Goal: Communication & Community: Answer question/provide support

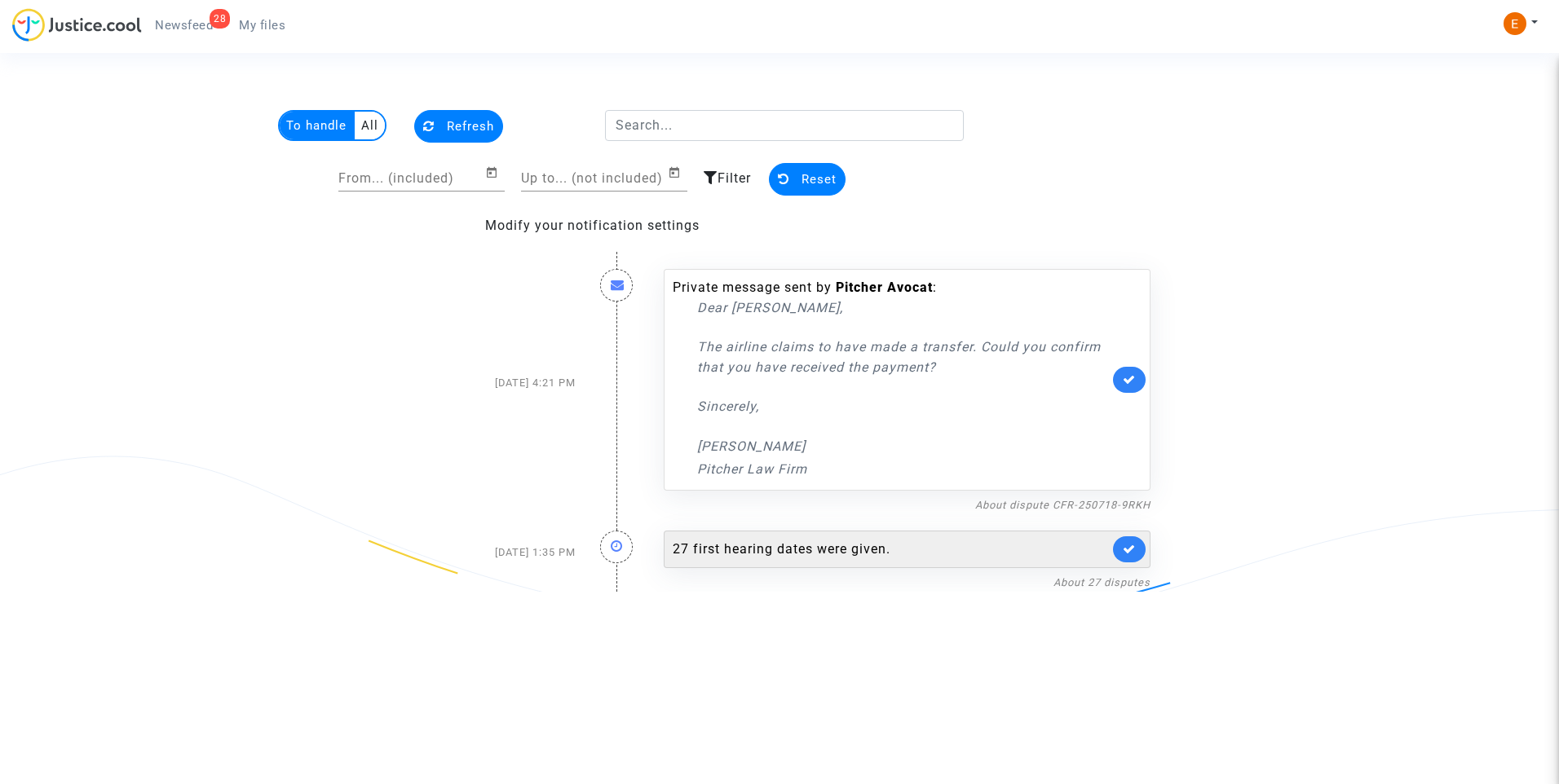
click at [874, 555] on div "27 first hearing dates were given." at bounding box center [891, 549] width 437 height 19
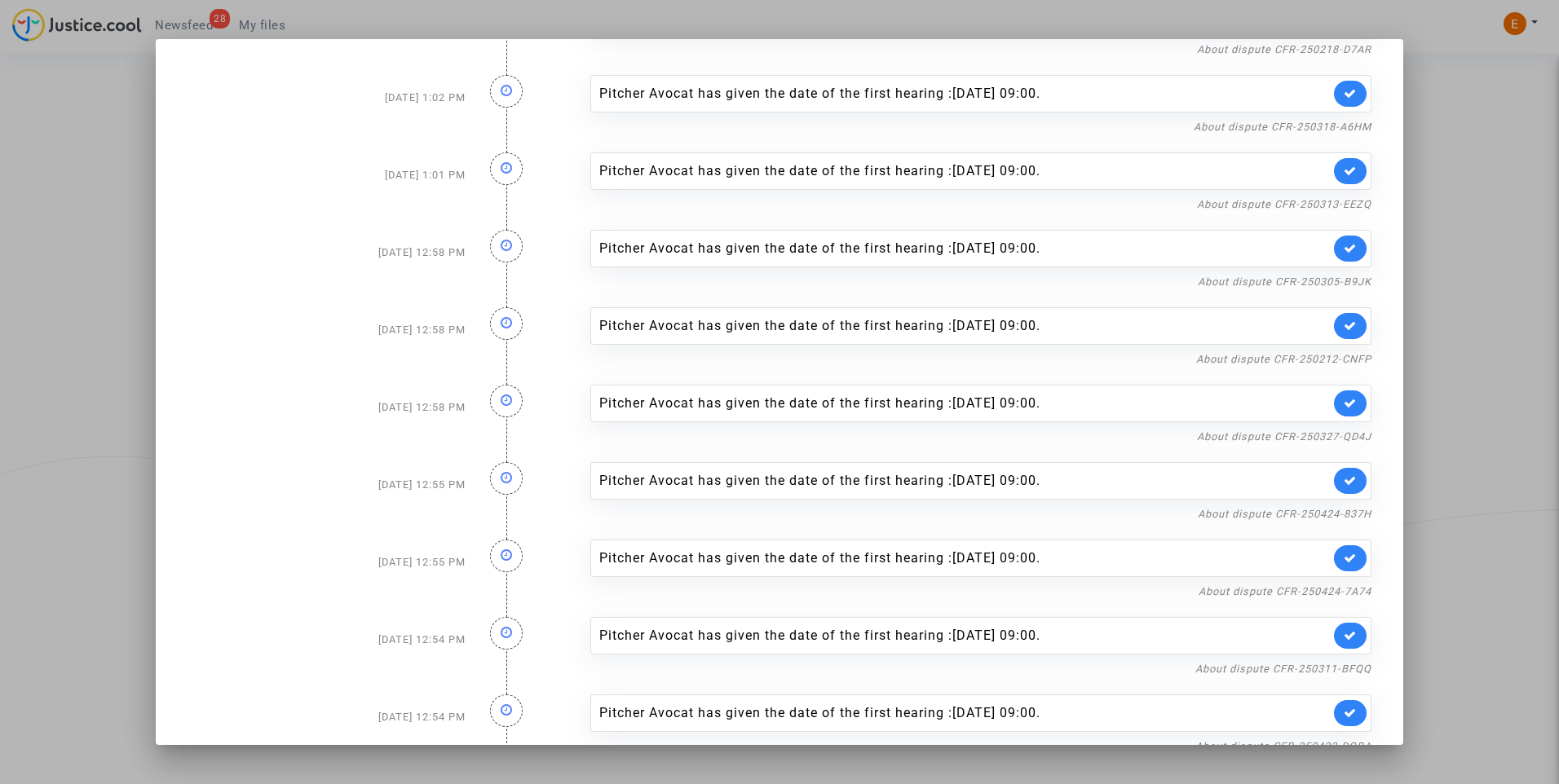
scroll to position [1424, 0]
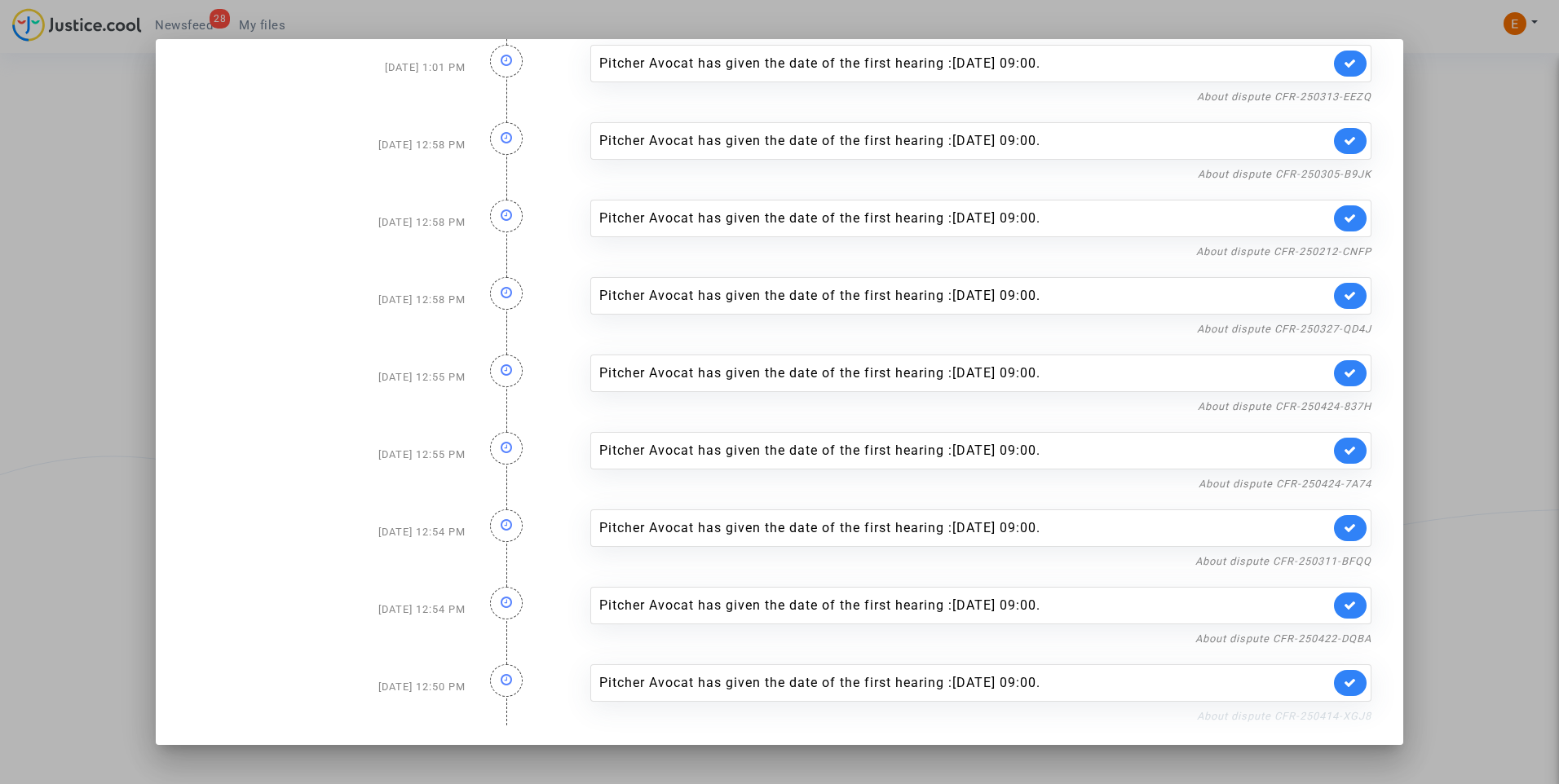
click at [1318, 714] on link "About dispute CFR-250414-XGJ8" at bounding box center [1284, 715] width 174 height 12
click at [1344, 673] on link at bounding box center [1350, 683] width 32 height 26
click at [1343, 639] on link "About dispute CFR-250422-DQBA" at bounding box center [1283, 639] width 176 height 12
click at [1343, 608] on icon at bounding box center [1350, 604] width 13 height 12
click at [1332, 558] on link "About dispute CFR-250311-BFQQ" at bounding box center [1283, 561] width 176 height 12
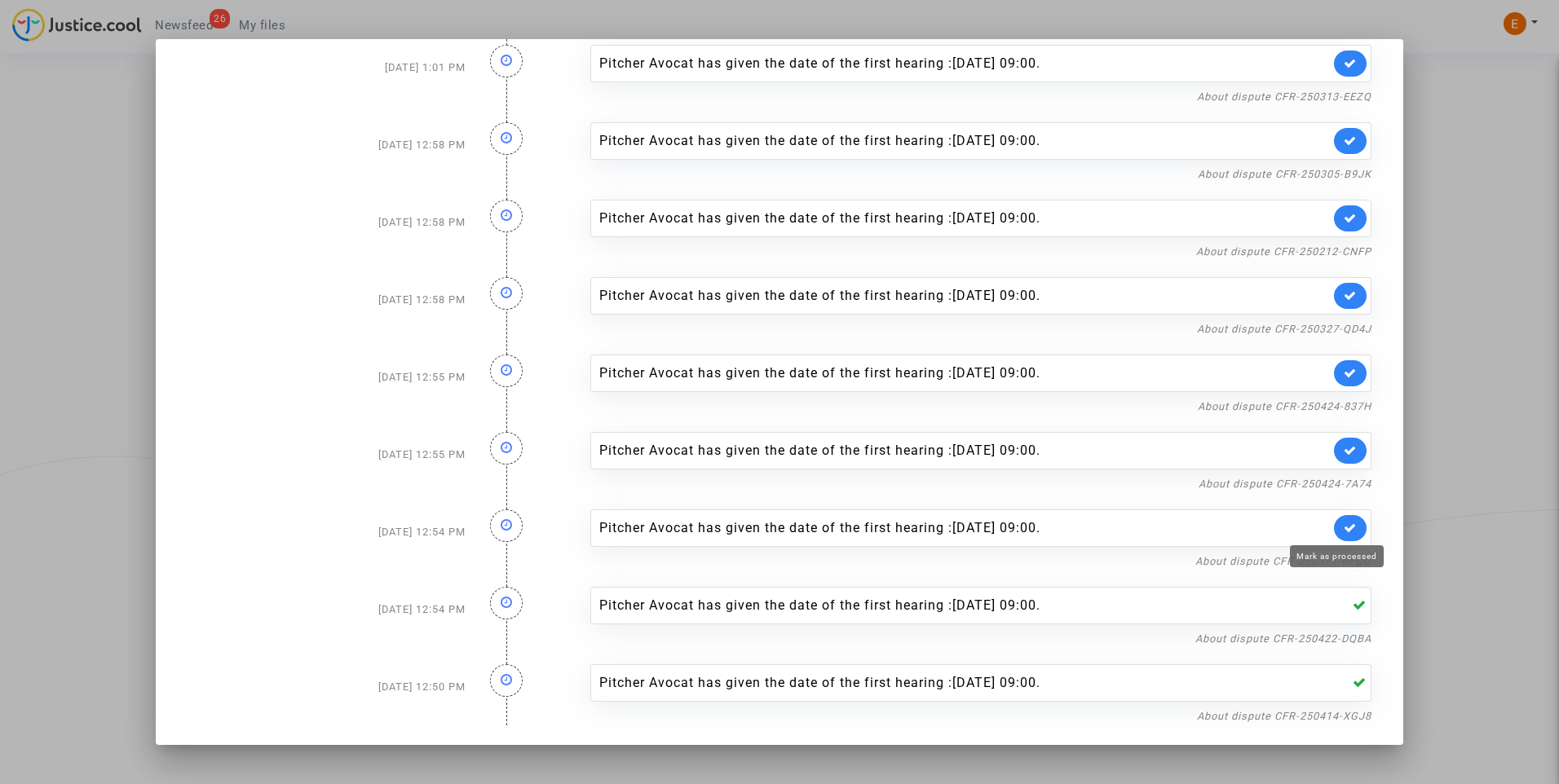
click at [1343, 525] on icon at bounding box center [1350, 527] width 13 height 12
click at [1344, 485] on link "About dispute CFR-250424-7A74" at bounding box center [1285, 483] width 172 height 12
click at [1343, 451] on icon at bounding box center [1350, 449] width 13 height 12
click at [1325, 399] on nf-filterlink "About dispute CFR-250424-837H" at bounding box center [1284, 405] width 173 height 16
click at [1322, 405] on link "About dispute CFR-250424-837H" at bounding box center [1284, 406] width 173 height 12
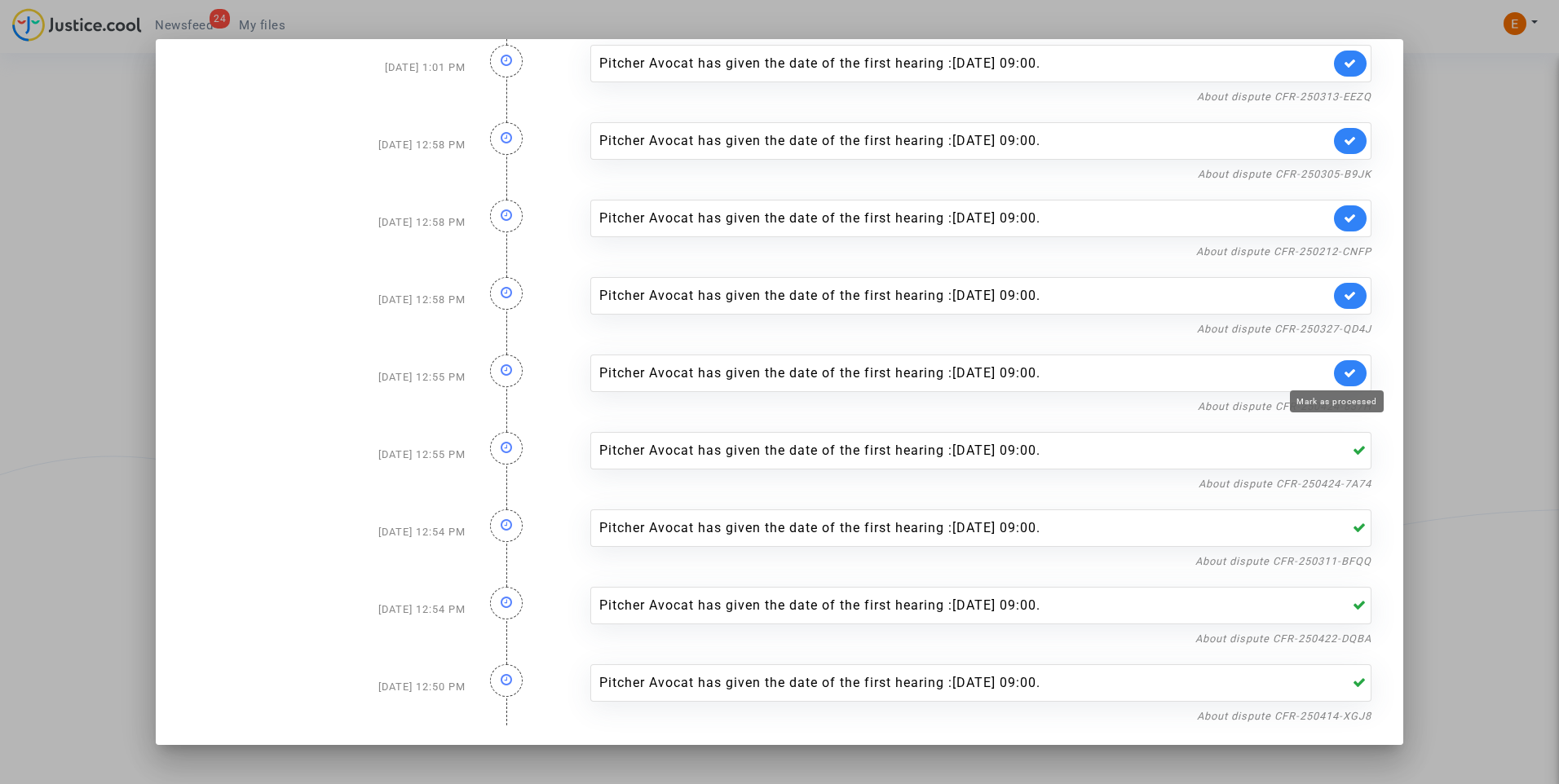
click at [1343, 375] on icon at bounding box center [1350, 373] width 13 height 12
click at [1330, 332] on link "About dispute CFR-250327-QD4J" at bounding box center [1284, 328] width 174 height 12
click at [1343, 295] on icon at bounding box center [1350, 295] width 13 height 12
click at [1337, 255] on link "About dispute CFR-250212-CNFP" at bounding box center [1283, 251] width 175 height 12
click at [1347, 215] on link at bounding box center [1350, 219] width 32 height 26
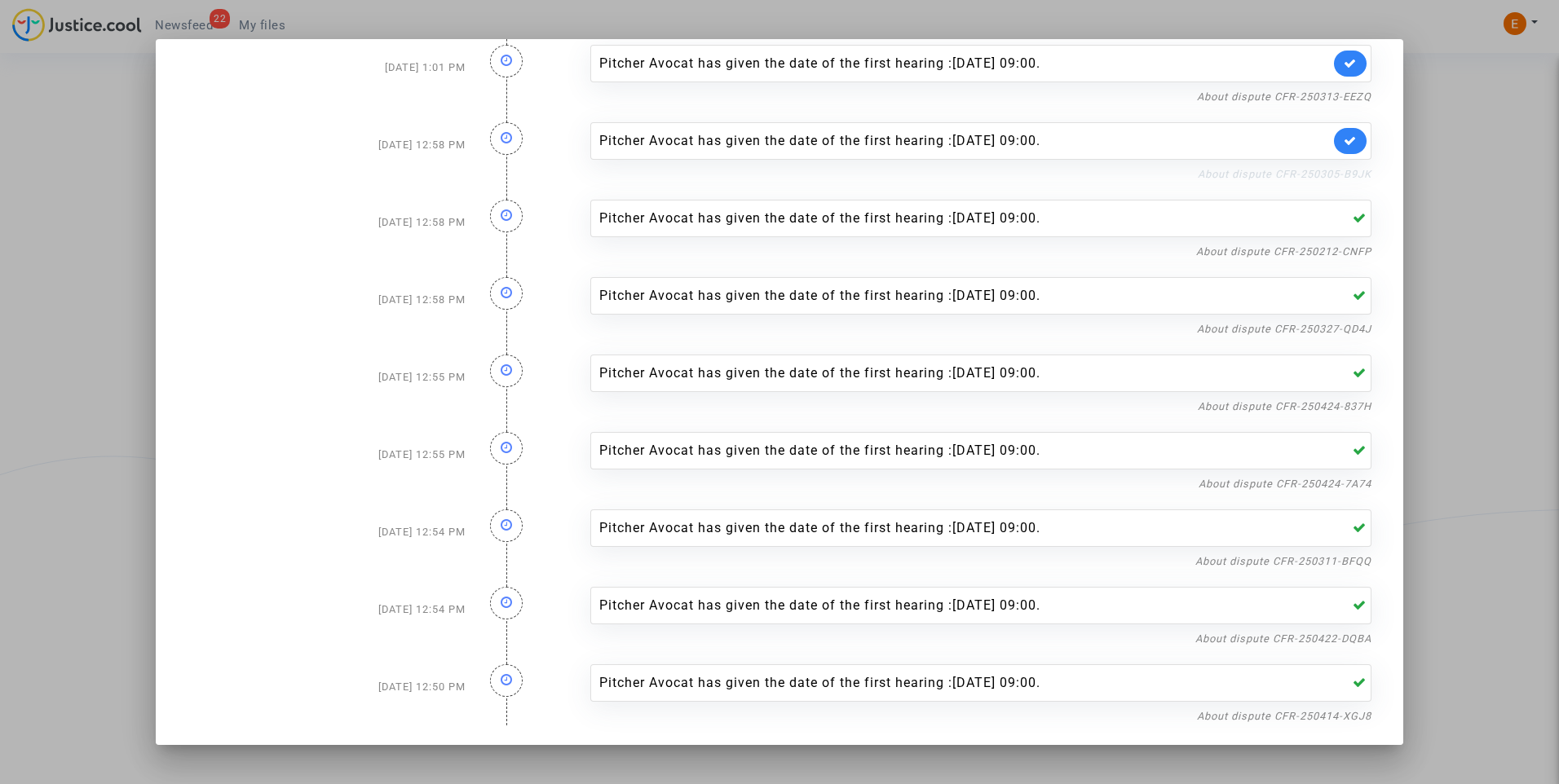
click at [1355, 179] on link "About dispute CFR-250305-B9JK" at bounding box center [1284, 173] width 173 height 12
click at [1343, 138] on icon at bounding box center [1350, 140] width 13 height 12
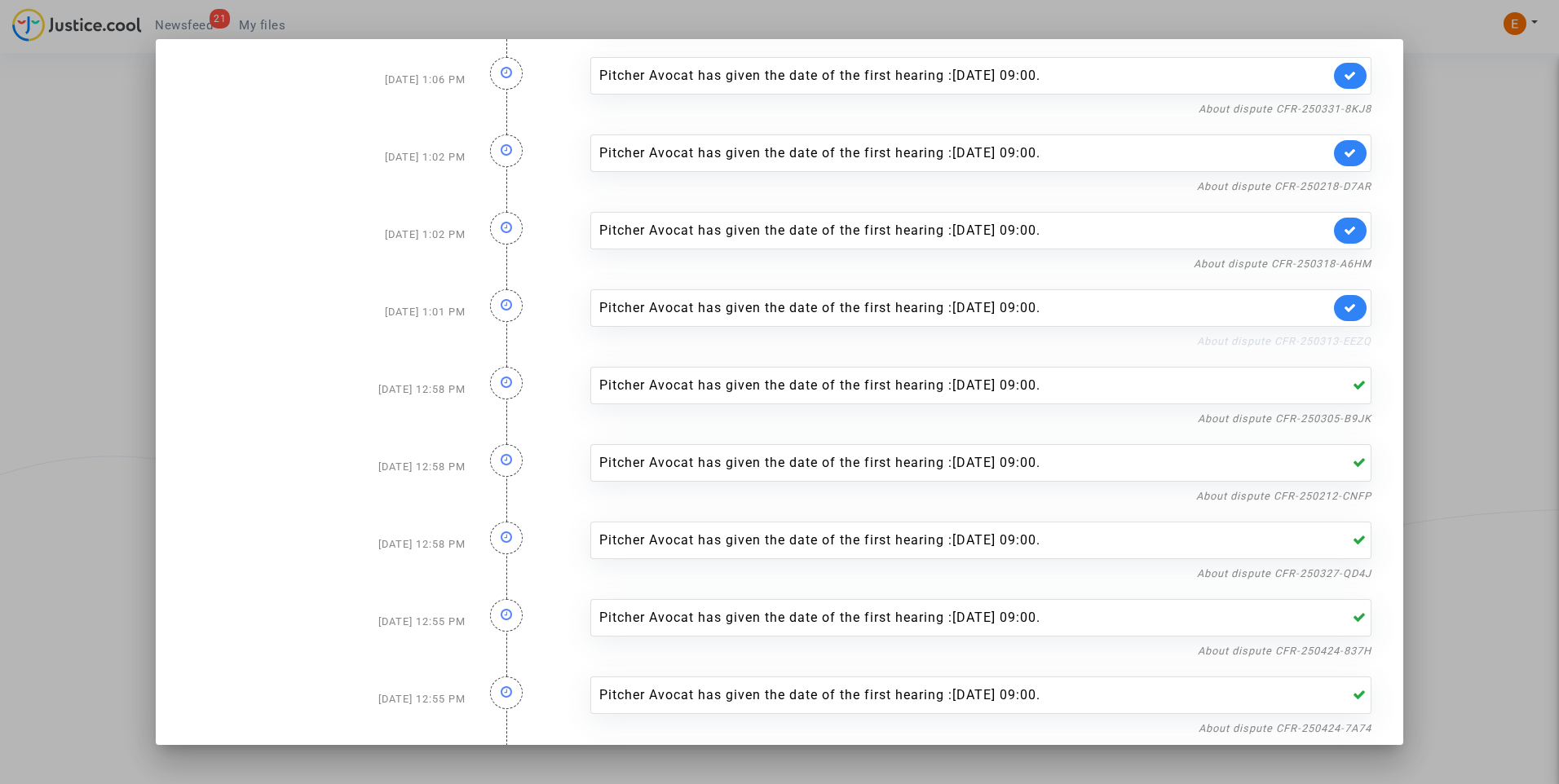
click at [1346, 344] on link "About dispute CFR-250313-EEZQ" at bounding box center [1284, 340] width 174 height 12
click at [1343, 311] on icon at bounding box center [1350, 307] width 13 height 12
click at [1346, 267] on link "About dispute CFR-250318-A6HM" at bounding box center [1283, 263] width 178 height 12
click at [1346, 227] on link at bounding box center [1350, 231] width 32 height 26
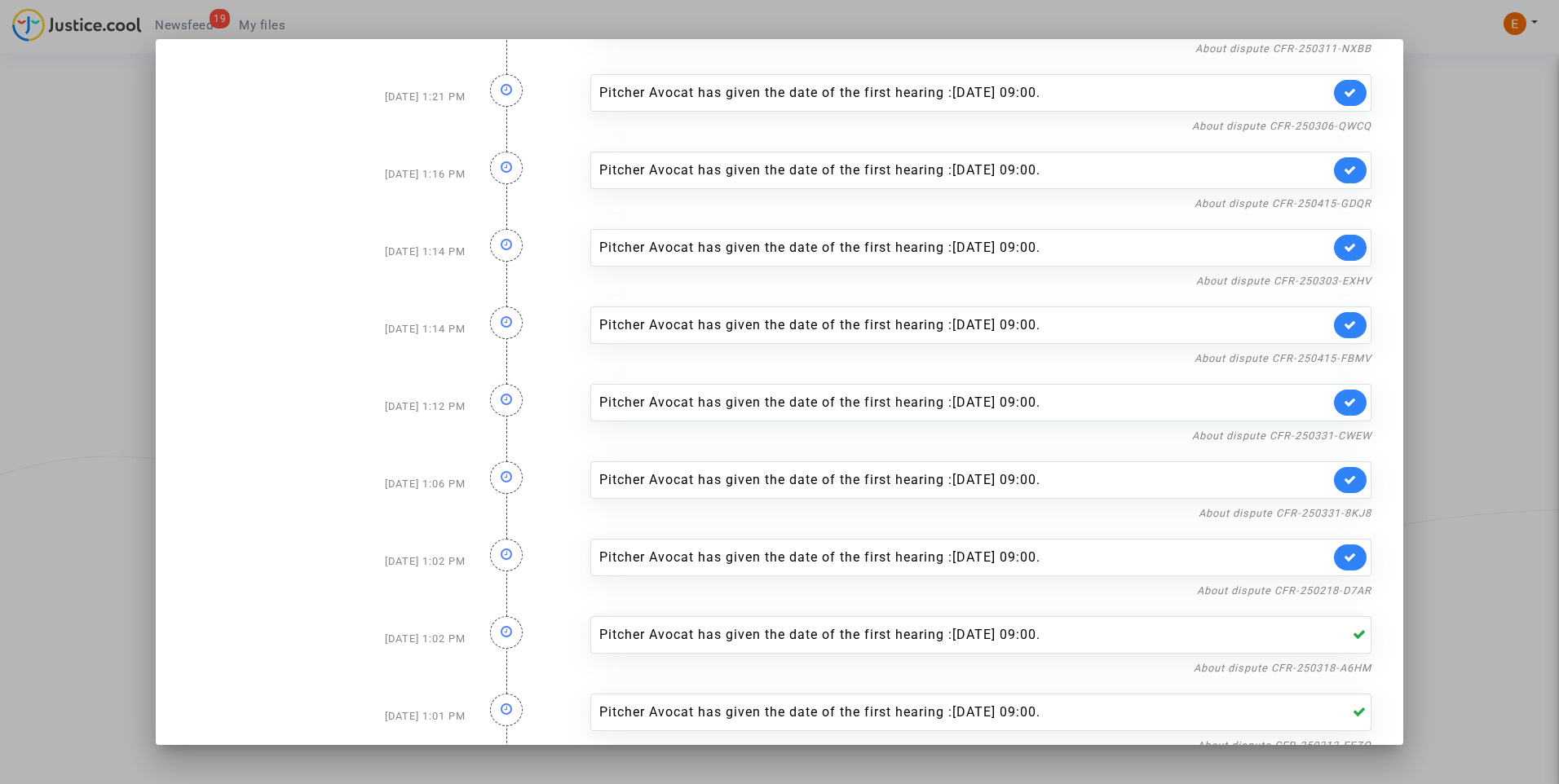
scroll to position [773, 0]
click at [1350, 594] on link "About dispute CFR-250218-D7AR" at bounding box center [1284, 593] width 174 height 12
drag, startPoint x: 1340, startPoint y: 565, endPoint x: 1343, endPoint y: 533, distance: 32.1
click at [1343, 565] on icon at bounding box center [1350, 560] width 13 height 12
click at [1346, 514] on link "About dispute CFR-250331-8KJ8" at bounding box center [1285, 516] width 172 height 12
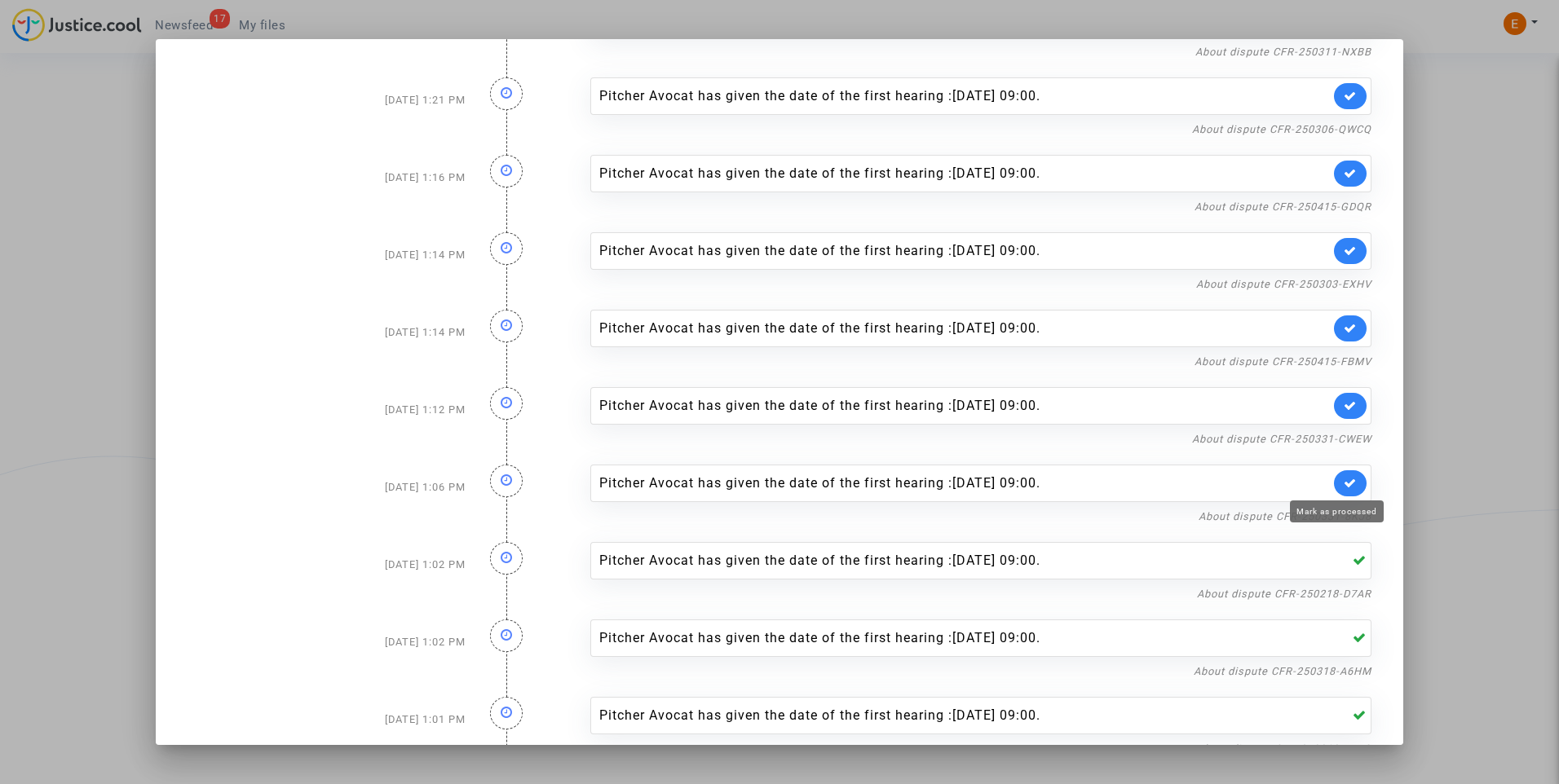
click at [1343, 485] on icon at bounding box center [1350, 483] width 13 height 12
click at [1349, 440] on link "About dispute CFR-250331-CWEW" at bounding box center [1281, 438] width 179 height 12
click at [1343, 402] on icon at bounding box center [1350, 405] width 13 height 12
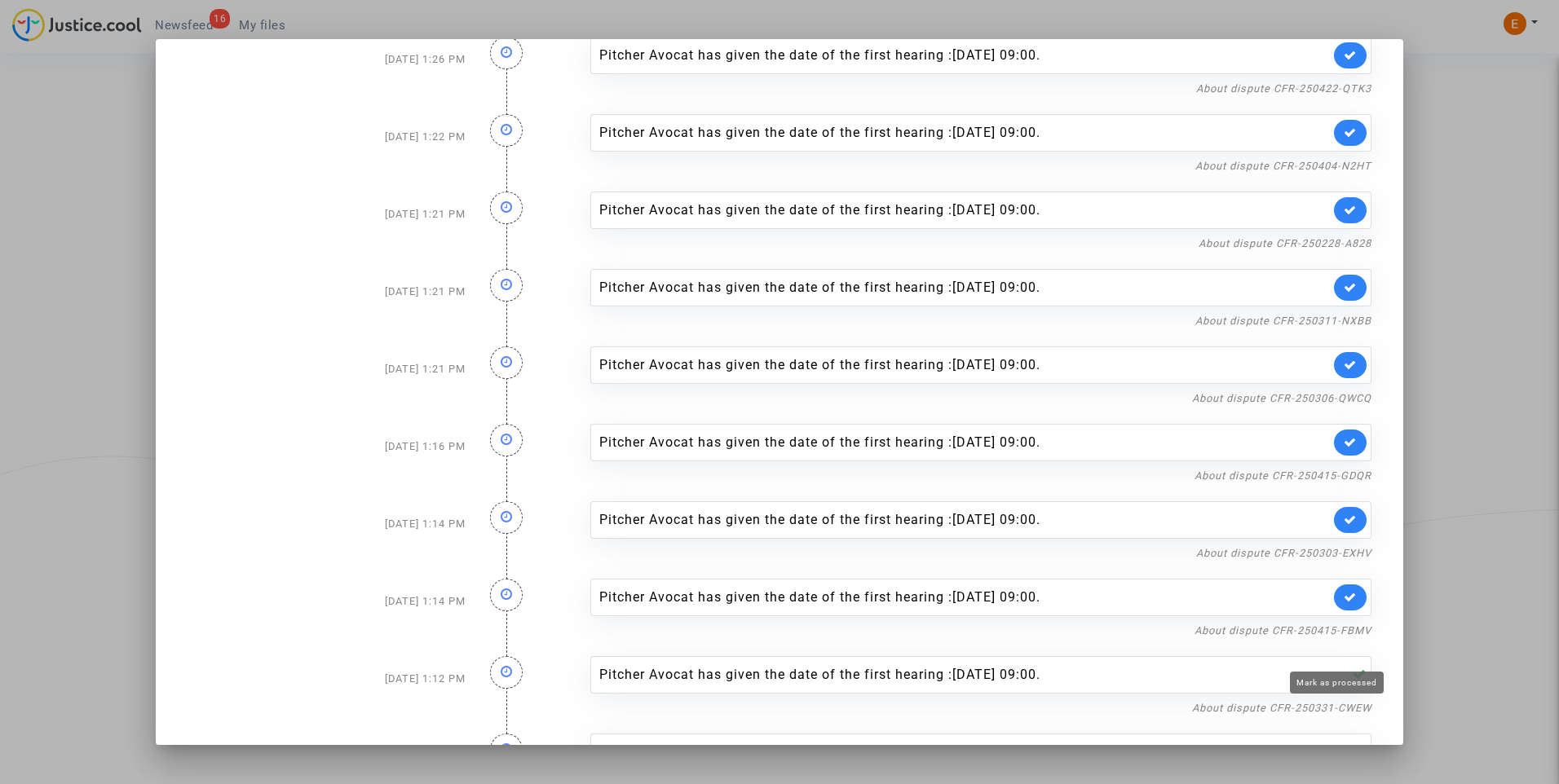
scroll to position [528, 0]
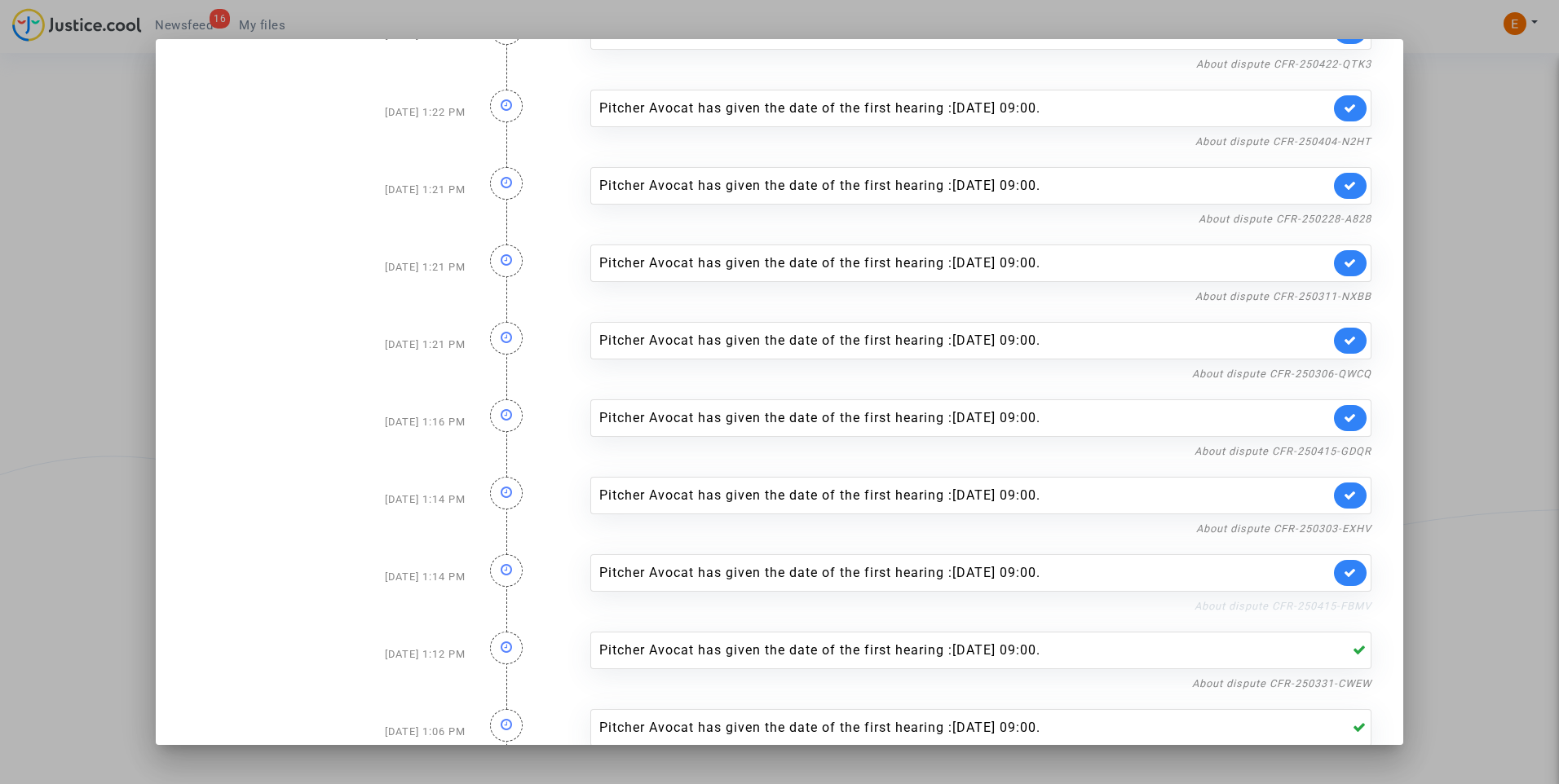
click at [1324, 605] on link "About dispute CFR-250415-FBMV" at bounding box center [1283, 605] width 177 height 12
click at [1339, 565] on link at bounding box center [1350, 573] width 32 height 26
click at [1334, 521] on nf-filterlink "About dispute CFR-250303-EXHV" at bounding box center [1283, 527] width 175 height 16
click at [1336, 525] on link "About dispute CFR-250303-EXHV" at bounding box center [1283, 528] width 175 height 12
drag, startPoint x: 1343, startPoint y: 490, endPoint x: 1350, endPoint y: 450, distance: 40.6
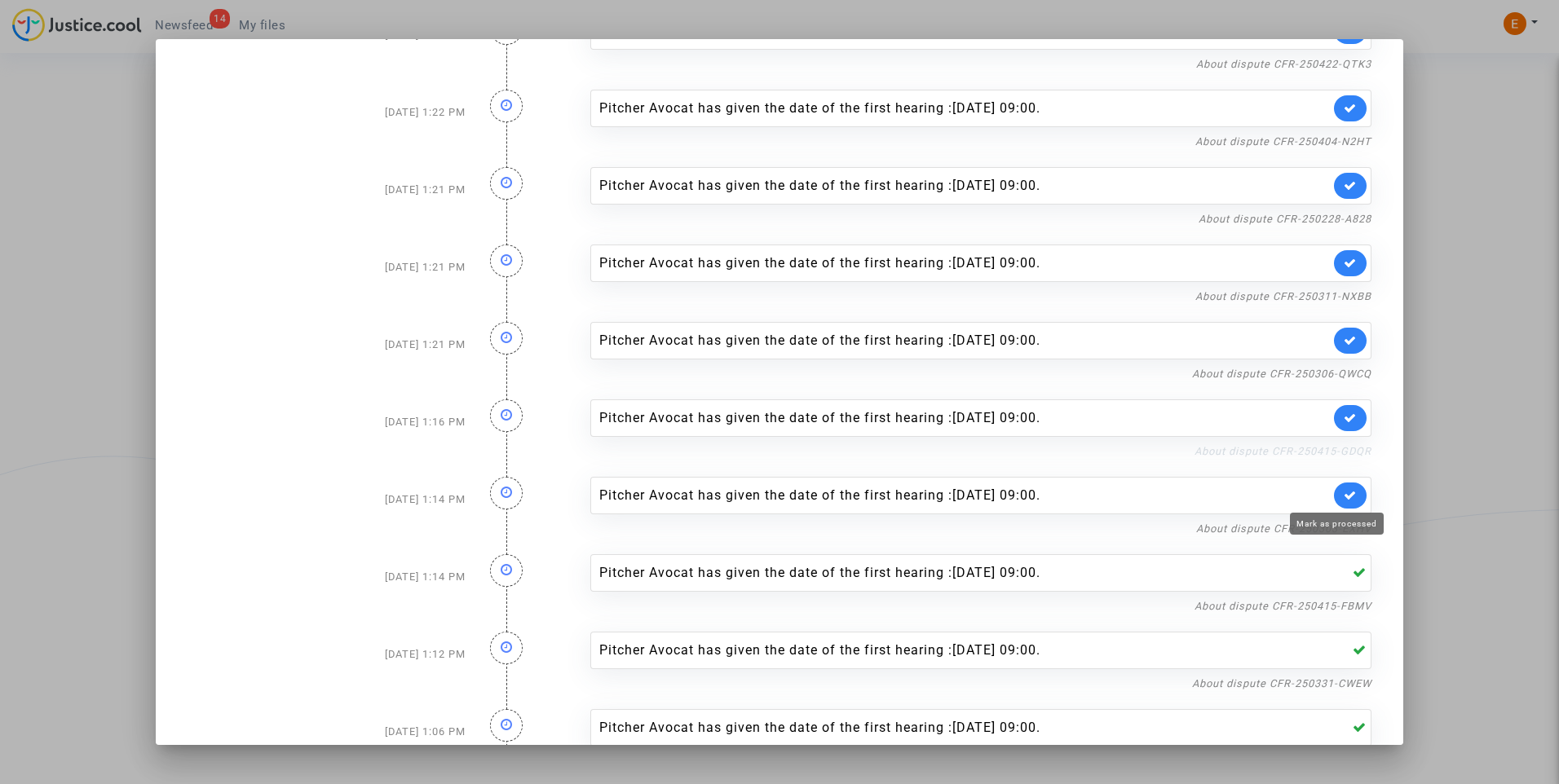
click at [1343, 490] on icon at bounding box center [1350, 495] width 13 height 12
click at [1350, 448] on link "About dispute CFR-250415-GDQR" at bounding box center [1283, 450] width 177 height 12
click at [1343, 421] on icon at bounding box center [1350, 417] width 13 height 12
click at [1337, 377] on link "About dispute CFR-250306-QWCQ" at bounding box center [1281, 373] width 179 height 12
click at [1344, 340] on link at bounding box center [1350, 341] width 32 height 26
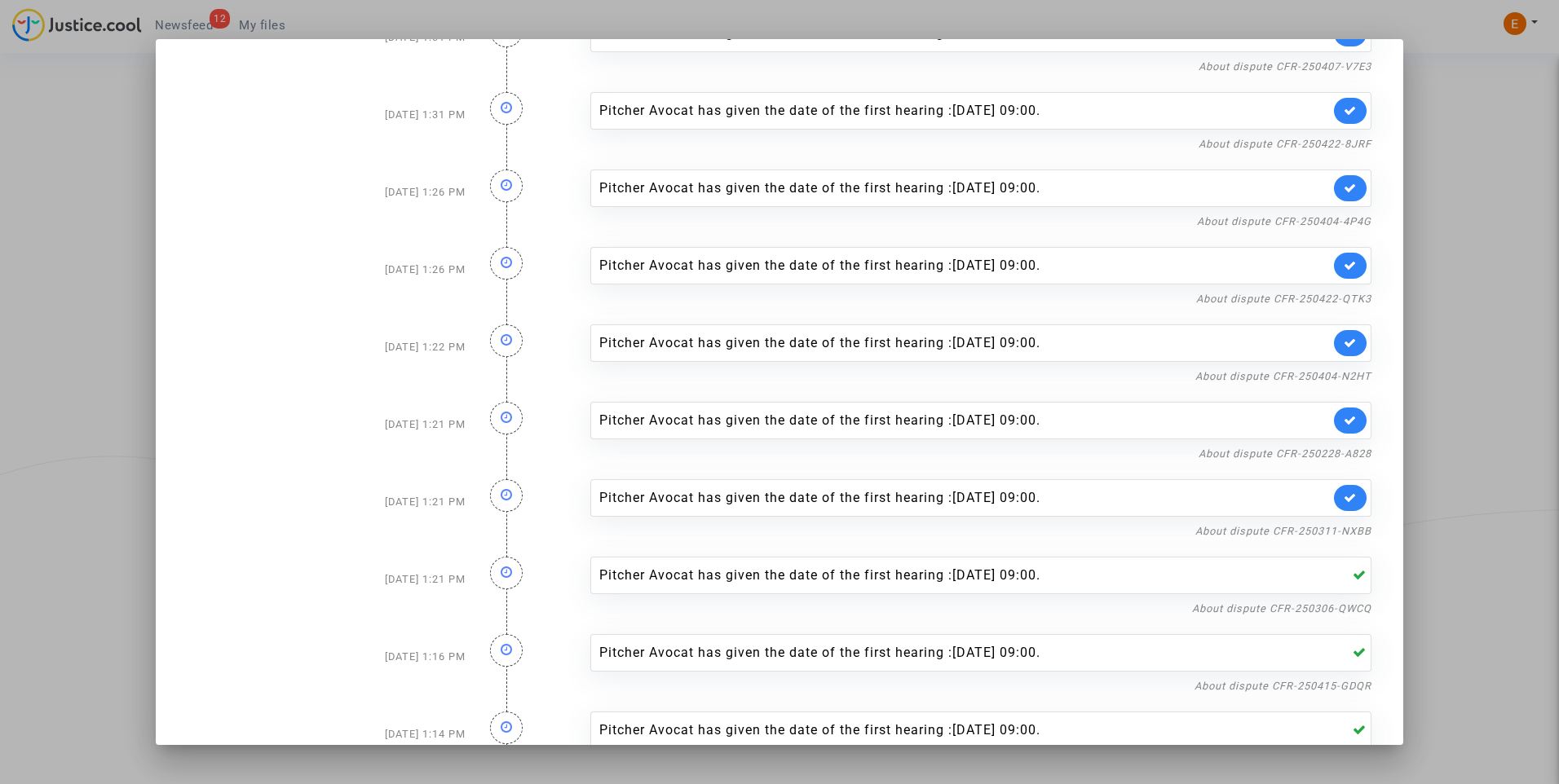
scroll to position [284, 0]
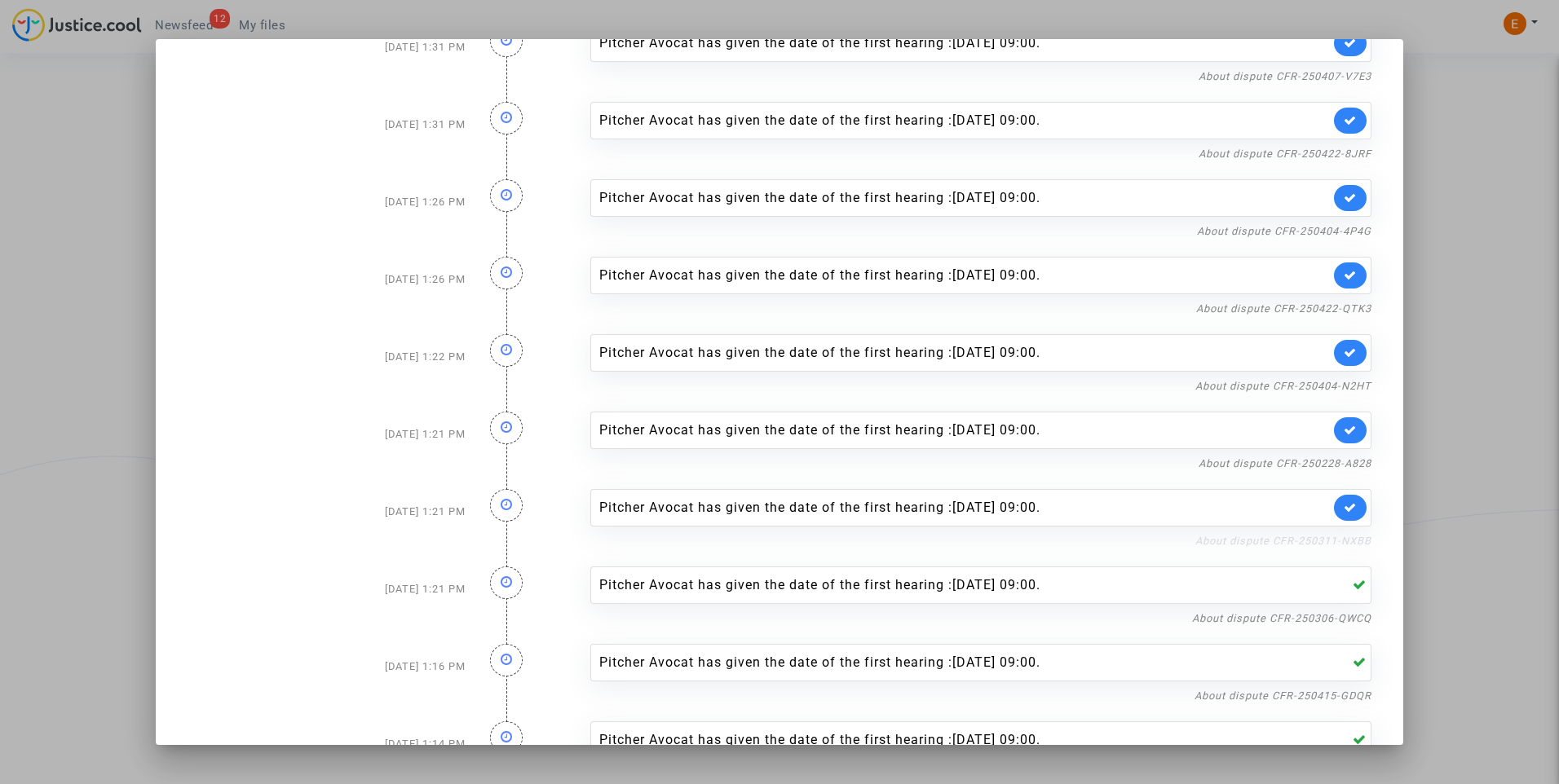
click at [1345, 545] on link "About dispute CFR-250311-NXBB" at bounding box center [1283, 540] width 176 height 12
click at [1343, 511] on icon at bounding box center [1350, 507] width 13 height 12
click at [1341, 463] on link "About dispute CFR-250228-A828" at bounding box center [1285, 462] width 172 height 12
click at [1344, 435] on link at bounding box center [1350, 430] width 32 height 26
click at [1350, 389] on link "About dispute CFR-250404-N2HT" at bounding box center [1283, 386] width 176 height 12
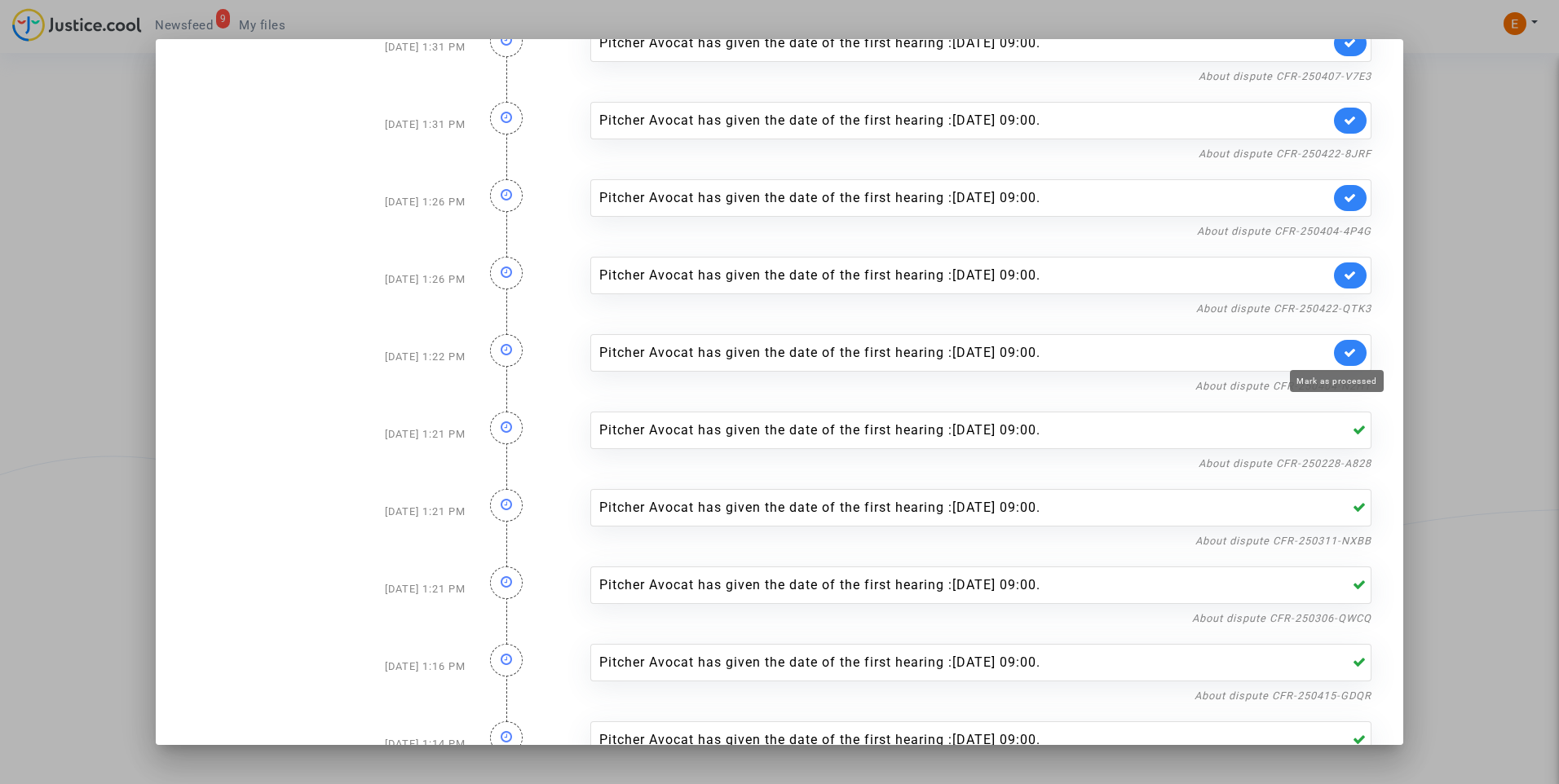
click at [1344, 348] on link at bounding box center [1350, 353] width 32 height 26
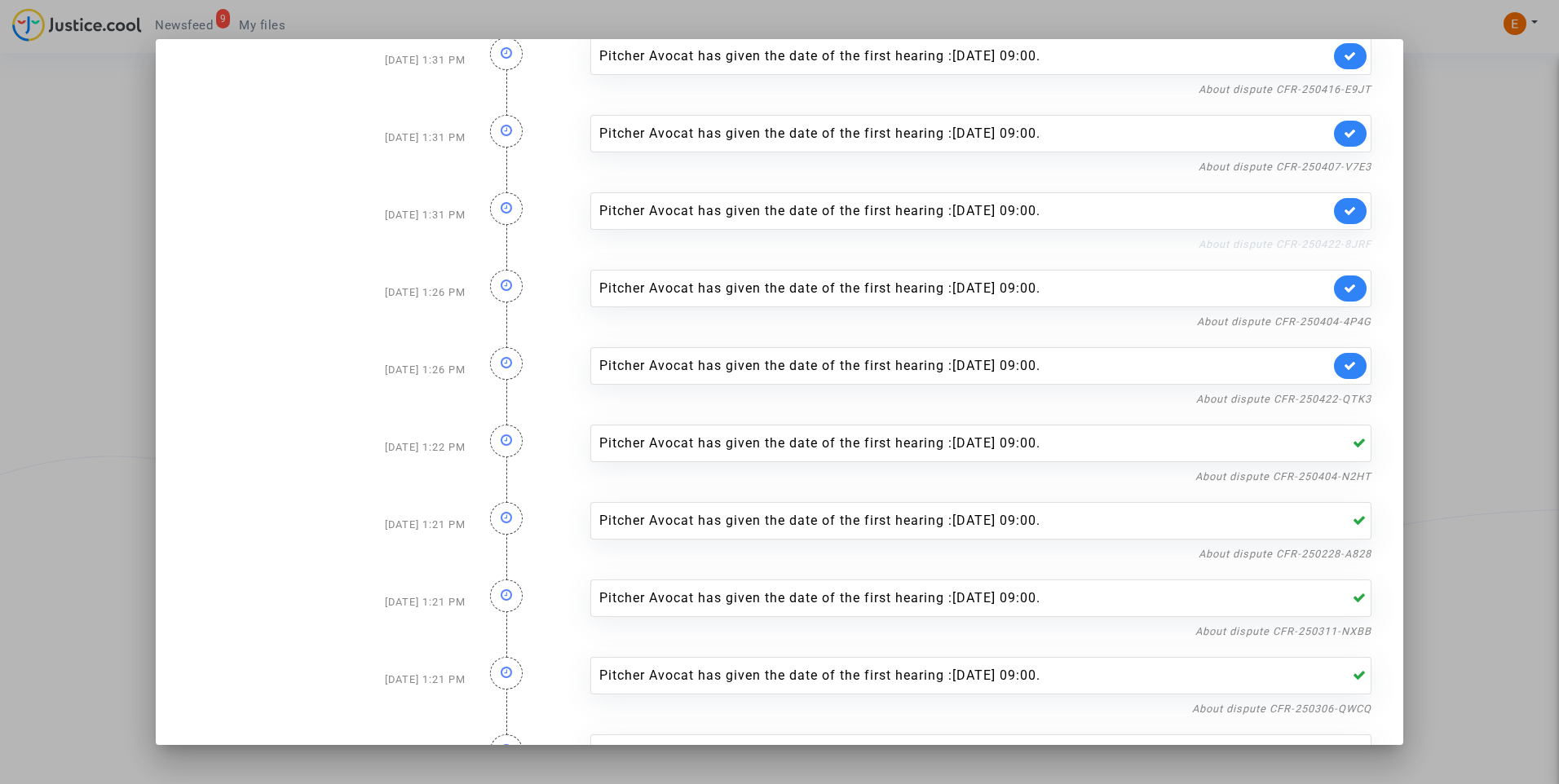
scroll to position [39, 0]
click at [1323, 550] on link "About dispute CFR-250422-QTK3" at bounding box center [1283, 552] width 175 height 12
click at [1343, 514] on icon at bounding box center [1350, 519] width 13 height 12
click at [1342, 479] on link "About dispute CFR-250404-4P4G" at bounding box center [1284, 475] width 174 height 12
click at [1343, 449] on icon at bounding box center [1350, 442] width 13 height 12
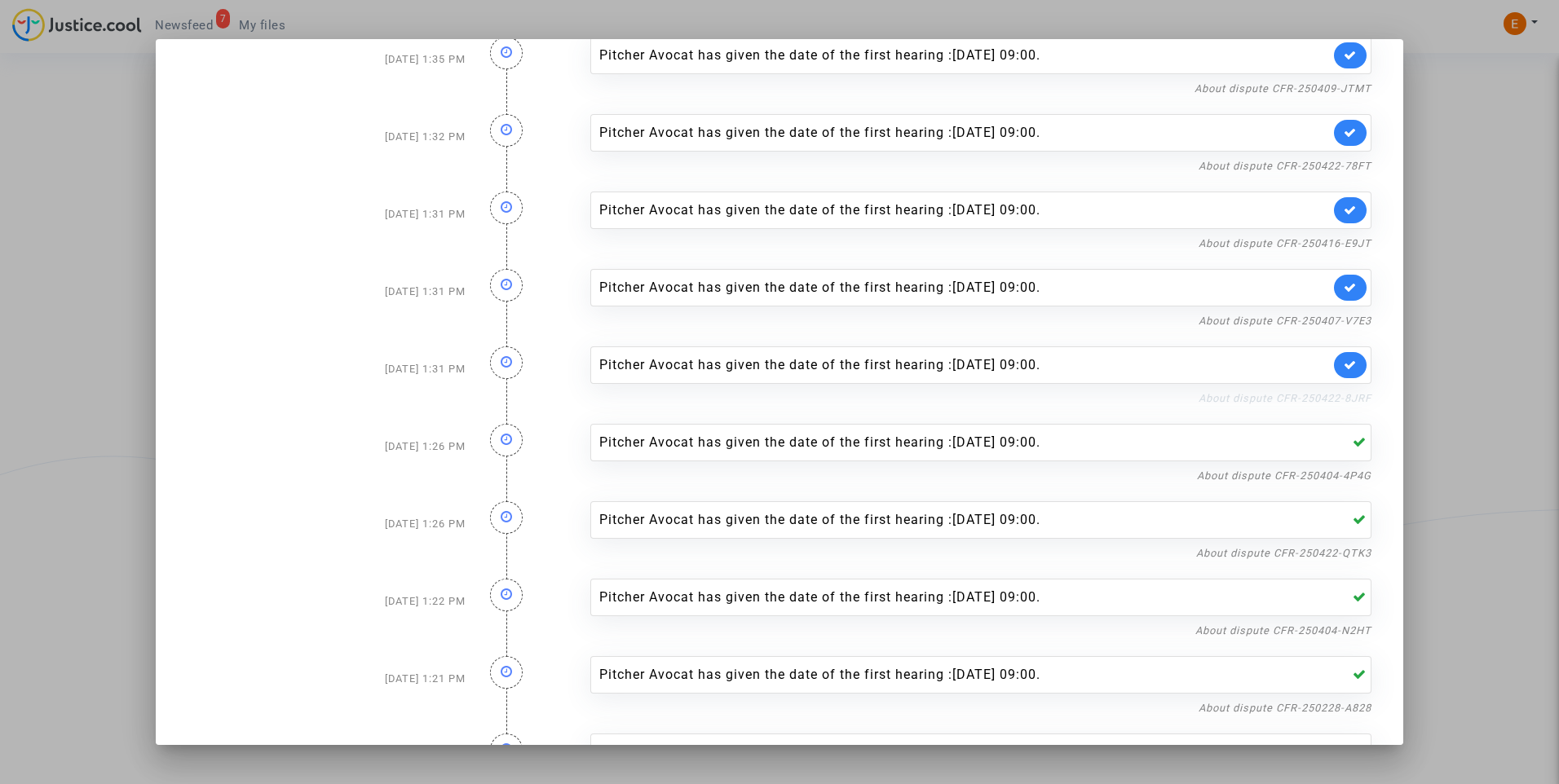
click at [1351, 398] on link "About dispute CFR-250422-8JRF" at bounding box center [1285, 398] width 172 height 12
click at [1345, 369] on link at bounding box center [1350, 365] width 32 height 26
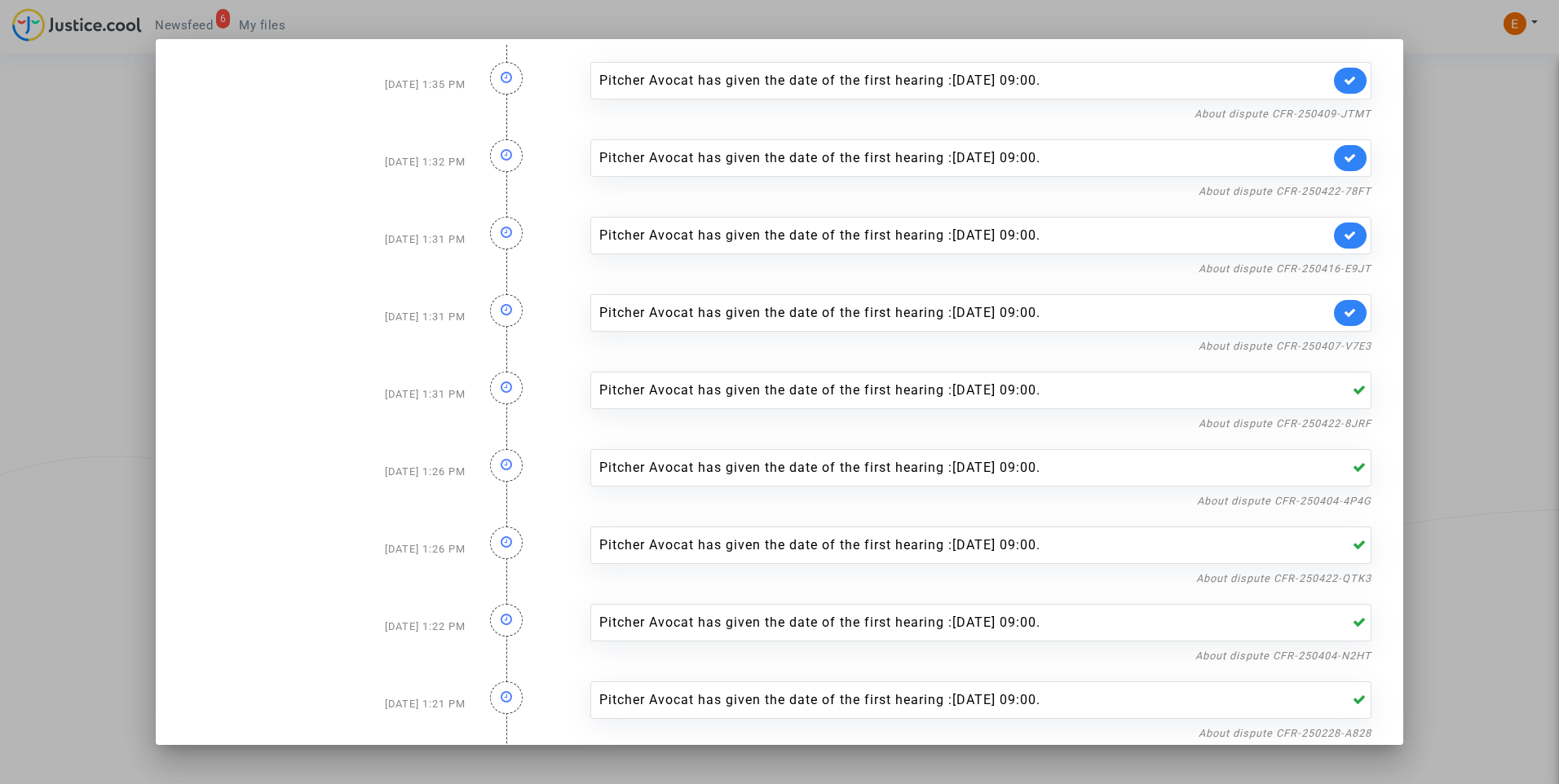
scroll to position [0, 0]
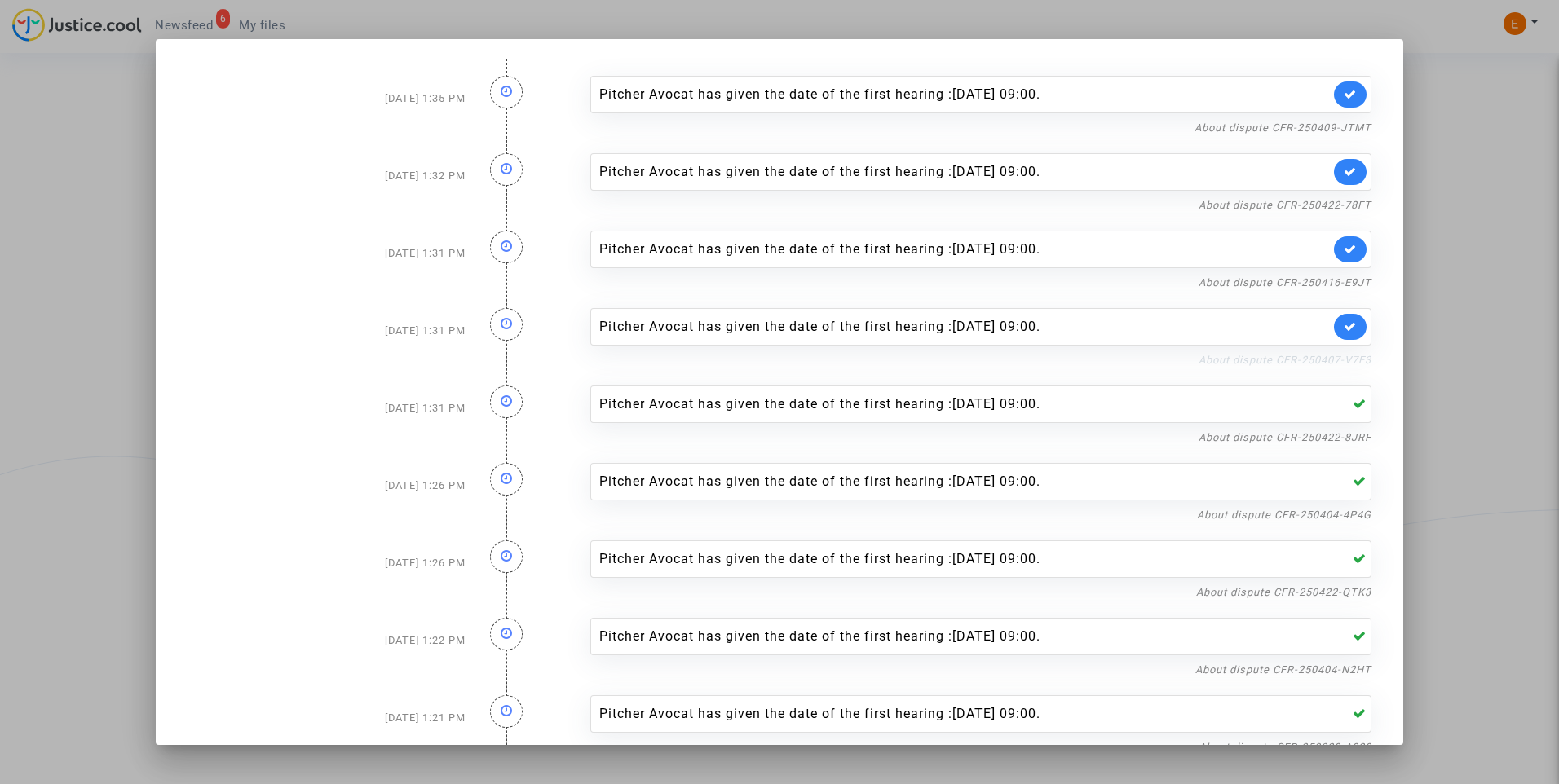
click at [1336, 360] on link "About dispute CFR-250407-V7E3" at bounding box center [1285, 360] width 172 height 12
click at [1349, 325] on link at bounding box center [1350, 327] width 32 height 26
click at [1347, 284] on link "About dispute CFR-250416-E9JT" at bounding box center [1285, 282] width 172 height 12
click at [1343, 252] on icon at bounding box center [1350, 248] width 13 height 12
click at [1343, 208] on link "About dispute CFR-250422-78FT" at bounding box center [1285, 205] width 172 height 12
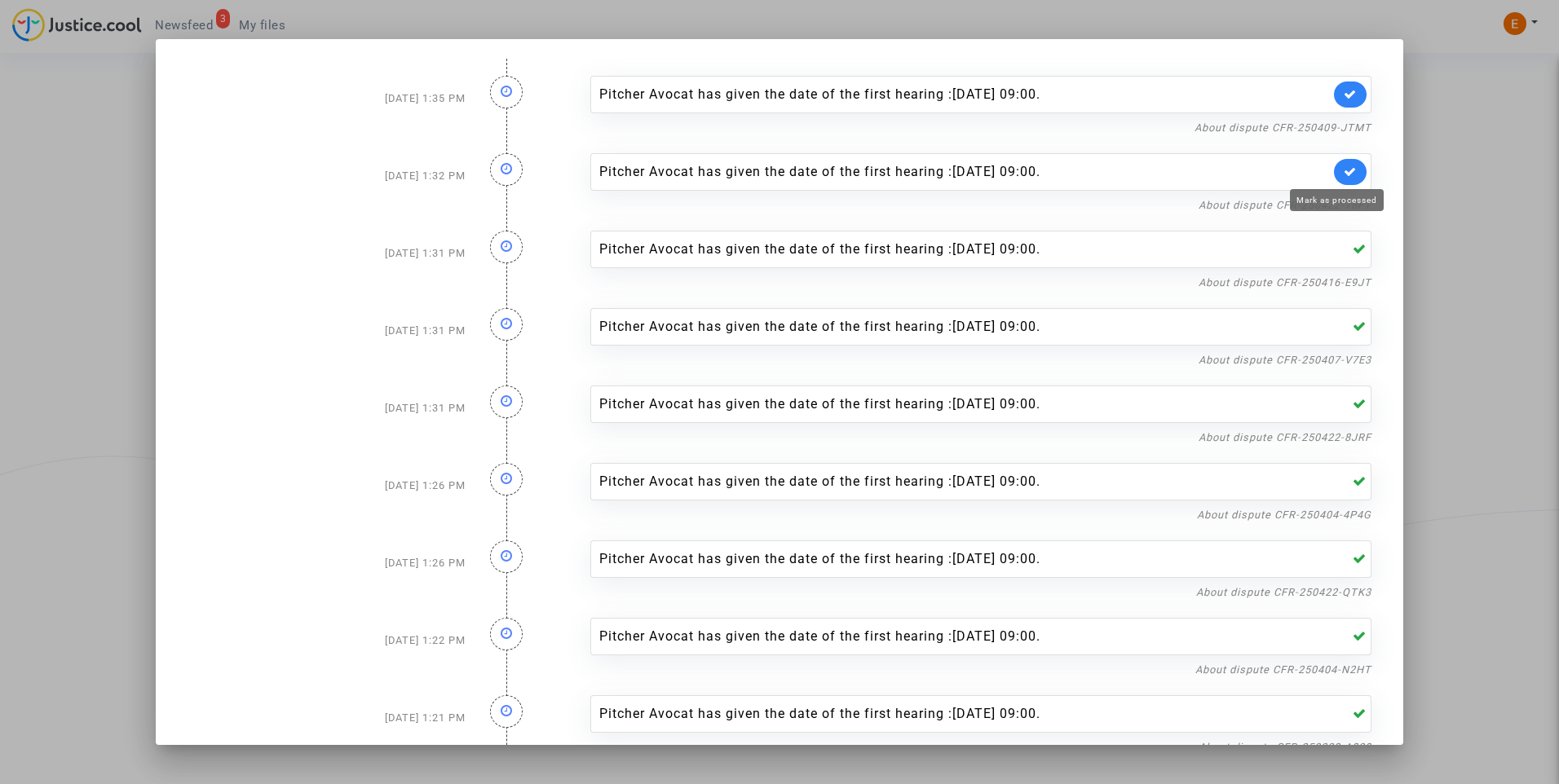
click at [1343, 172] on icon at bounding box center [1350, 171] width 13 height 12
click at [1342, 125] on link "About dispute CFR-250409-JTMT" at bounding box center [1283, 127] width 177 height 12
click at [1344, 95] on link at bounding box center [1350, 95] width 32 height 26
click at [1459, 158] on div at bounding box center [780, 392] width 1559 height 784
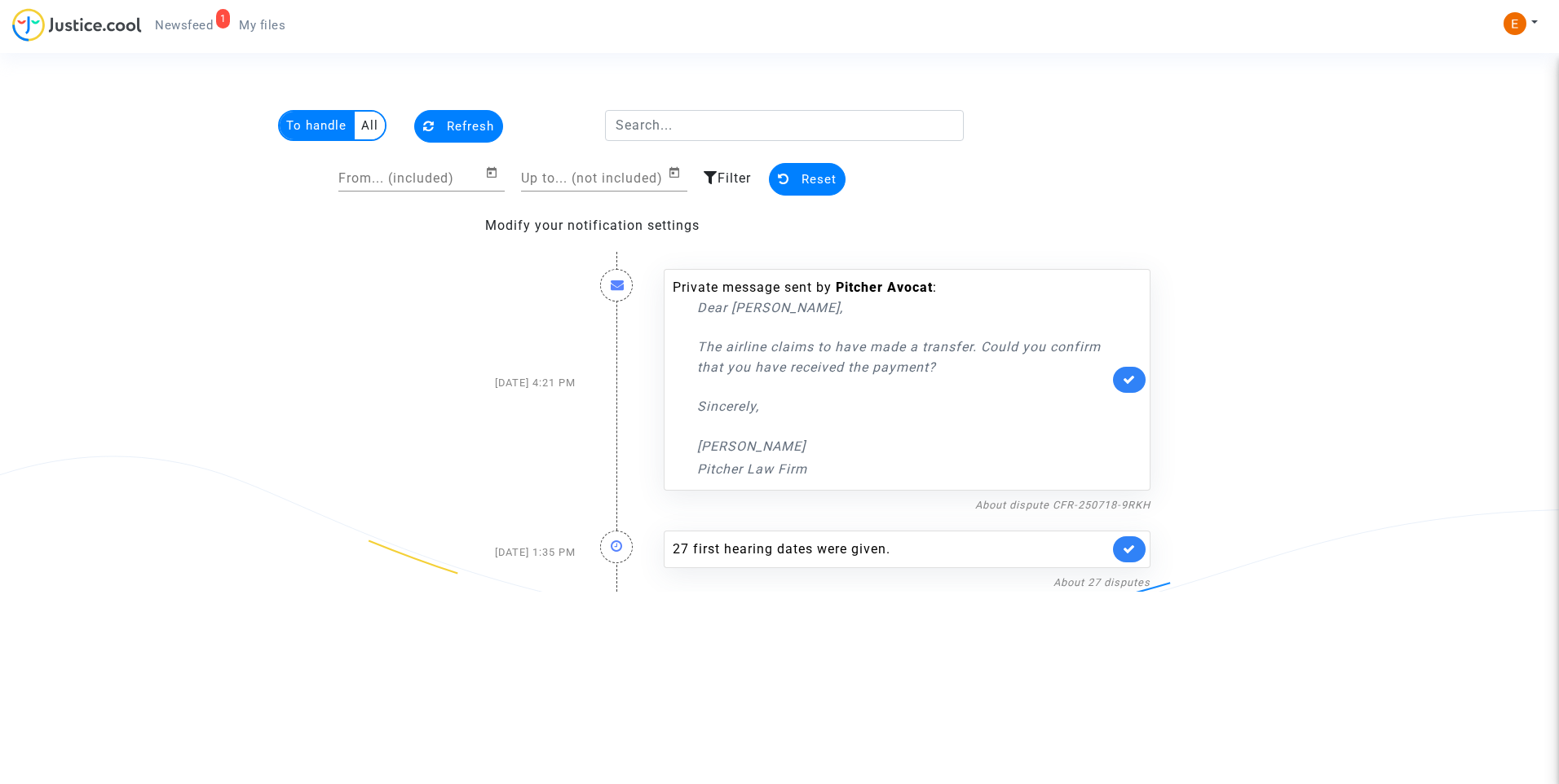
drag, startPoint x: 265, startPoint y: 34, endPoint x: 236, endPoint y: 33, distance: 29.0
click at [265, 34] on link "My files" at bounding box center [262, 25] width 72 height 24
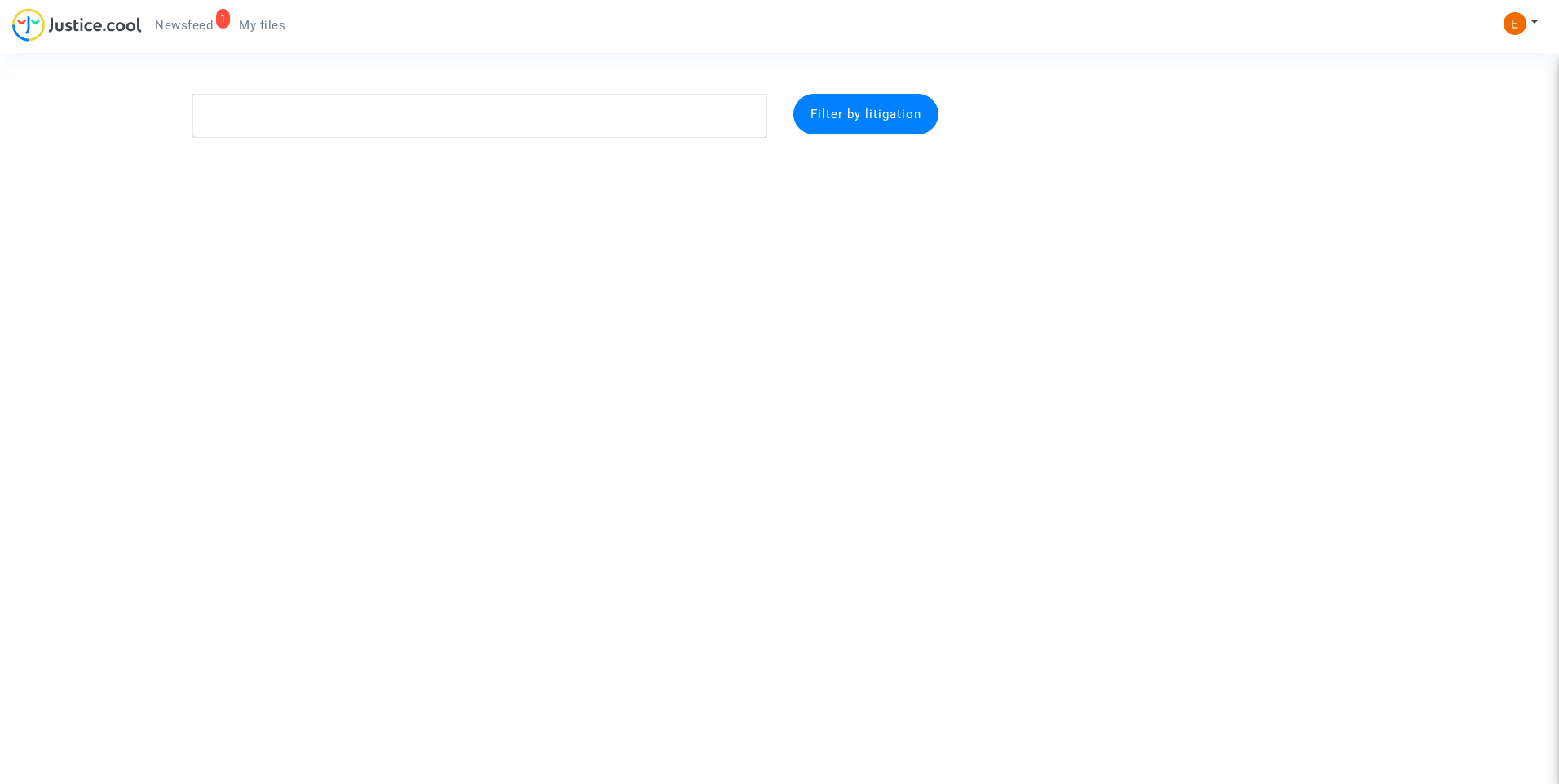
click at [189, 32] on span "Newsfeed" at bounding box center [184, 25] width 57 height 15
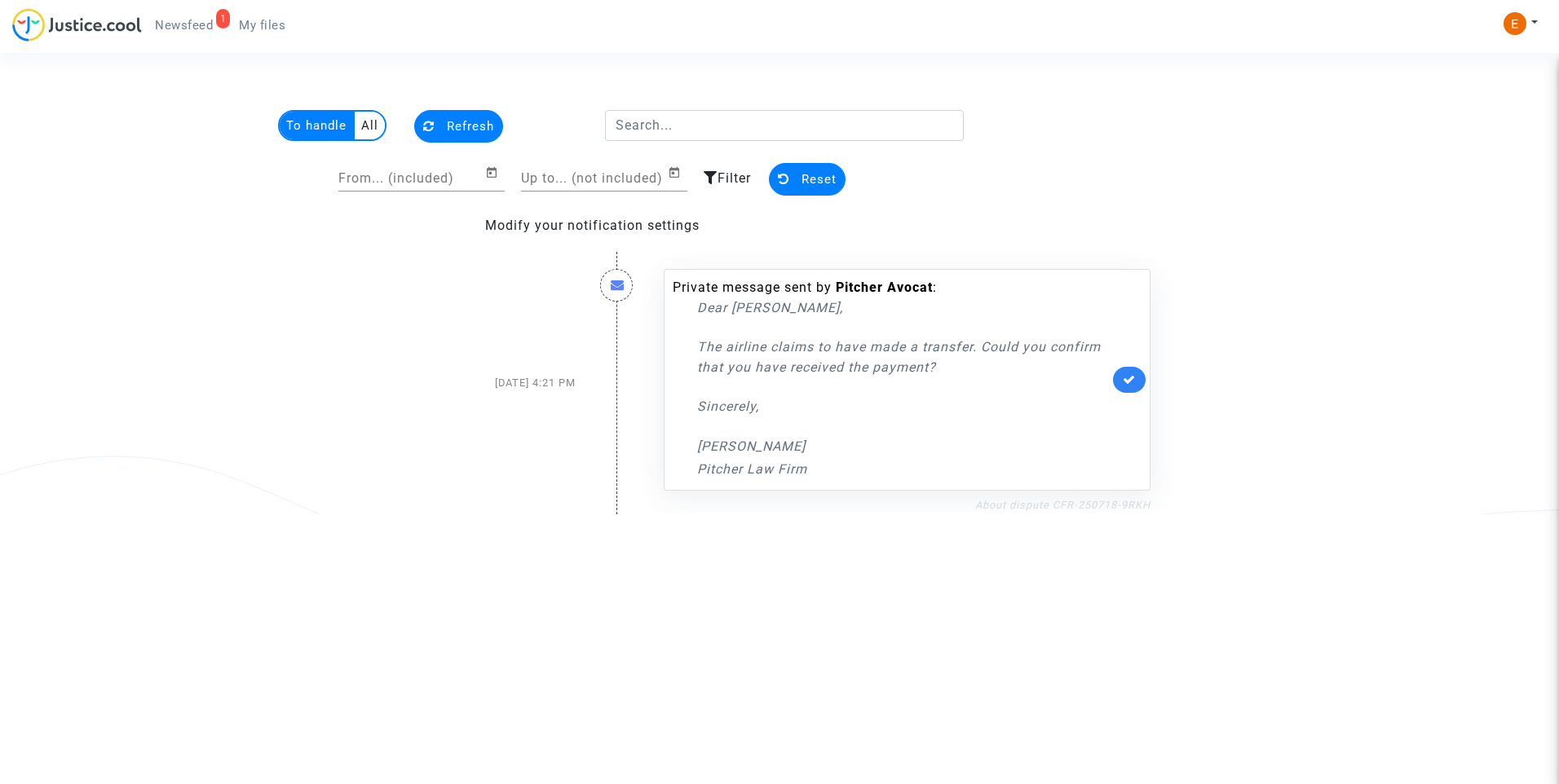
click at [1108, 503] on link "About dispute CFR-250718-9RKH" at bounding box center [1062, 504] width 175 height 12
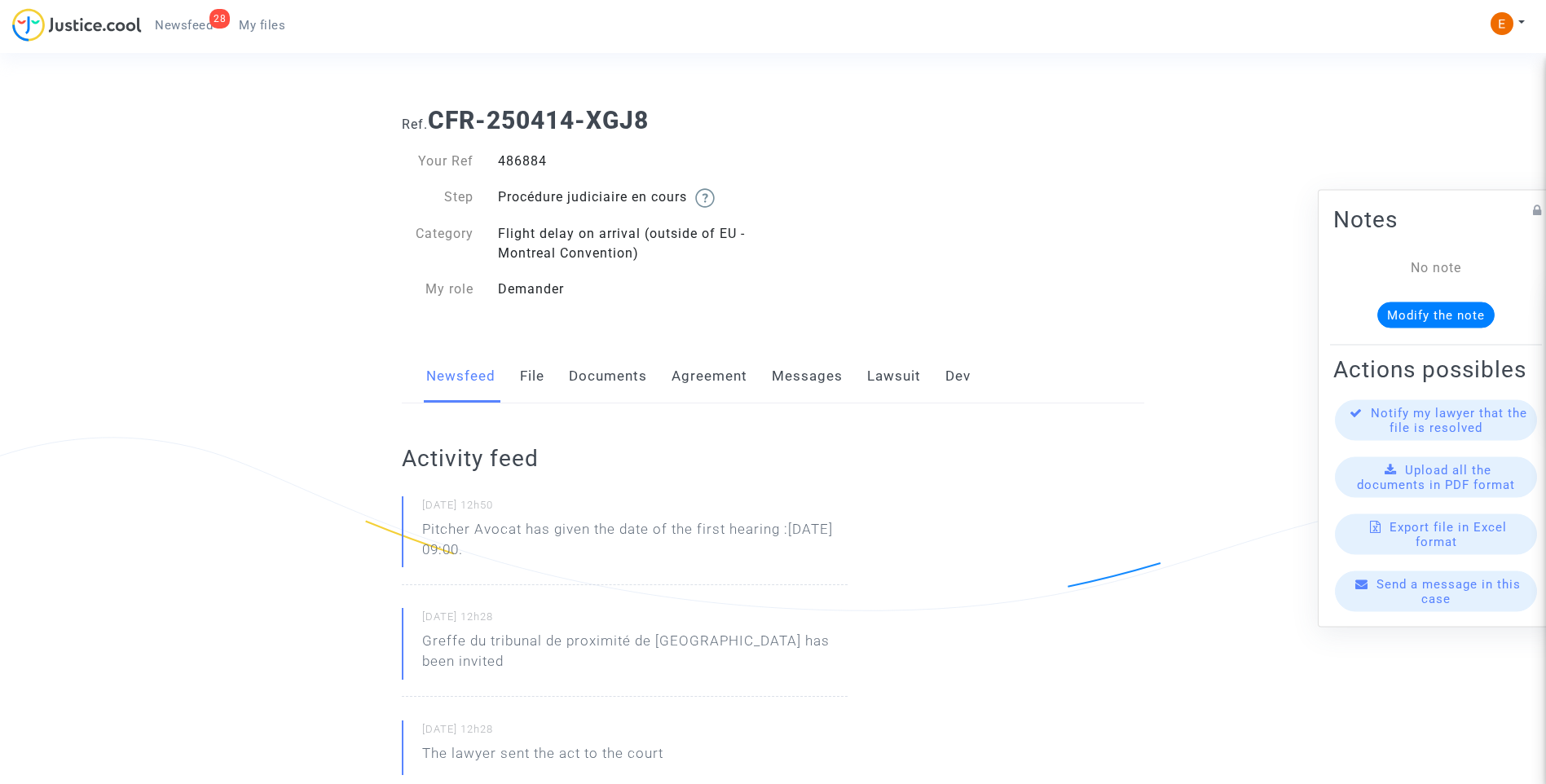
click at [529, 158] on div "486884" at bounding box center [629, 161] width 287 height 19
copy div "486884"
drag, startPoint x: 544, startPoint y: 557, endPoint x: 400, endPoint y: 533, distance: 146.0
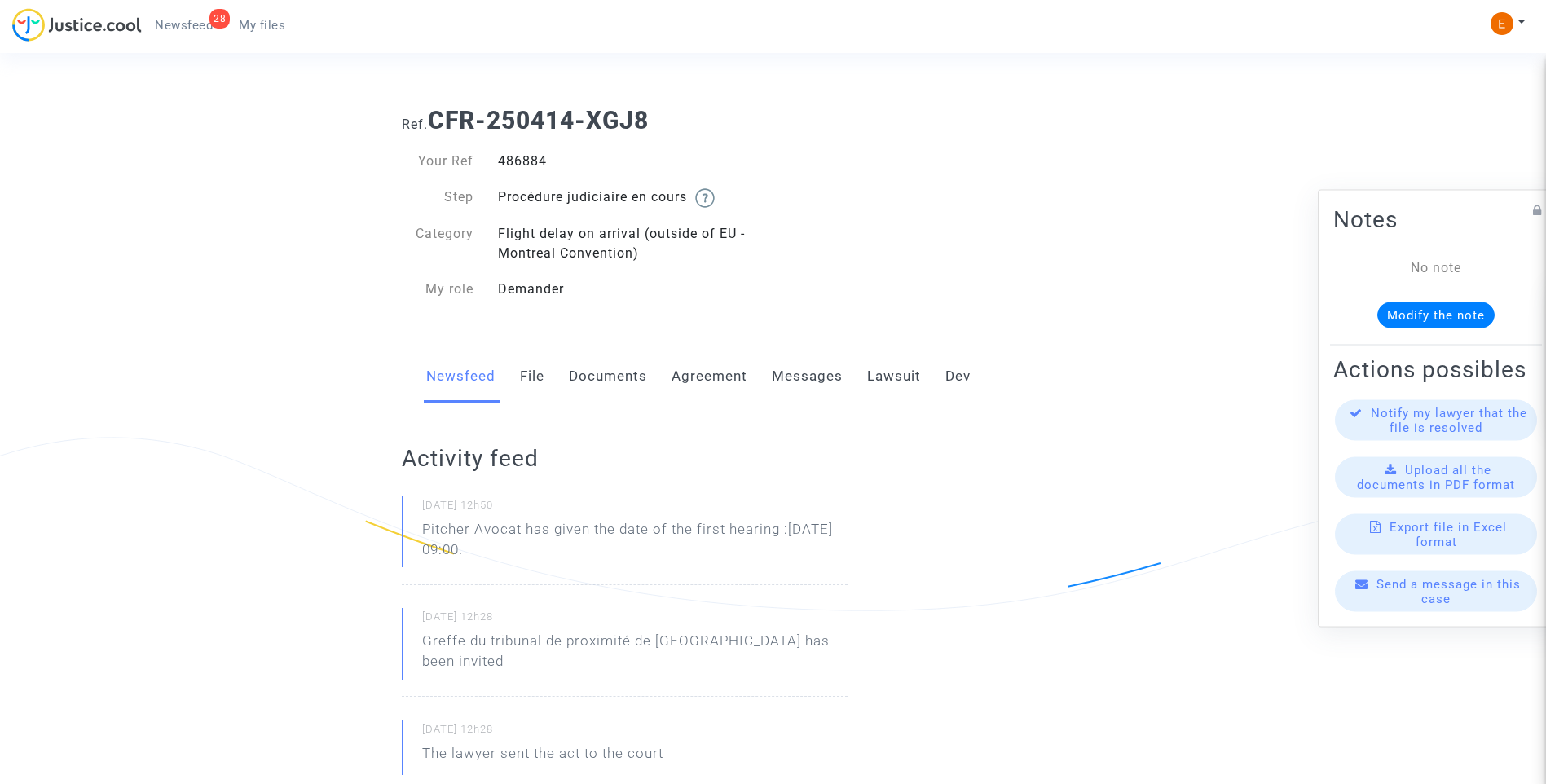
drag, startPoint x: 400, startPoint y: 533, endPoint x: 455, endPoint y: 546, distance: 56.5
click at [604, 558] on p "Pitcher Avocat ha dado la fecha de la primera audiencia: 3 de febrero de 2026 a…" at bounding box center [635, 543] width 425 height 49
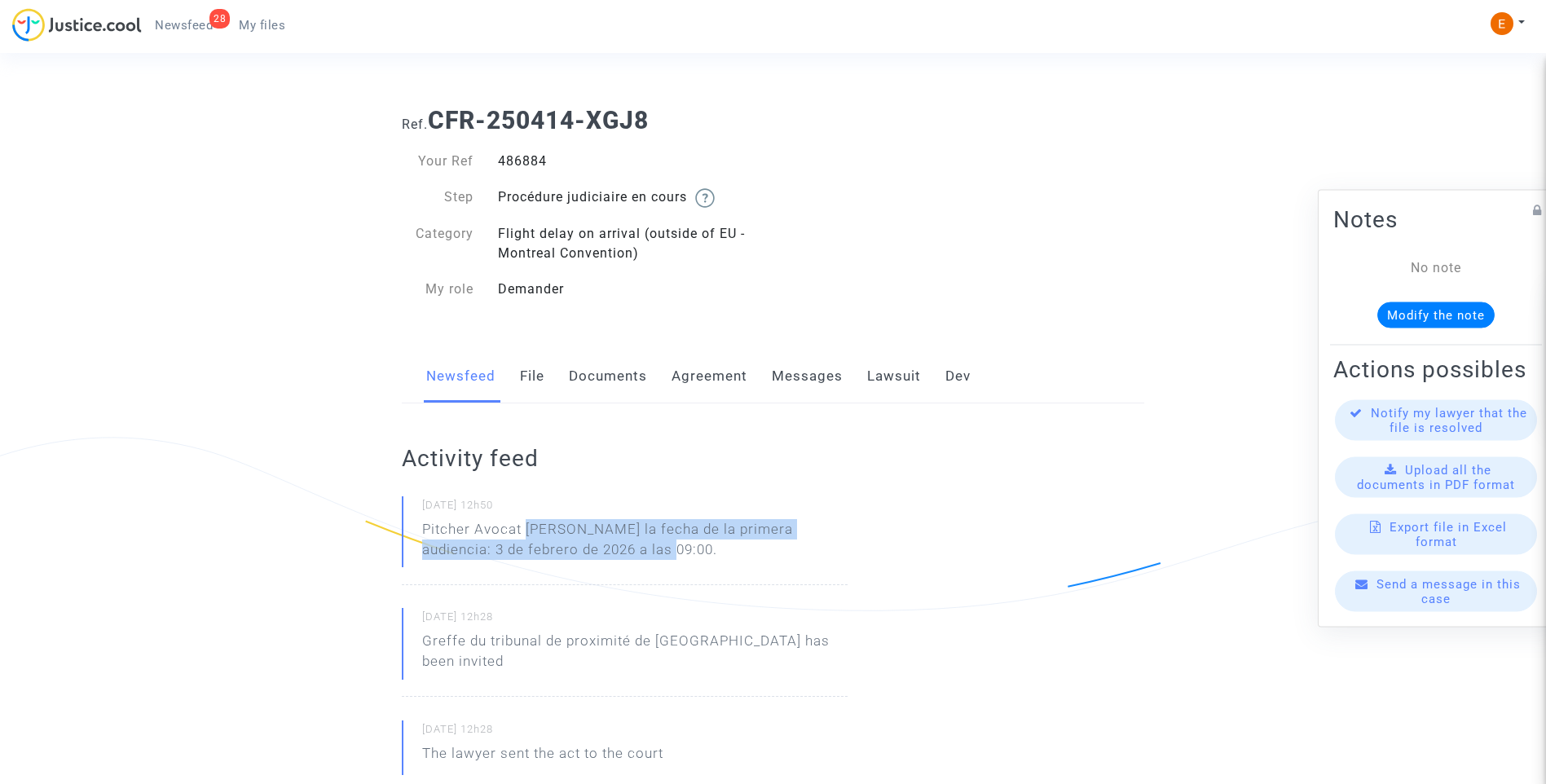
drag, startPoint x: 629, startPoint y: 559, endPoint x: 528, endPoint y: 531, distance: 104.8
click at [528, 531] on p "Pitcher Avocat ha dado la fecha de la primera audiencia: 3 de febrero de 2026 a…" at bounding box center [635, 543] width 425 height 49
copy p "ha dado la fecha de la primera audiencia: 3 de febrero de 2026 a las 09:00."
click at [531, 152] on div "486884" at bounding box center [629, 161] width 287 height 19
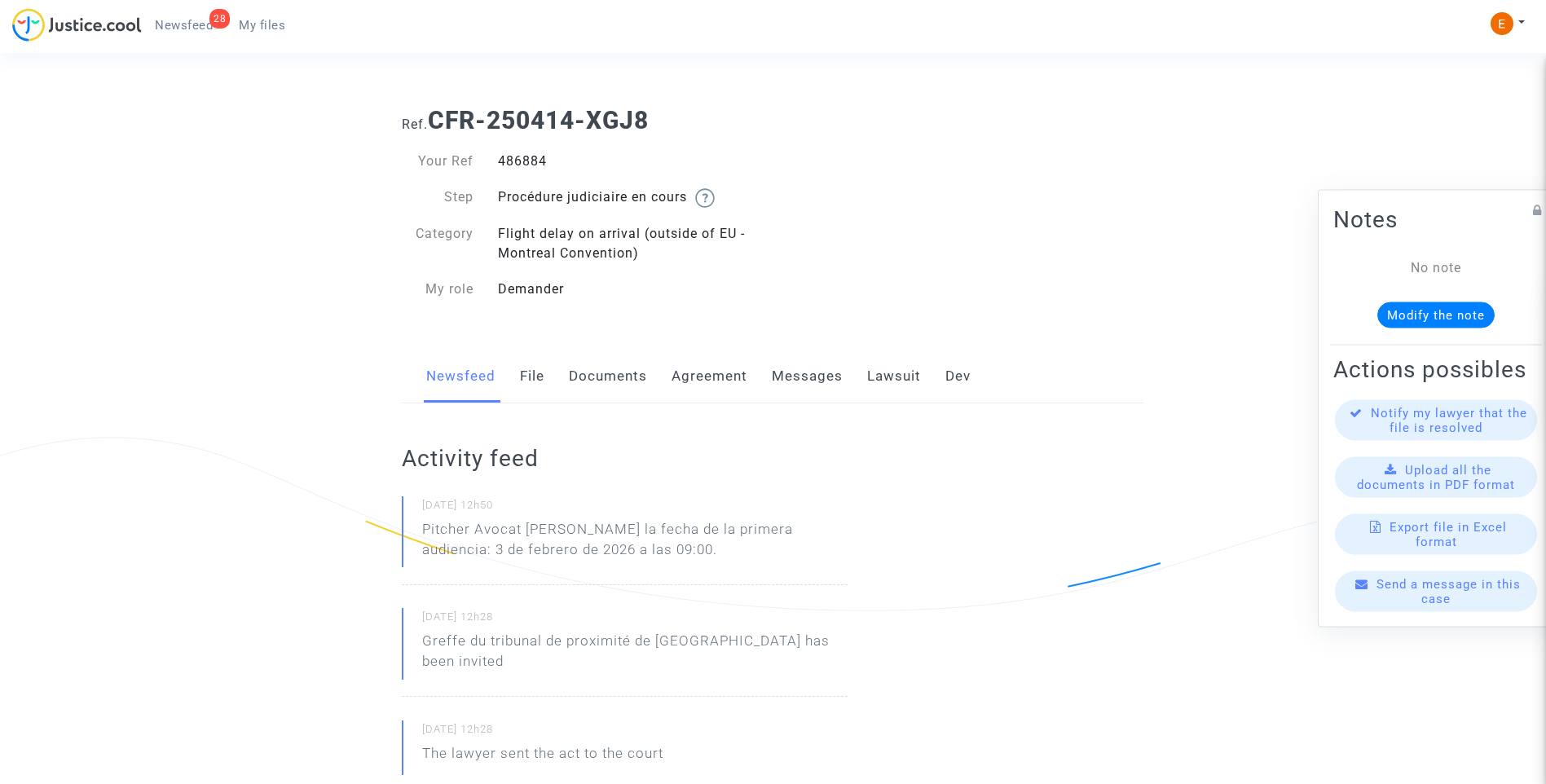
copy div "486884"
drag, startPoint x: 0, startPoint y: 0, endPoint x: 511, endPoint y: 159, distance: 535.2
click at [511, 159] on div "483523" at bounding box center [629, 161] width 287 height 19
click at [512, 154] on div "461361" at bounding box center [629, 161] width 287 height 19
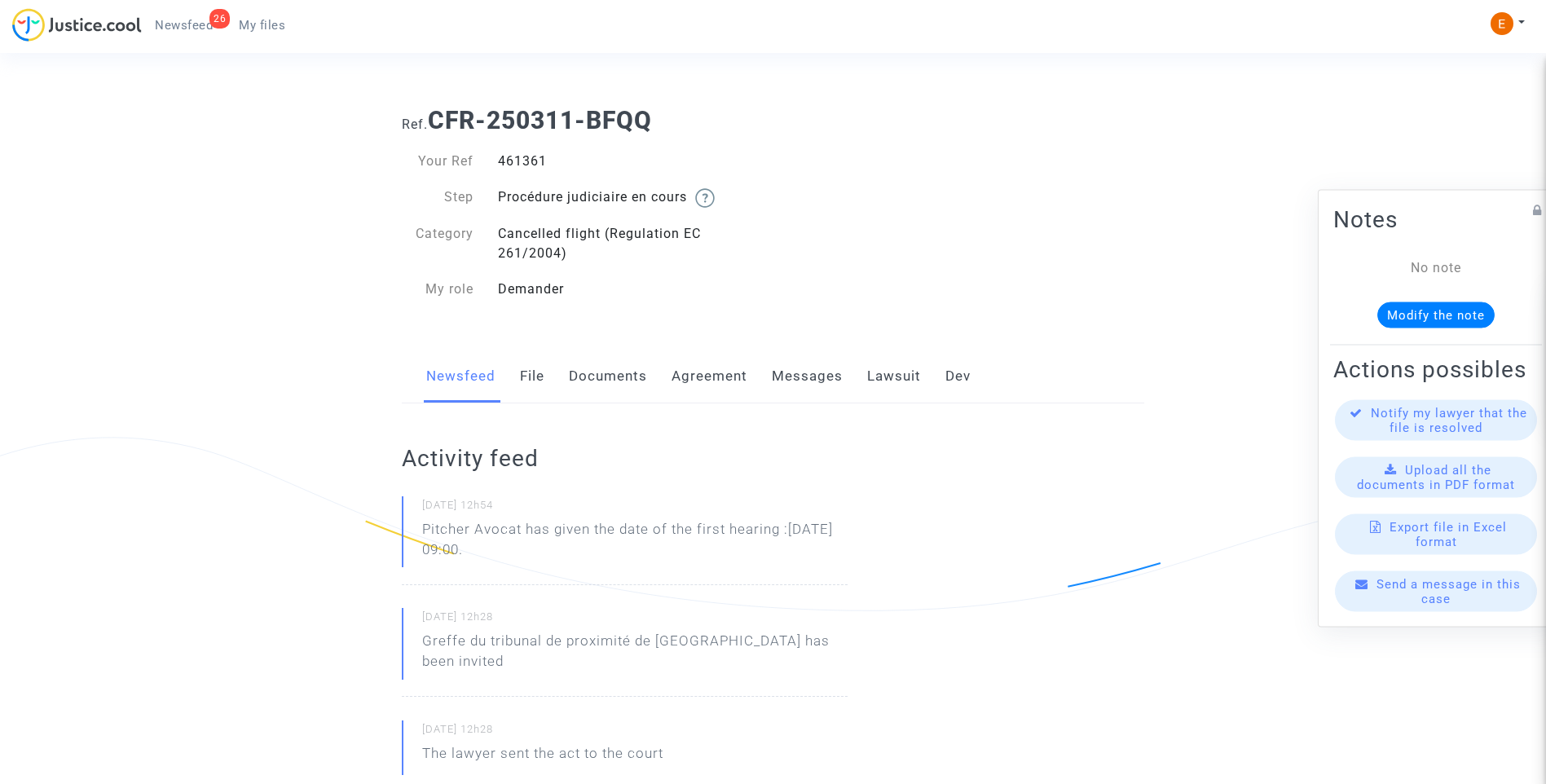
copy div "461361"
click at [513, 165] on div "498523" at bounding box center [629, 161] width 287 height 19
copy div "498523"
click at [513, 168] on div "498514" at bounding box center [629, 161] width 287 height 19
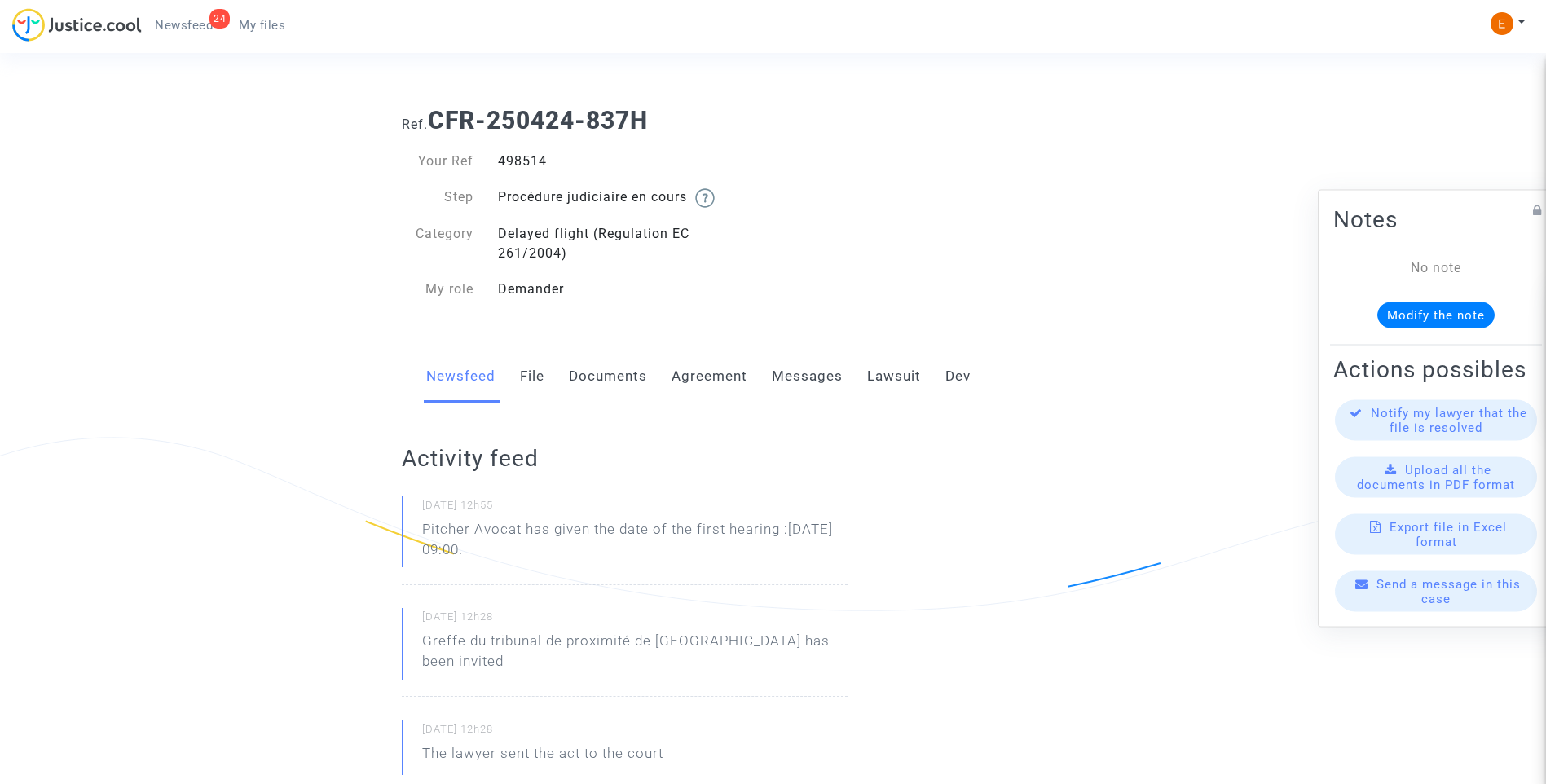
click at [513, 168] on div "498514" at bounding box center [629, 161] width 287 height 19
drag, startPoint x: 513, startPoint y: 168, endPoint x: 515, endPoint y: 158, distance: 10.2
copy div "498514"
click at [526, 159] on div "483282" at bounding box center [629, 161] width 287 height 19
click at [526, 159] on div "483282" at bounding box center [629, 161] width 287 height 19
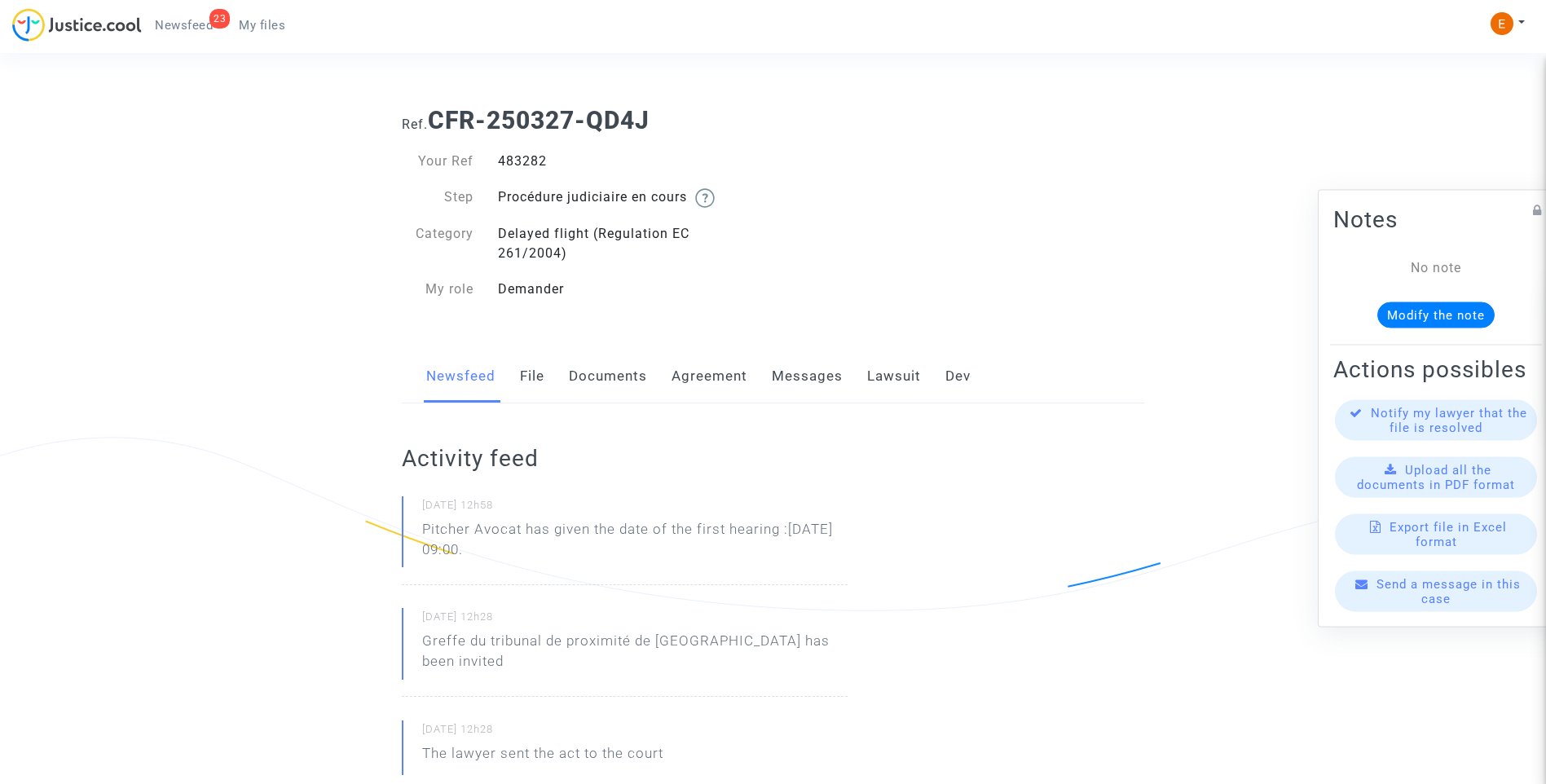
copy div "483282"
drag, startPoint x: 0, startPoint y: 0, endPoint x: 525, endPoint y: 165, distance: 550.3
click at [525, 165] on div "450941" at bounding box center [629, 161] width 287 height 19
copy div "450941"
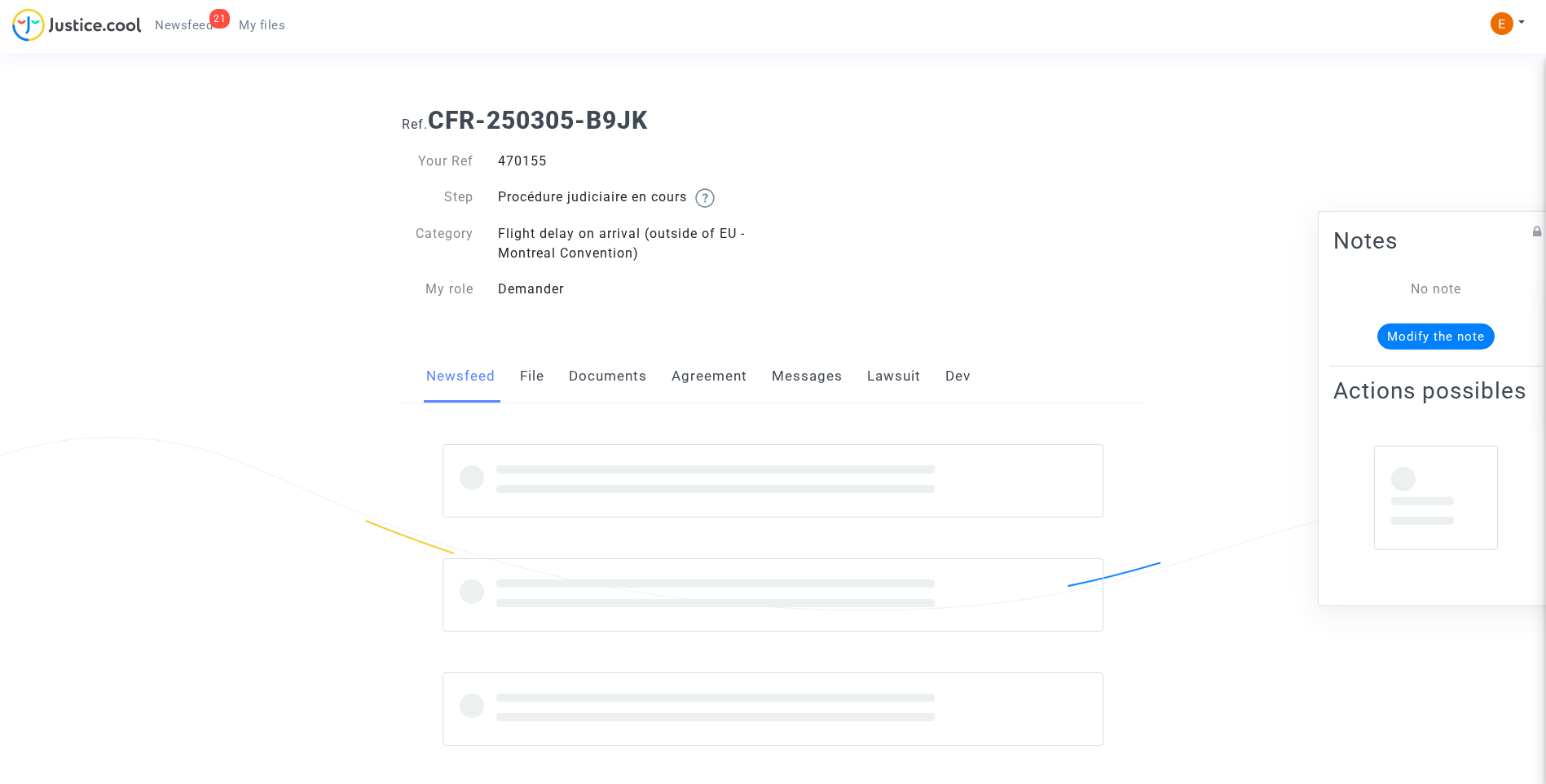
drag, startPoint x: 0, startPoint y: 0, endPoint x: 516, endPoint y: 167, distance: 542.4
click at [516, 167] on div "470155" at bounding box center [629, 161] width 287 height 19
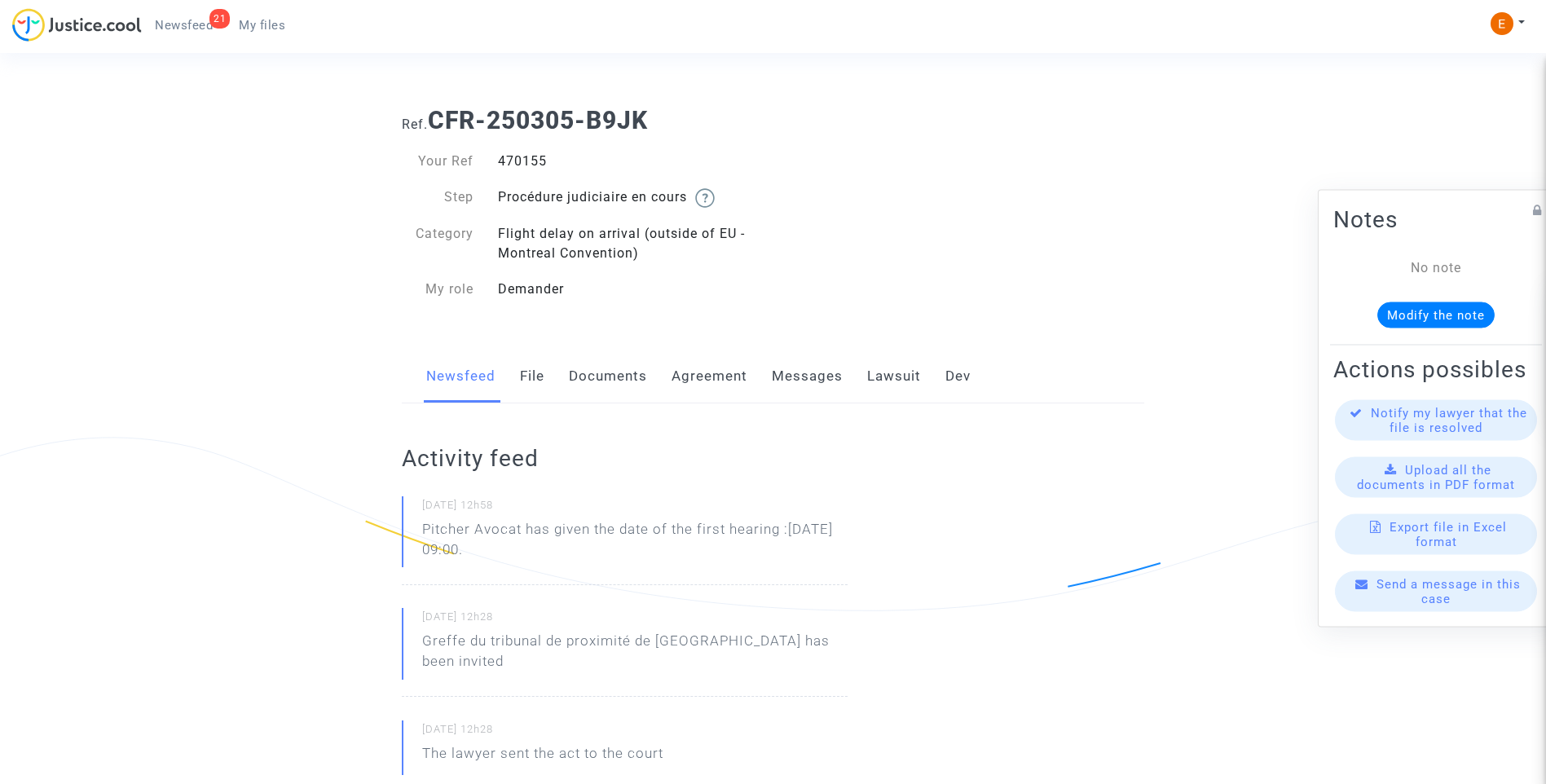
click at [516, 167] on div "470155" at bounding box center [629, 161] width 287 height 19
copy div "470155"
click at [521, 159] on div "449642" at bounding box center [629, 161] width 287 height 19
copy div "449642"
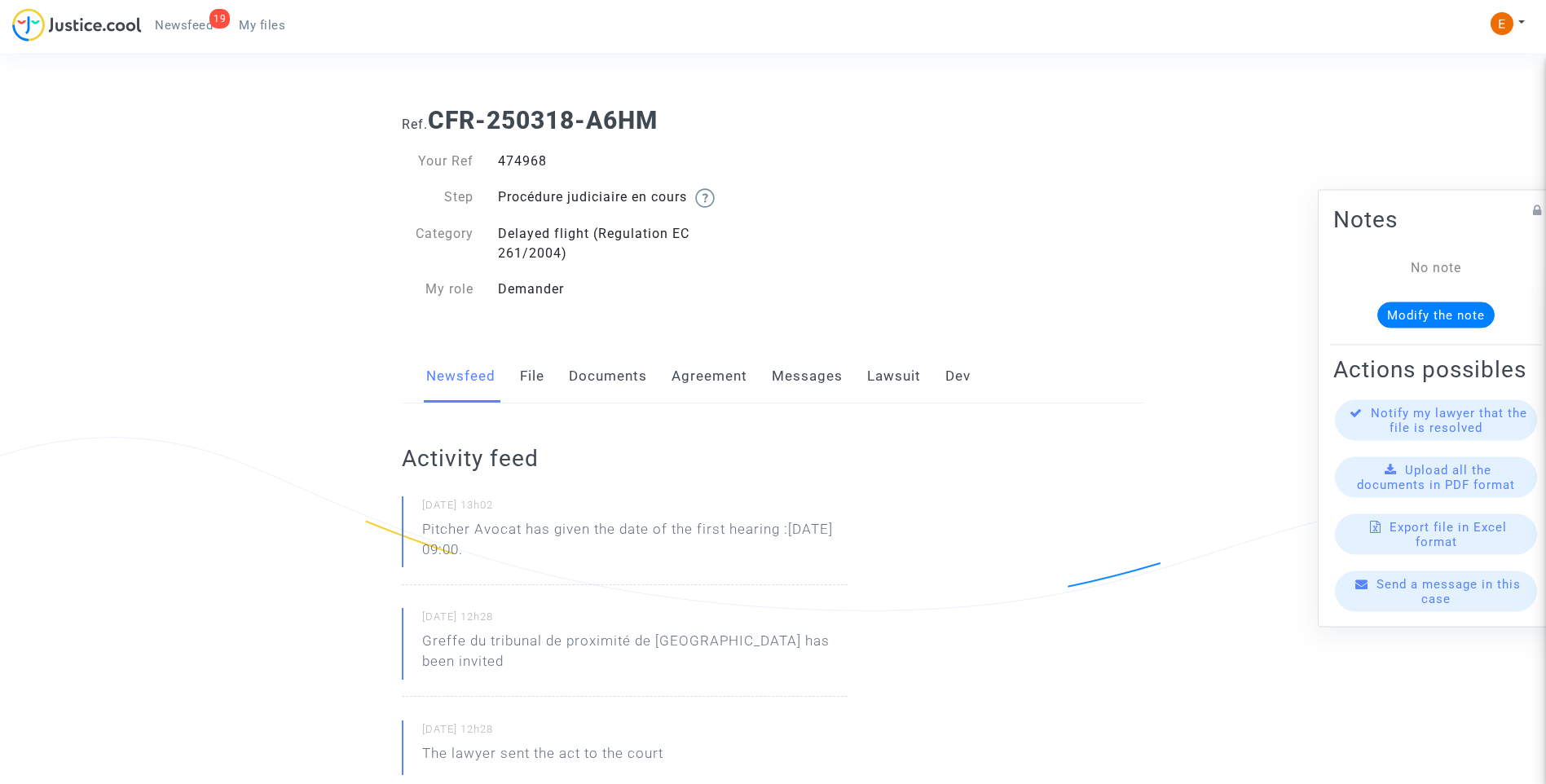
click at [522, 159] on div "474968" at bounding box center [629, 161] width 287 height 19
copy div "474968"
click at [517, 168] on div "449473" at bounding box center [629, 161] width 287 height 19
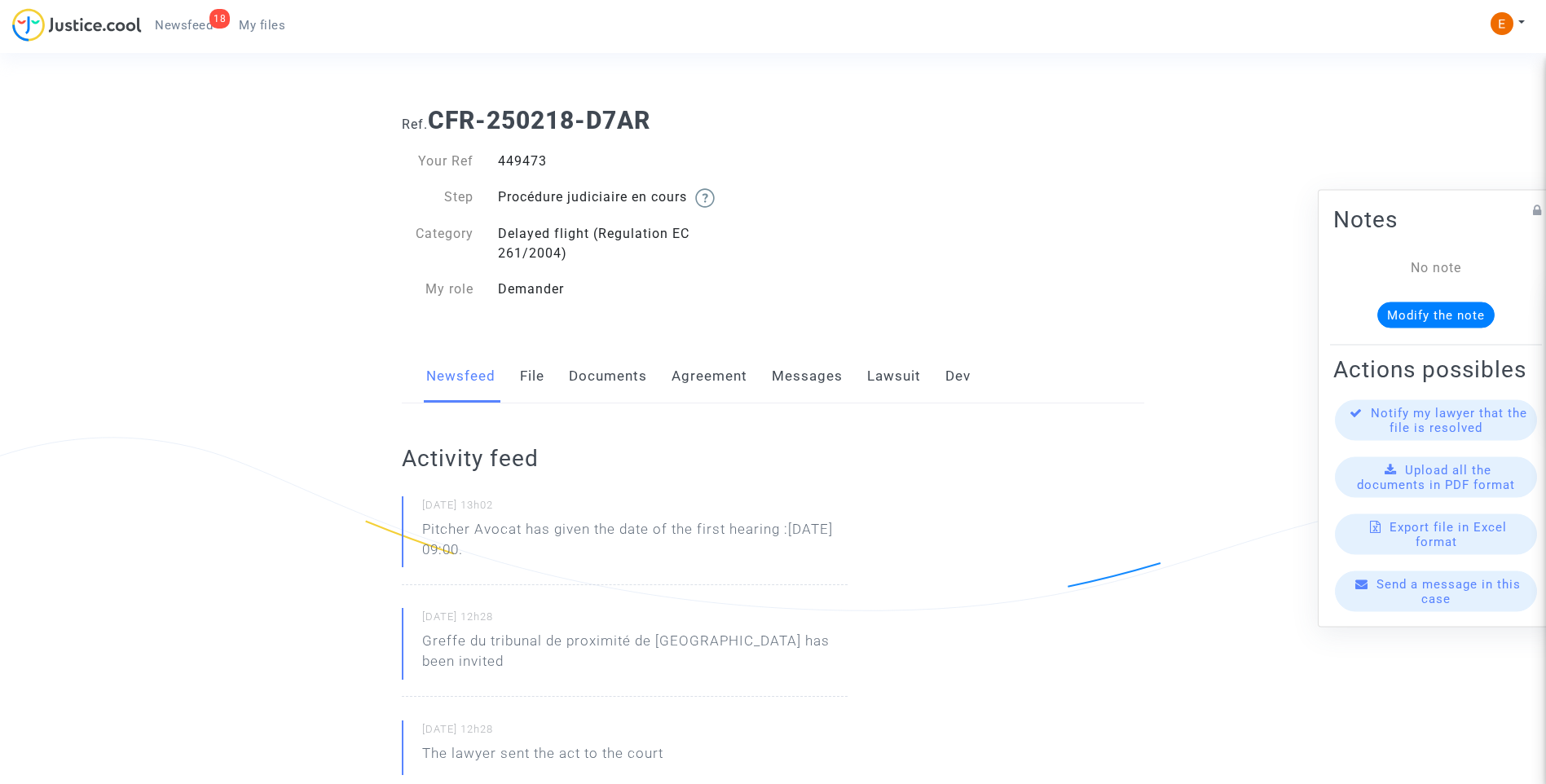
copy div "449473"
drag, startPoint x: 0, startPoint y: 0, endPoint x: 538, endPoint y: 156, distance: 560.2
click at [538, 156] on div "494118" at bounding box center [629, 161] width 287 height 19
copy div "494118"
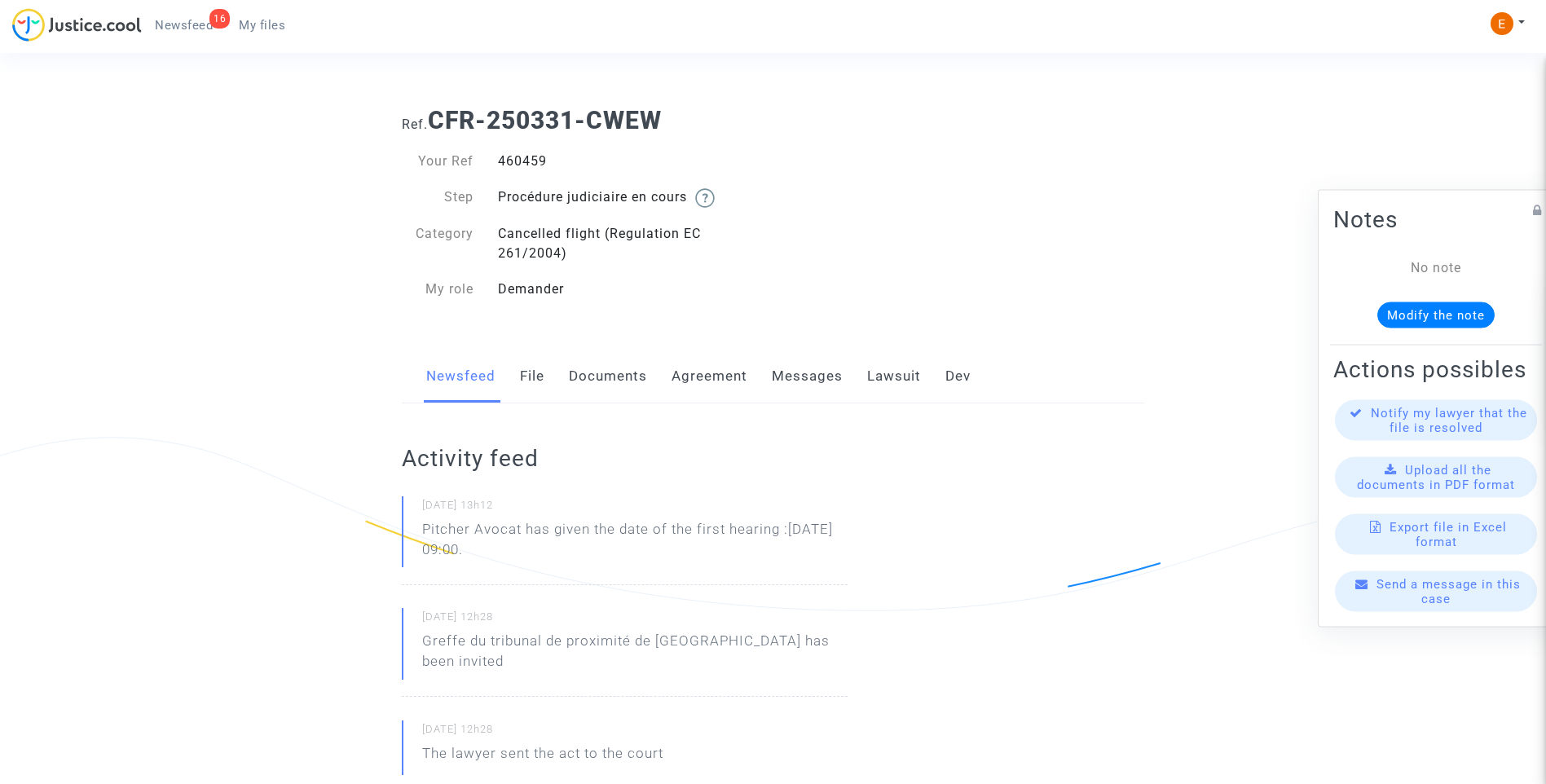
click at [518, 166] on div "460459" at bounding box center [629, 161] width 287 height 19
copy div "460459"
click at [520, 162] on div "499133" at bounding box center [629, 161] width 287 height 19
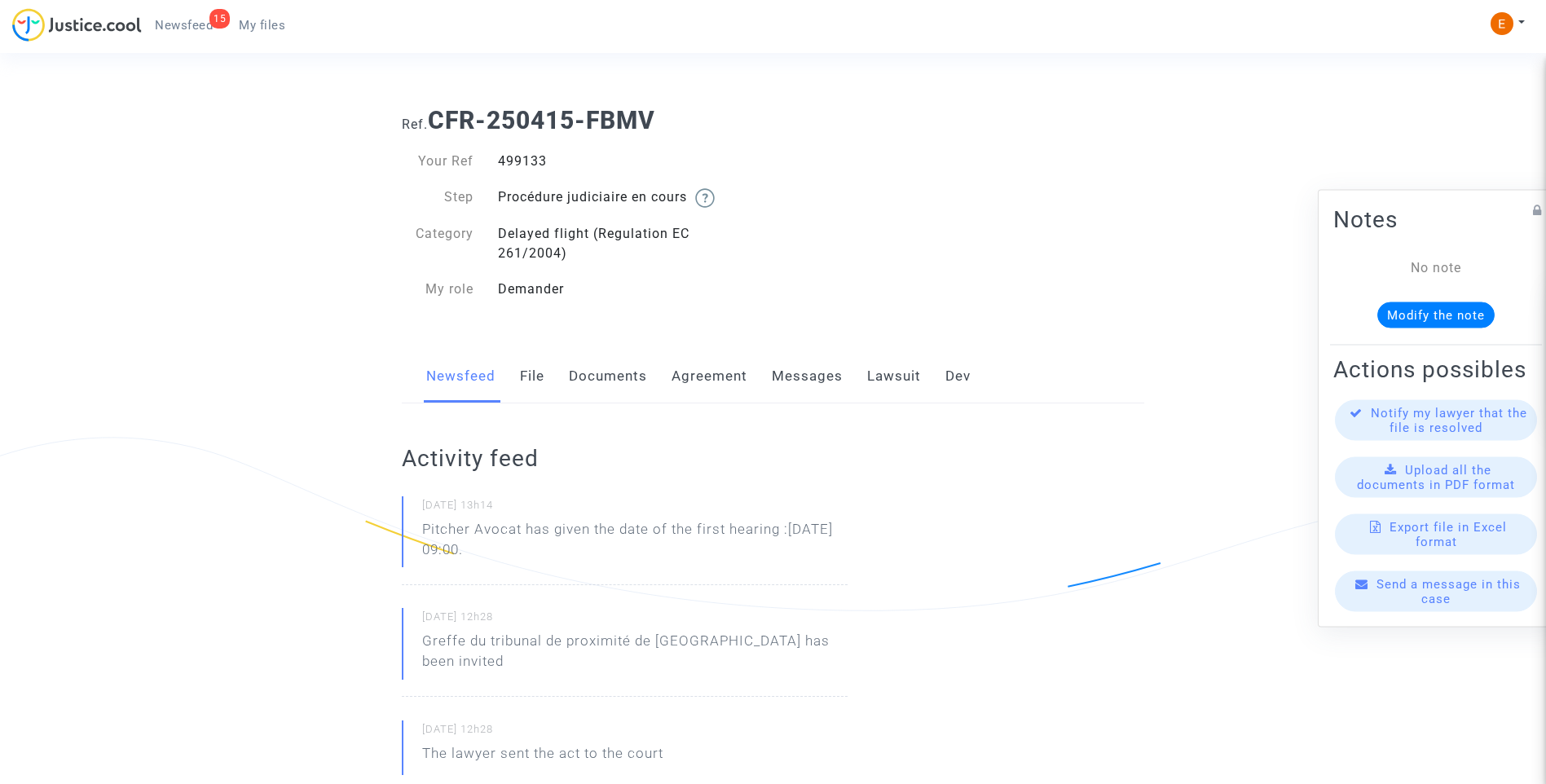
click at [520, 162] on div "499133" at bounding box center [629, 161] width 287 height 19
copy div "499133"
click at [533, 163] on div "469552" at bounding box center [629, 161] width 287 height 19
copy div "469552"
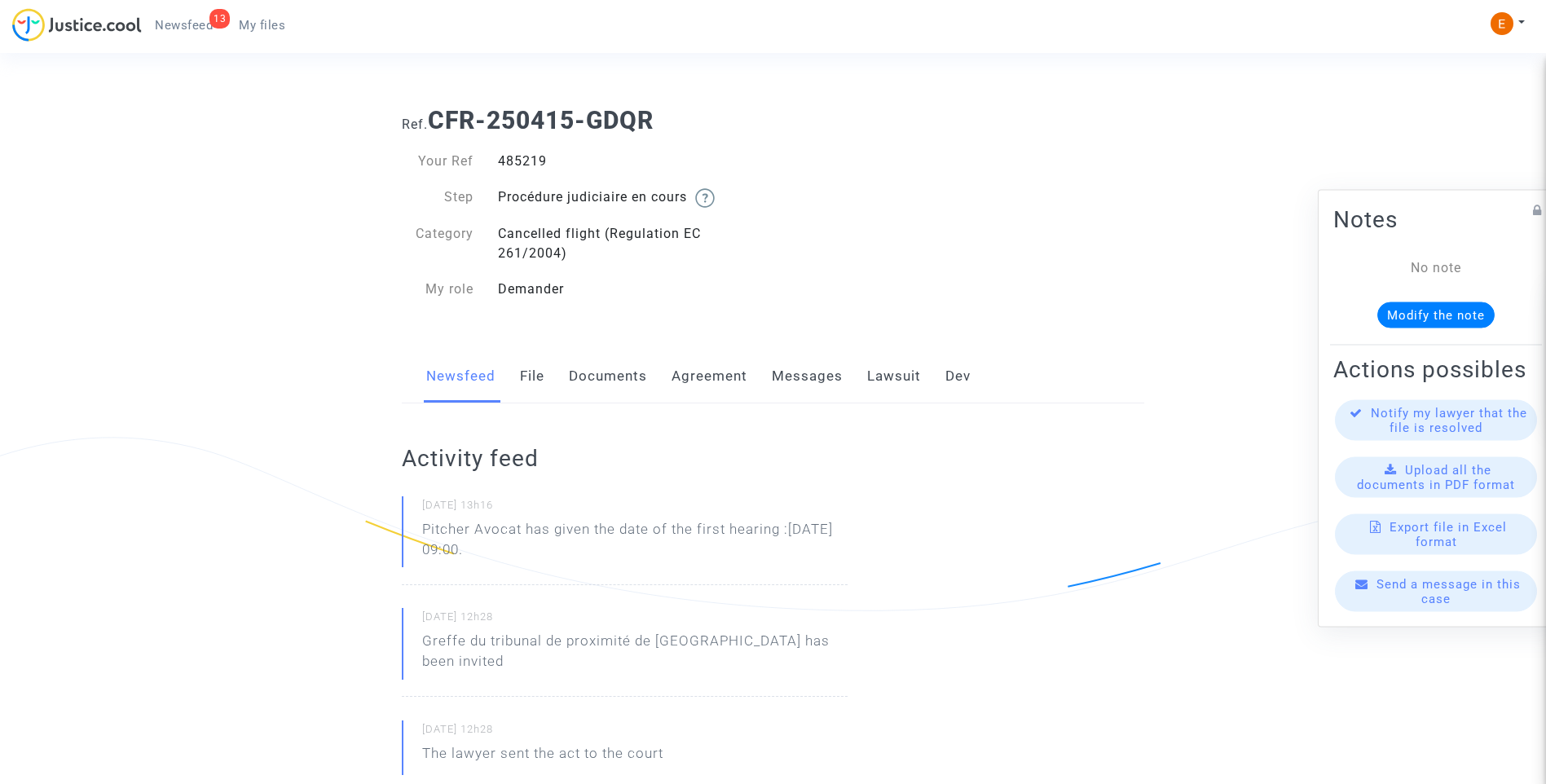
click at [531, 157] on div "485219" at bounding box center [629, 161] width 287 height 19
copy div "485219"
click at [526, 158] on div "470114" at bounding box center [629, 161] width 287 height 19
drag, startPoint x: 0, startPoint y: 0, endPoint x: 526, endPoint y: 158, distance: 549.2
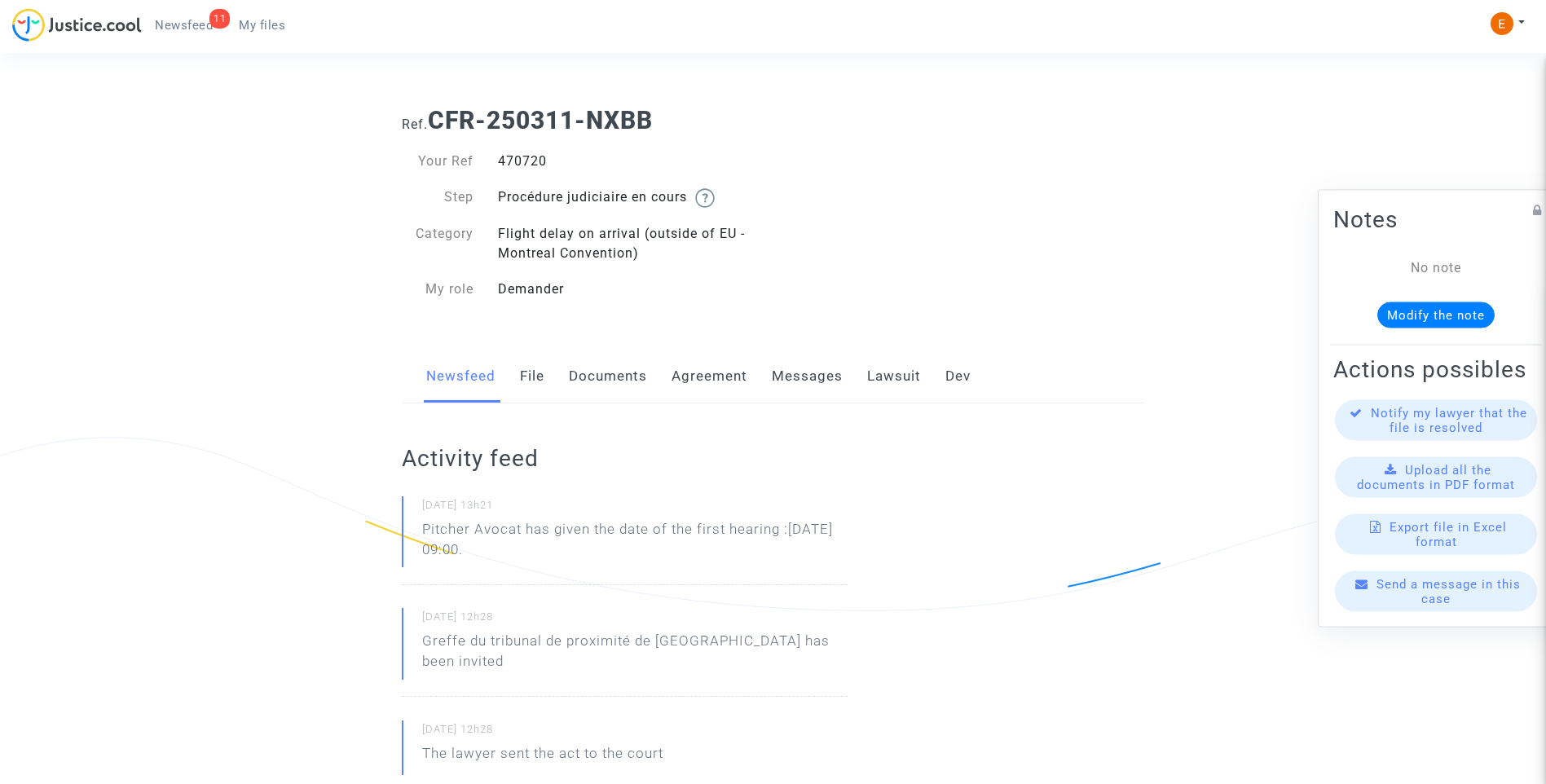
click at [518, 158] on div "470720" at bounding box center [629, 161] width 287 height 19
copy div "470720"
click at [517, 155] on div "459886" at bounding box center [629, 161] width 287 height 19
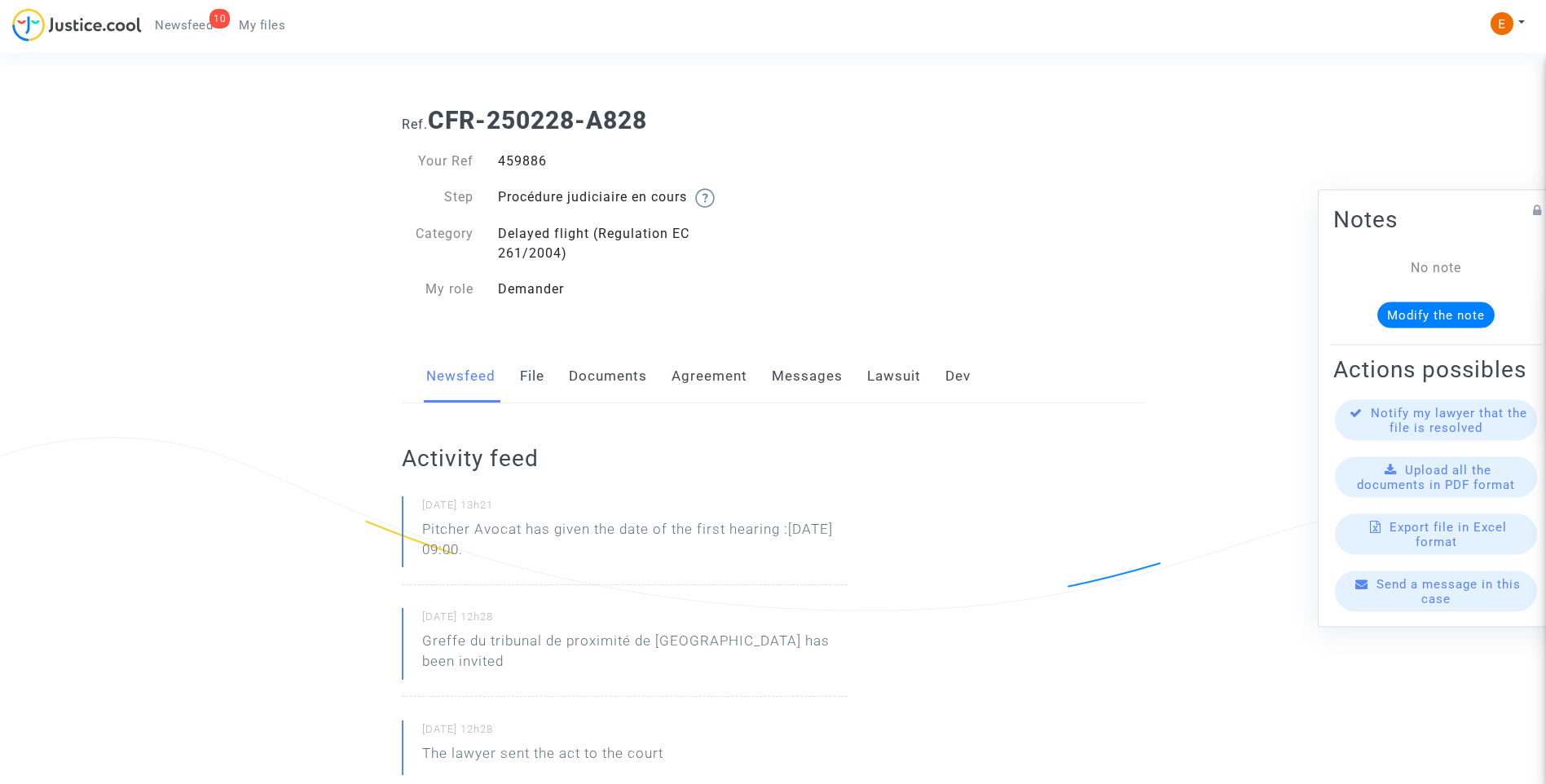
drag, startPoint x: 517, startPoint y: 155, endPoint x: 548, endPoint y: 154, distance: 31.0
copy div "459886"
click at [520, 159] on div "482177" at bounding box center [629, 161] width 287 height 19
copy div "482177"
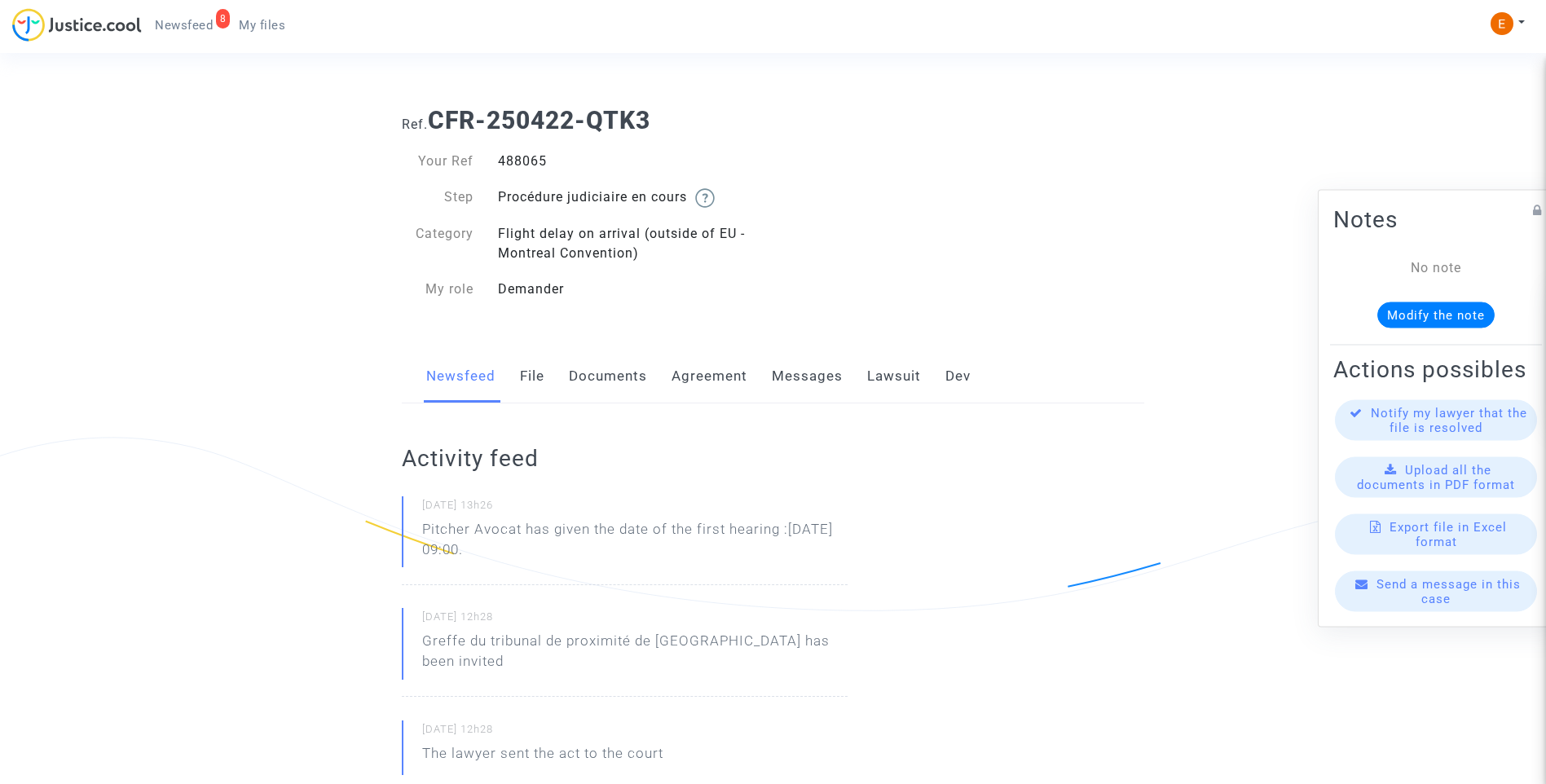
click at [540, 160] on div "488065" at bounding box center [629, 161] width 287 height 19
copy div "488065"
click at [533, 159] on div "468436" at bounding box center [629, 161] width 287 height 19
drag, startPoint x: 0, startPoint y: 0, endPoint x: 533, endPoint y: 159, distance: 556.2
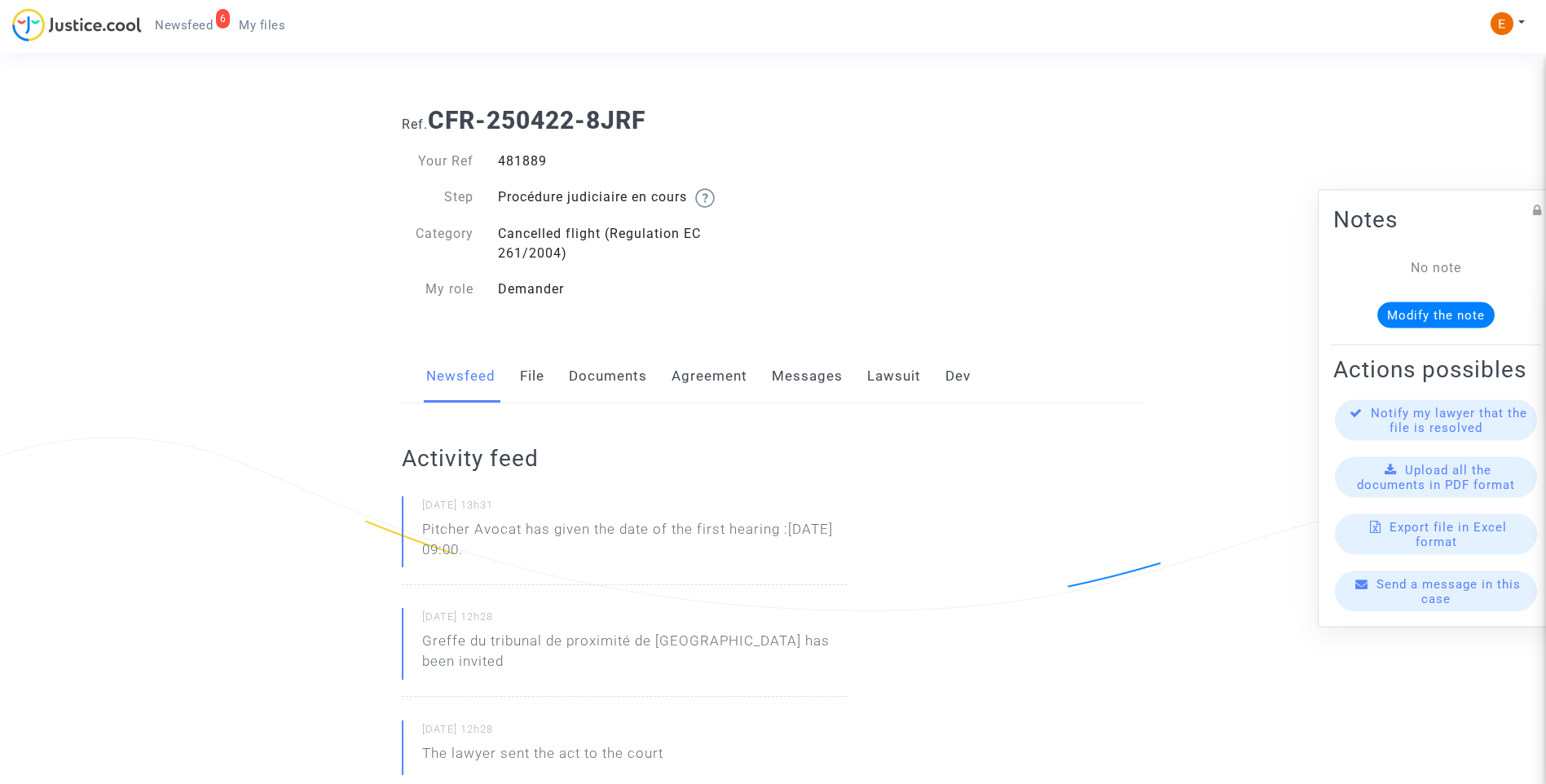
click at [533, 159] on div "481889" at bounding box center [629, 161] width 287 height 19
copy div "481889"
click at [527, 162] on div "472333" at bounding box center [629, 161] width 287 height 19
drag, startPoint x: 0, startPoint y: 0, endPoint x: 527, endPoint y: 162, distance: 551.3
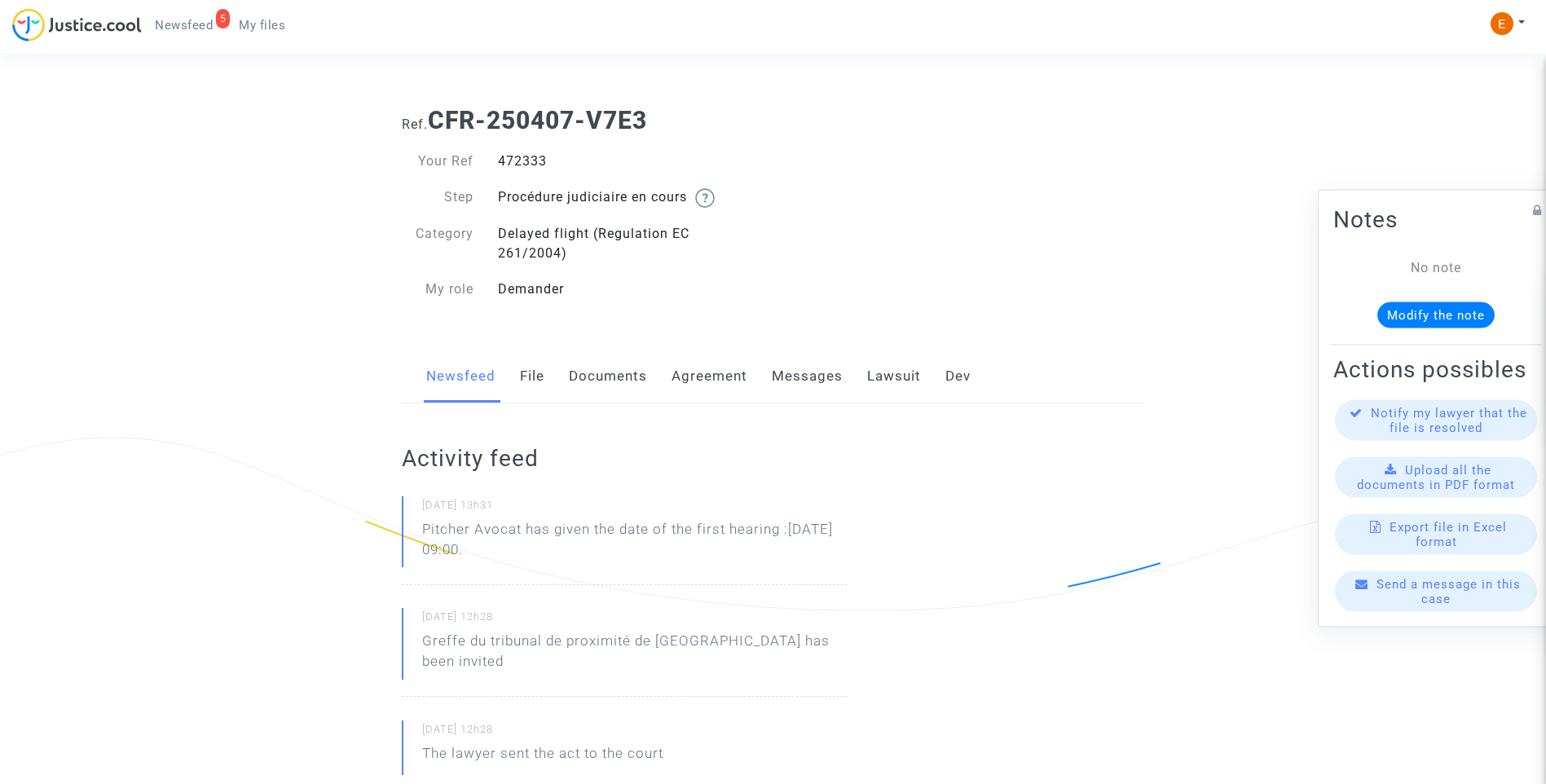
click at [527, 162] on div "472333" at bounding box center [629, 161] width 287 height 19
copy div "472333"
click at [525, 163] on div "493183" at bounding box center [629, 161] width 287 height 19
copy div "493183"
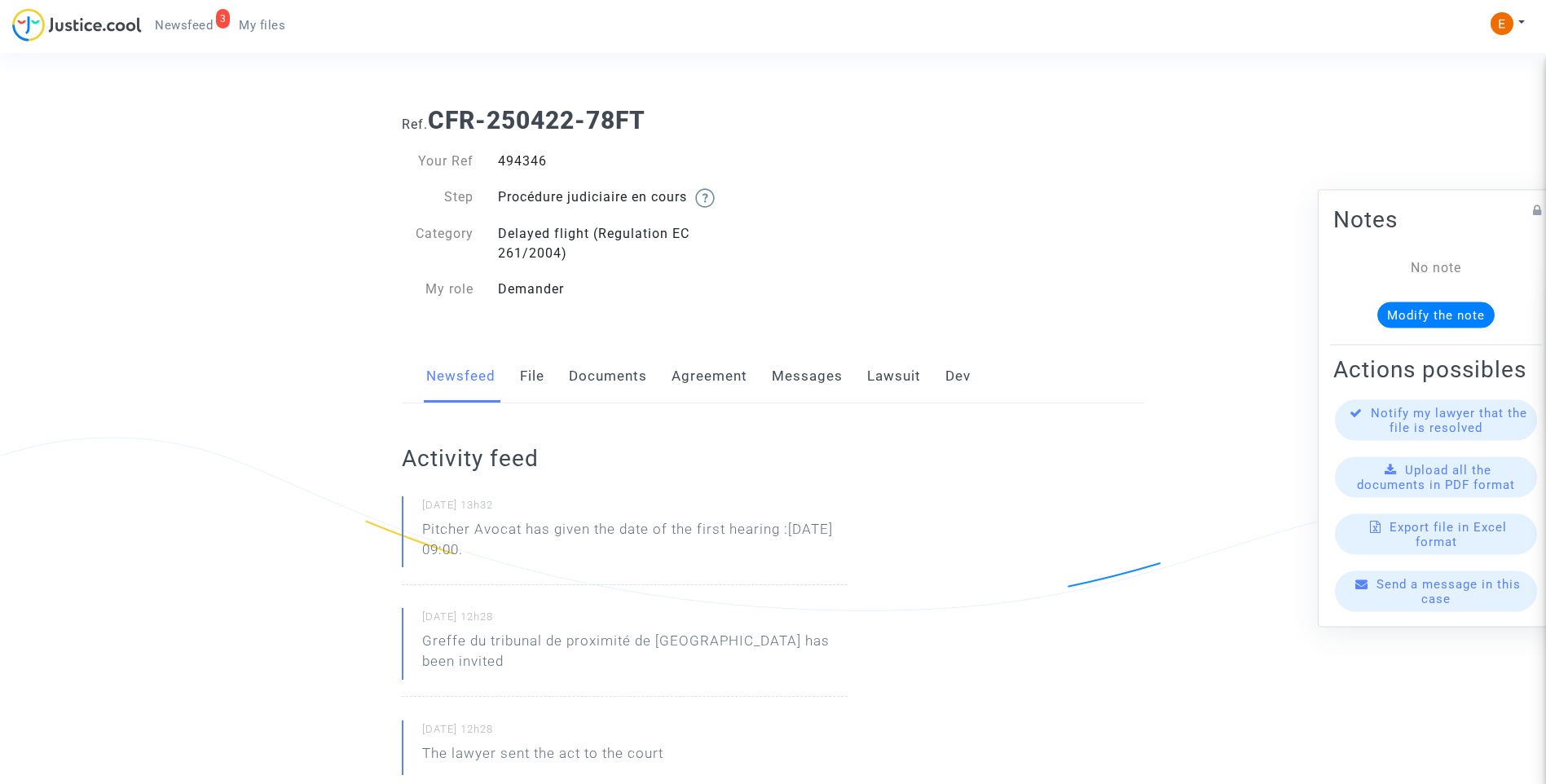
click at [516, 158] on div "494346" at bounding box center [629, 161] width 287 height 19
copy div "494346"
drag, startPoint x: 0, startPoint y: 0, endPoint x: 520, endPoint y: 155, distance: 542.6
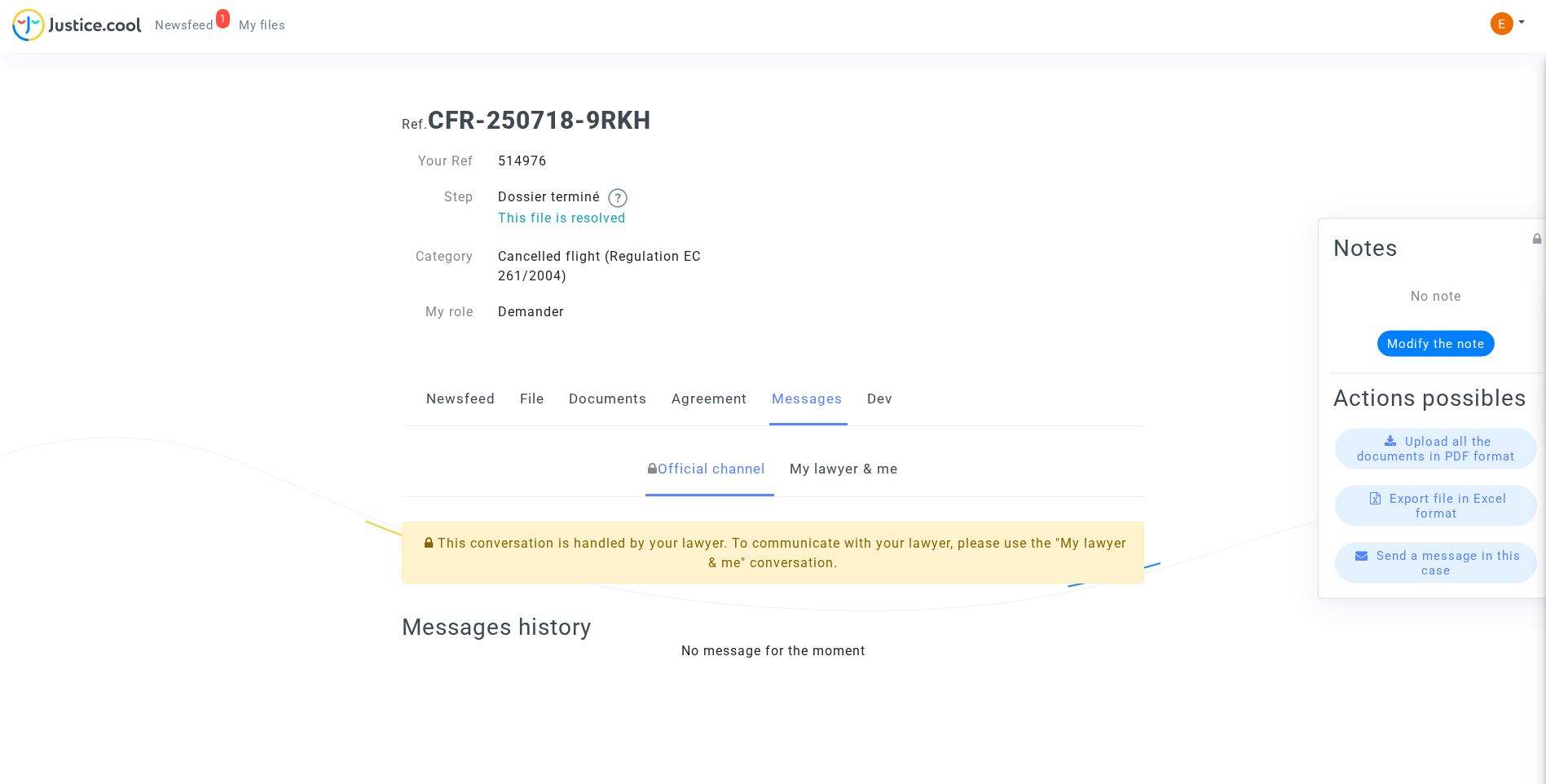
click at [535, 165] on div "514976" at bounding box center [629, 161] width 287 height 19
copy div "514976"
click at [867, 481] on link "My lawyer & me" at bounding box center [843, 470] width 108 height 54
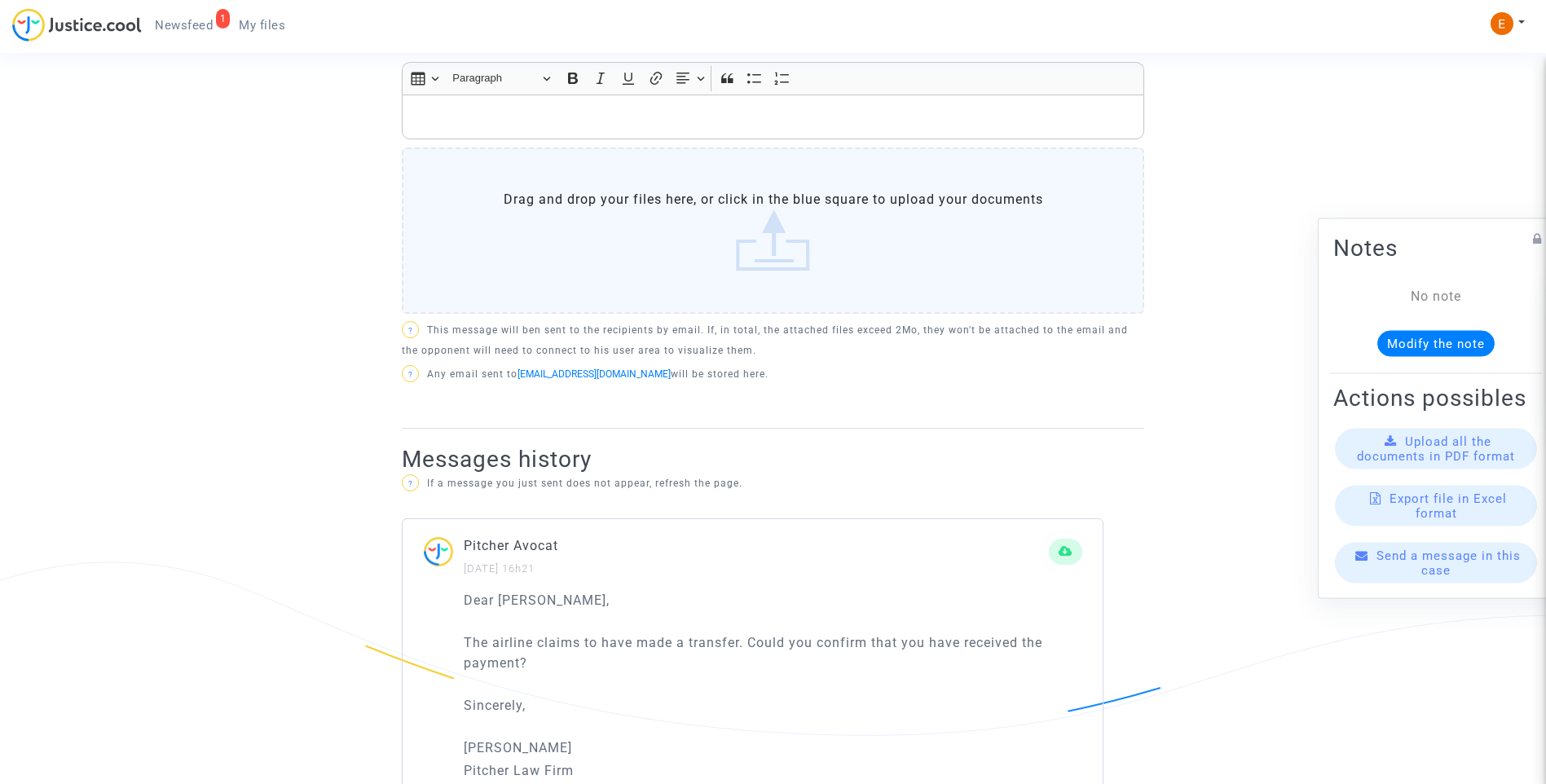
scroll to position [809, 0]
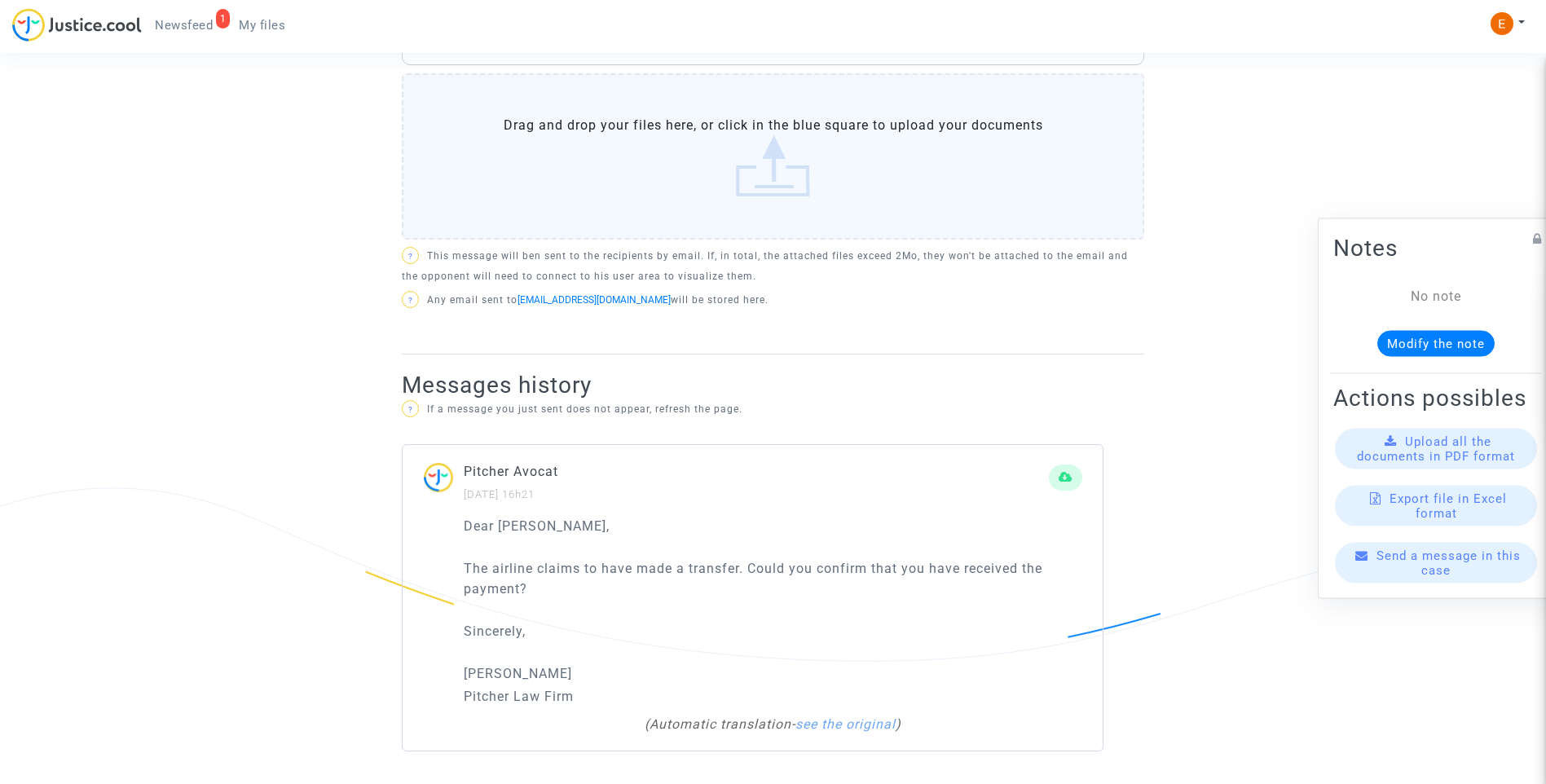
drag, startPoint x: 553, startPoint y: 592, endPoint x: 422, endPoint y: 572, distance: 132.5
click at [422, 572] on div "Dear Sir, The airline claims to have made a transfer. Could you confirm that yo…" at bounding box center [753, 634] width 701 height 235
drag, startPoint x: 422, startPoint y: 572, endPoint x: 486, endPoint y: 584, distance: 65.1
click at [685, 518] on p "Dear Sir," at bounding box center [773, 526] width 619 height 20
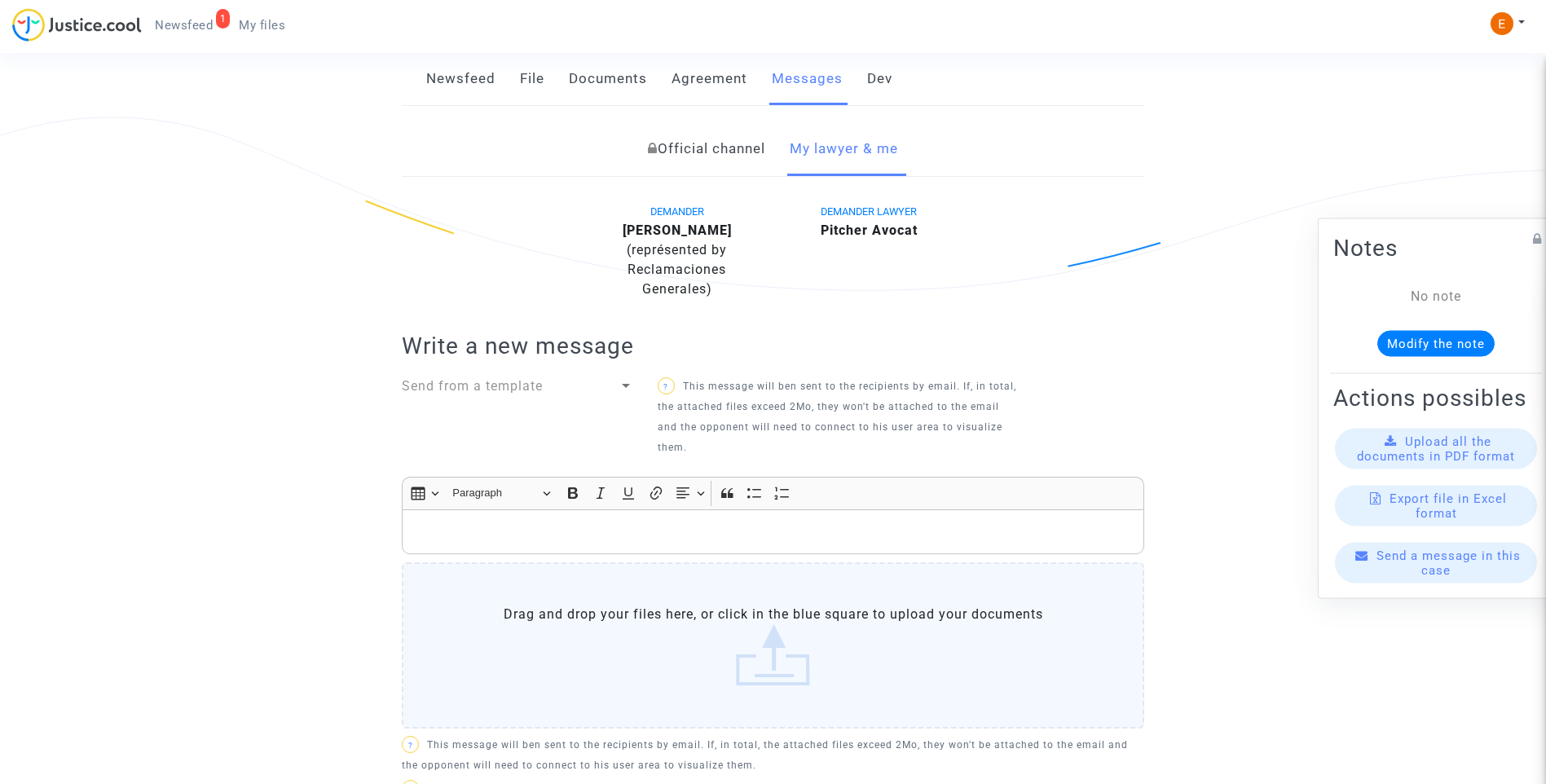
scroll to position [0, 0]
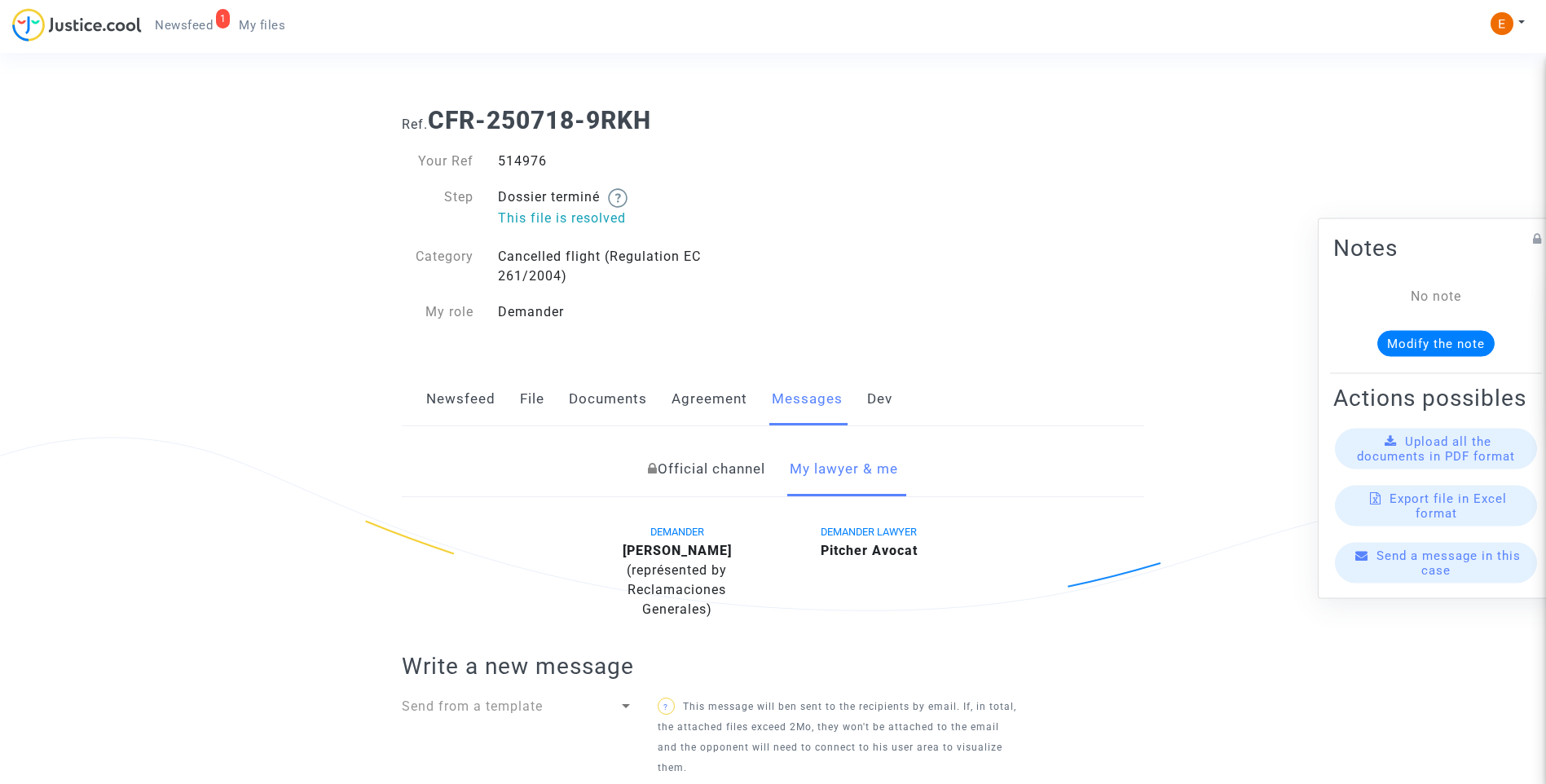
click at [489, 405] on link "Newsfeed" at bounding box center [461, 399] width 70 height 54
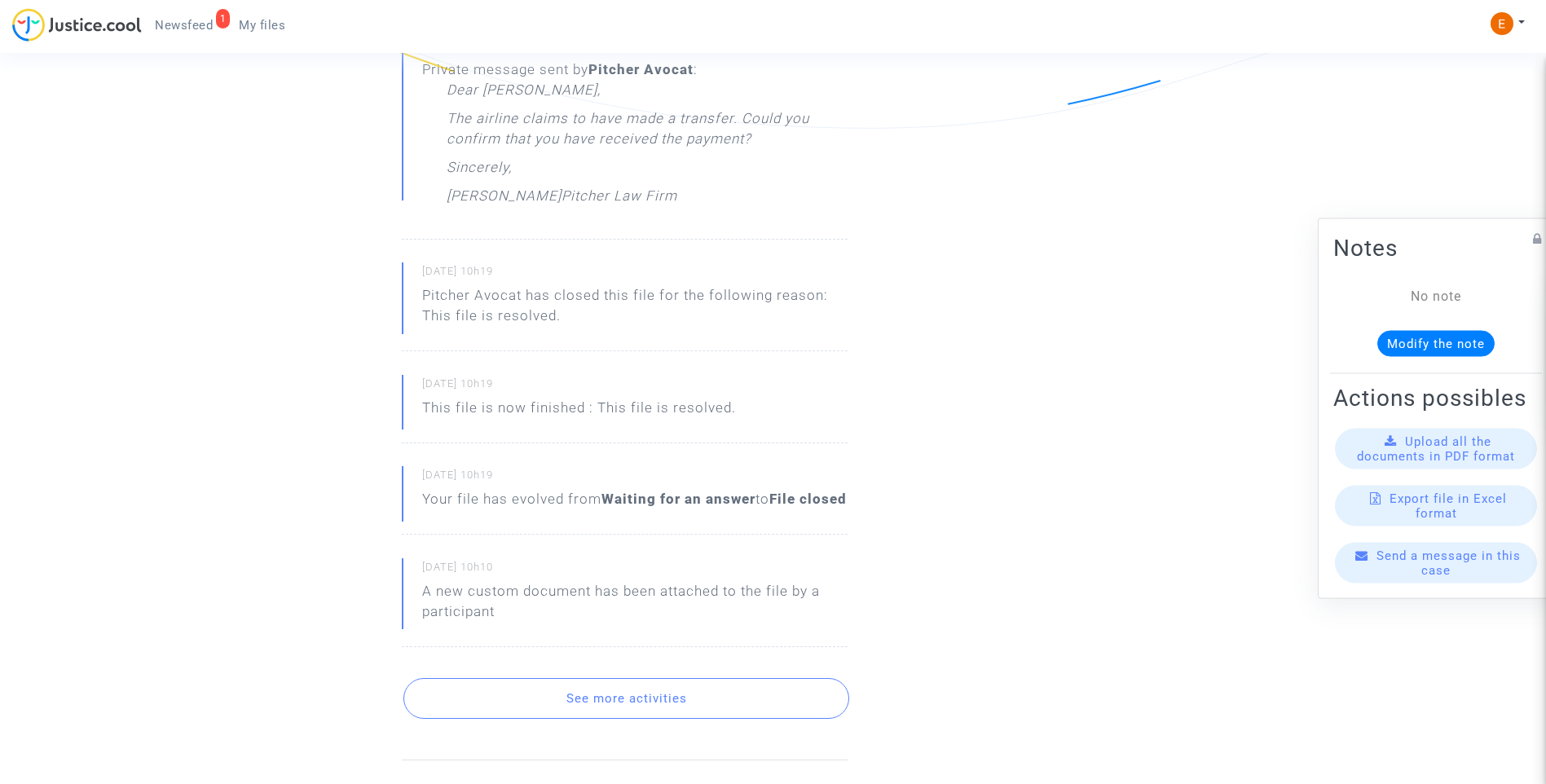
scroll to position [571, 0]
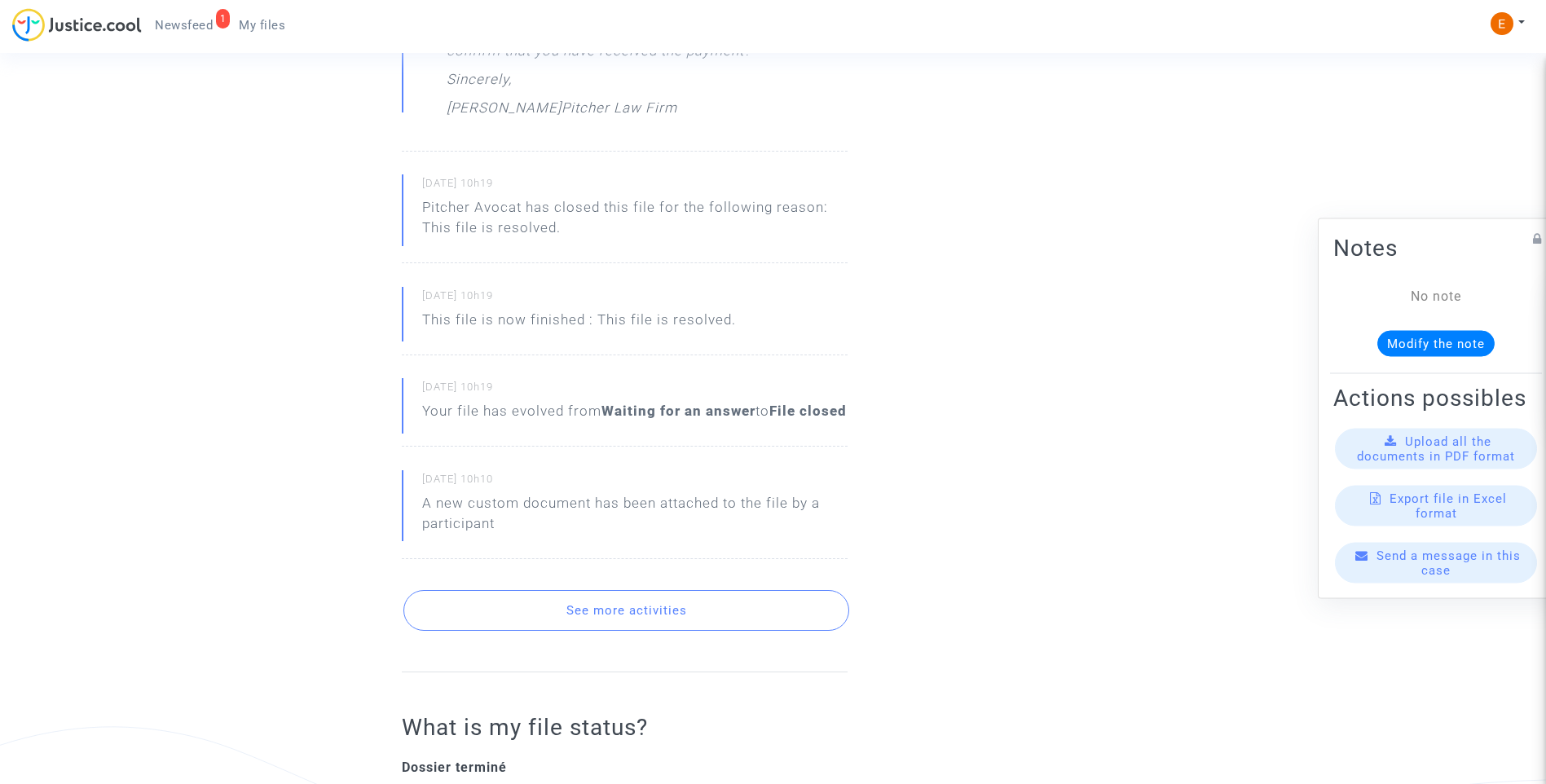
click at [671, 629] on button "See more activities" at bounding box center [626, 611] width 446 height 41
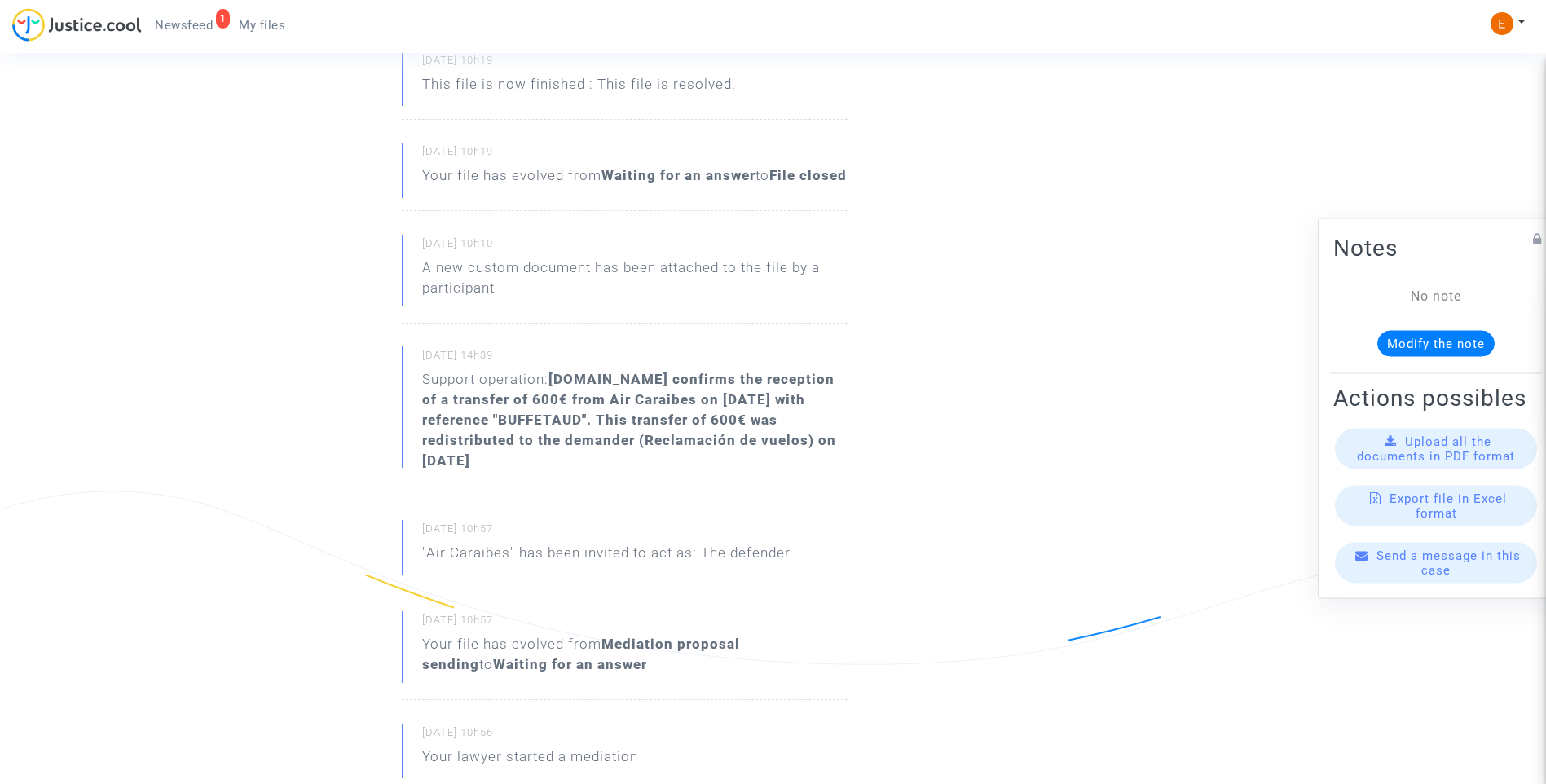
scroll to position [816, 0]
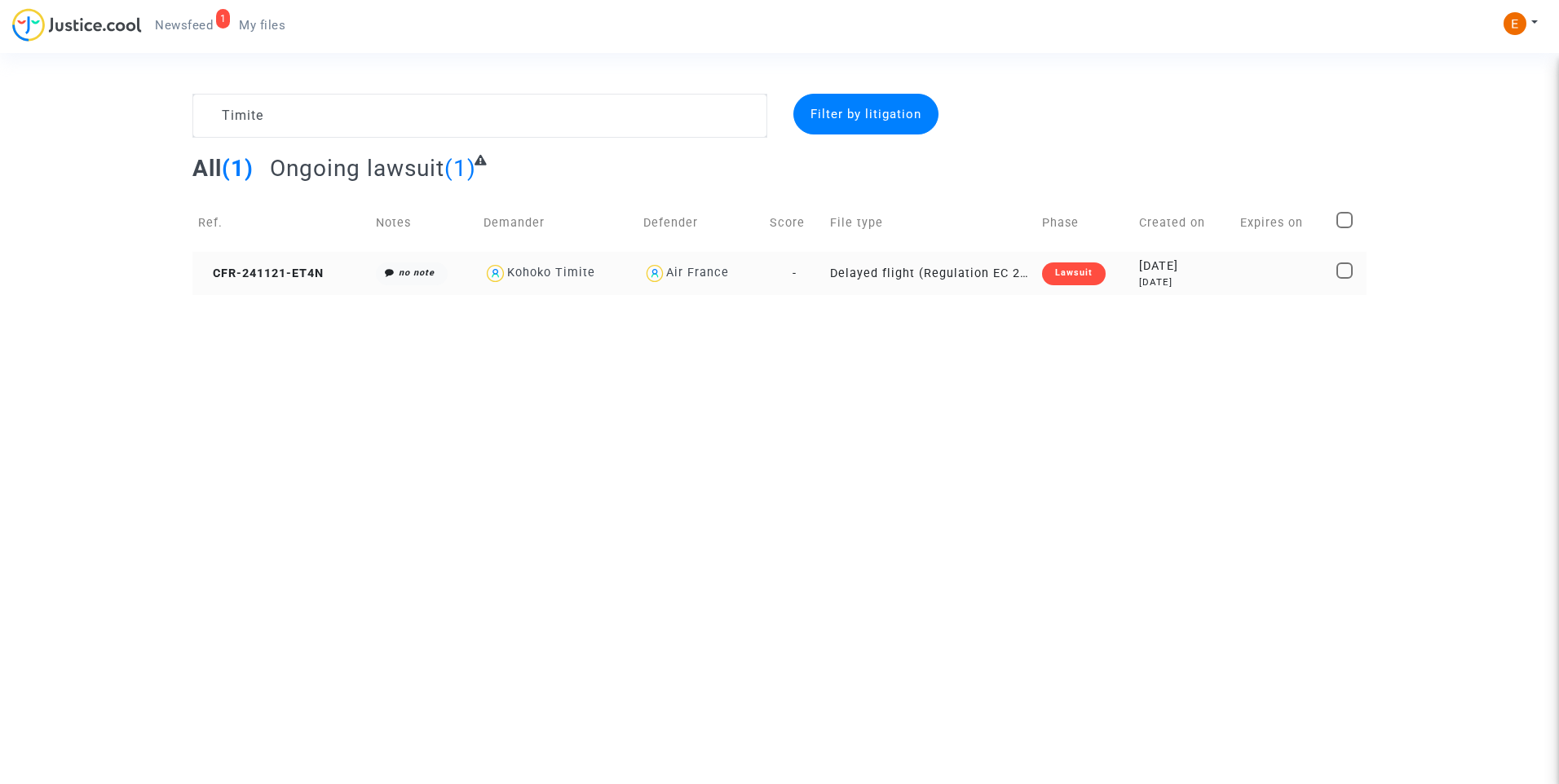
type textarea "Timite"
click at [1091, 279] on div "Lawsuit" at bounding box center [1073, 273] width 64 height 23
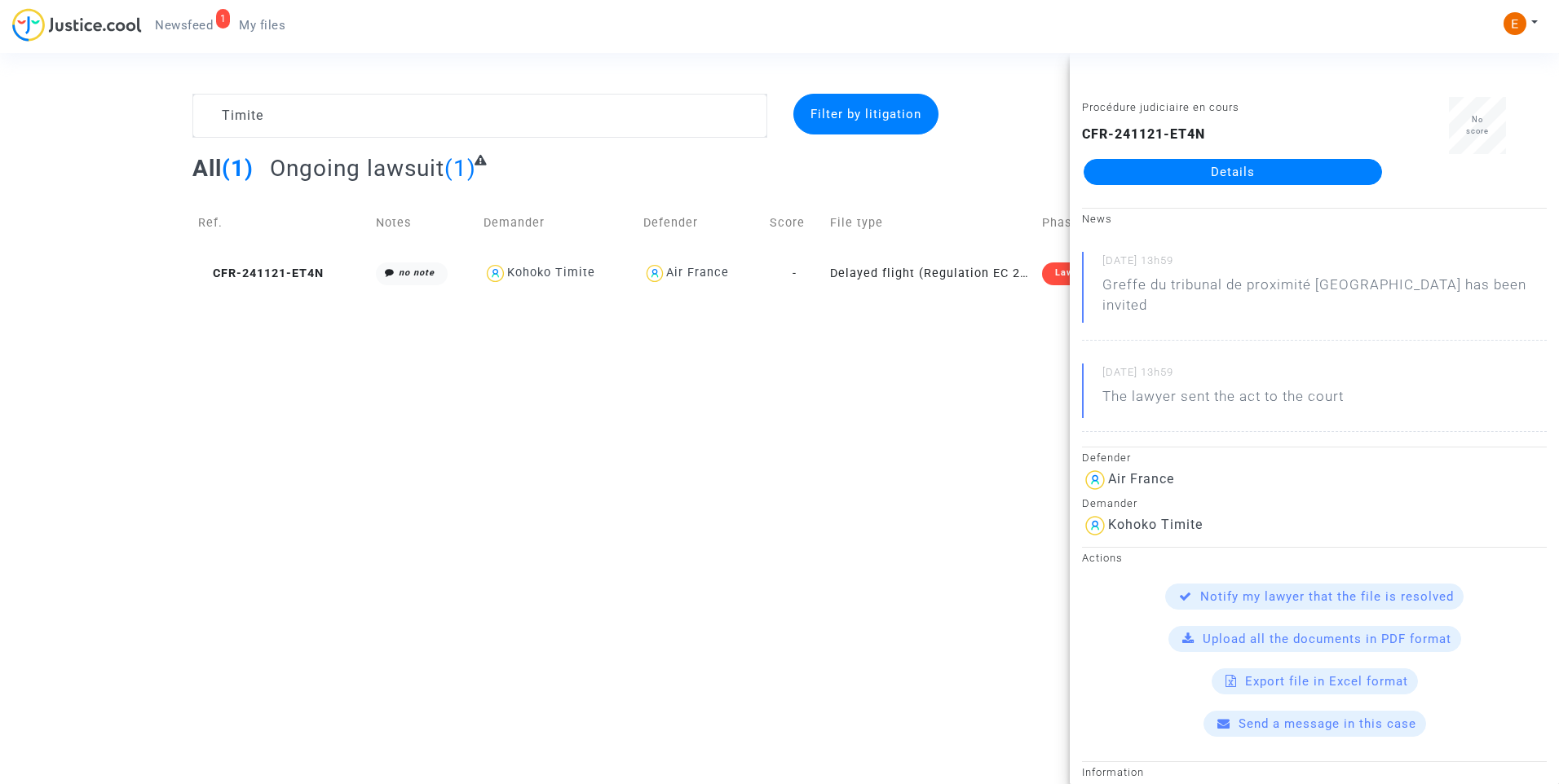
click at [1224, 163] on link "Details" at bounding box center [1233, 172] width 298 height 26
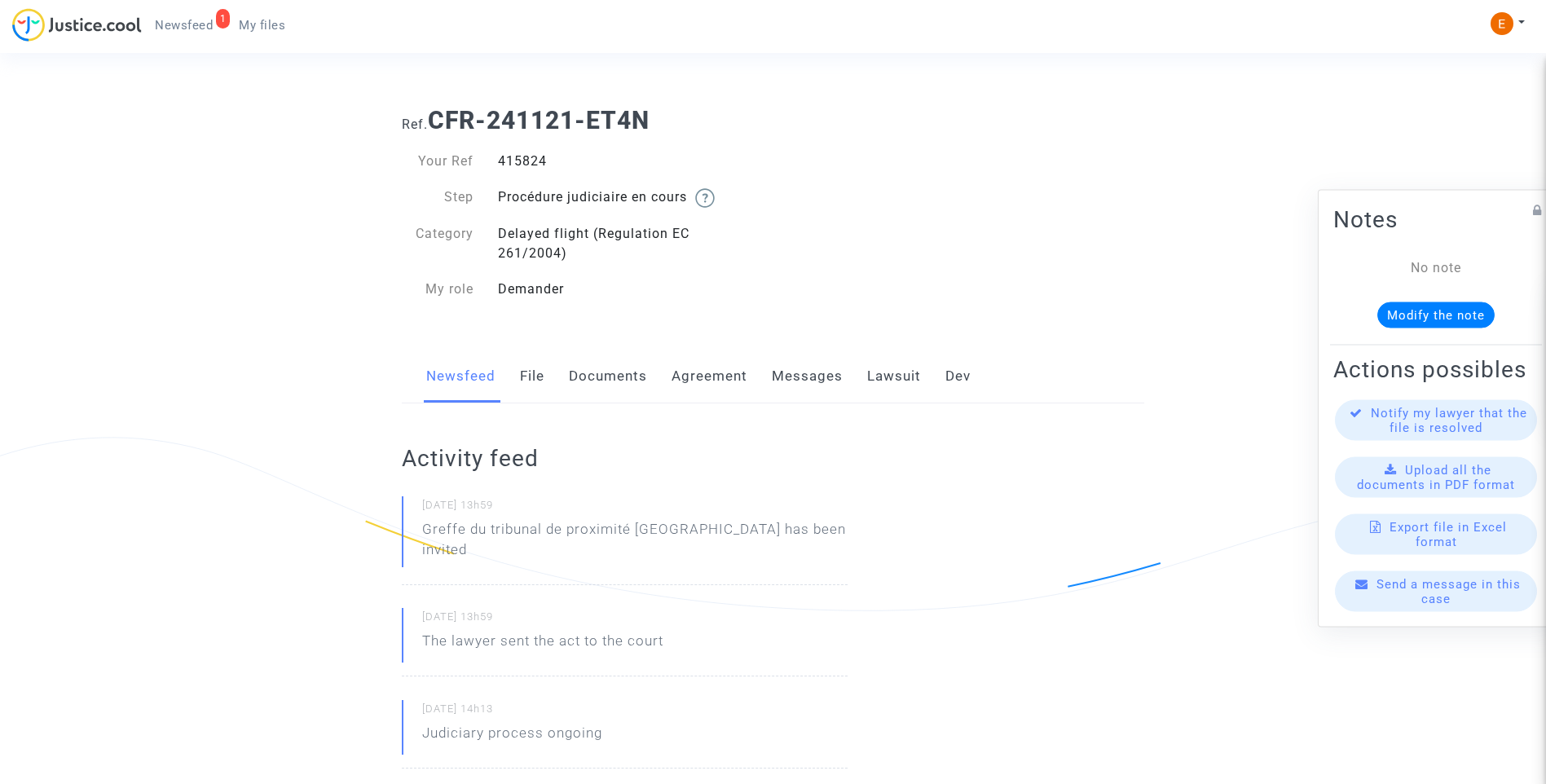
click at [824, 382] on link "Messages" at bounding box center [807, 376] width 71 height 54
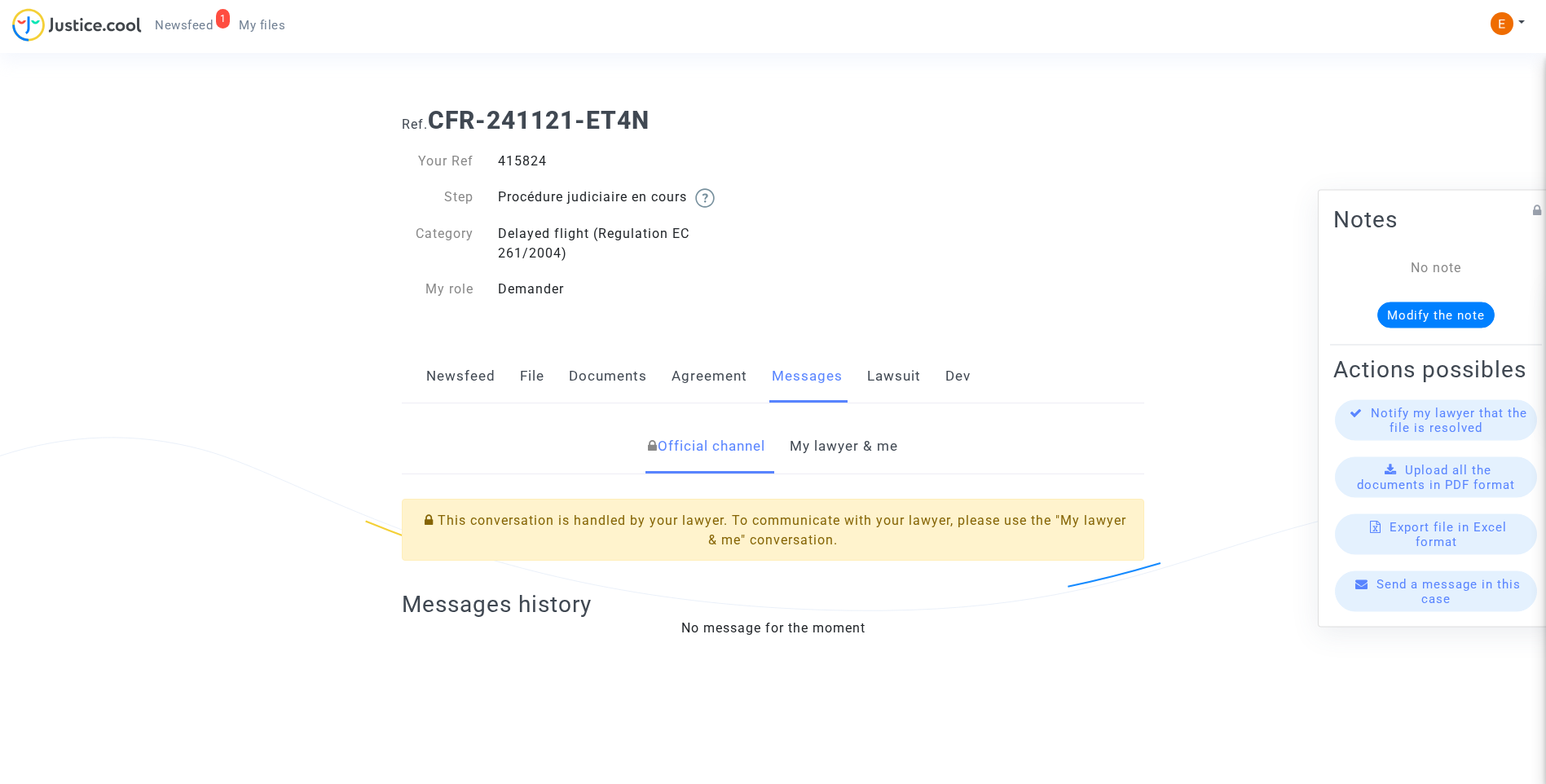
click at [860, 449] on link "My lawyer & me" at bounding box center [843, 447] width 108 height 54
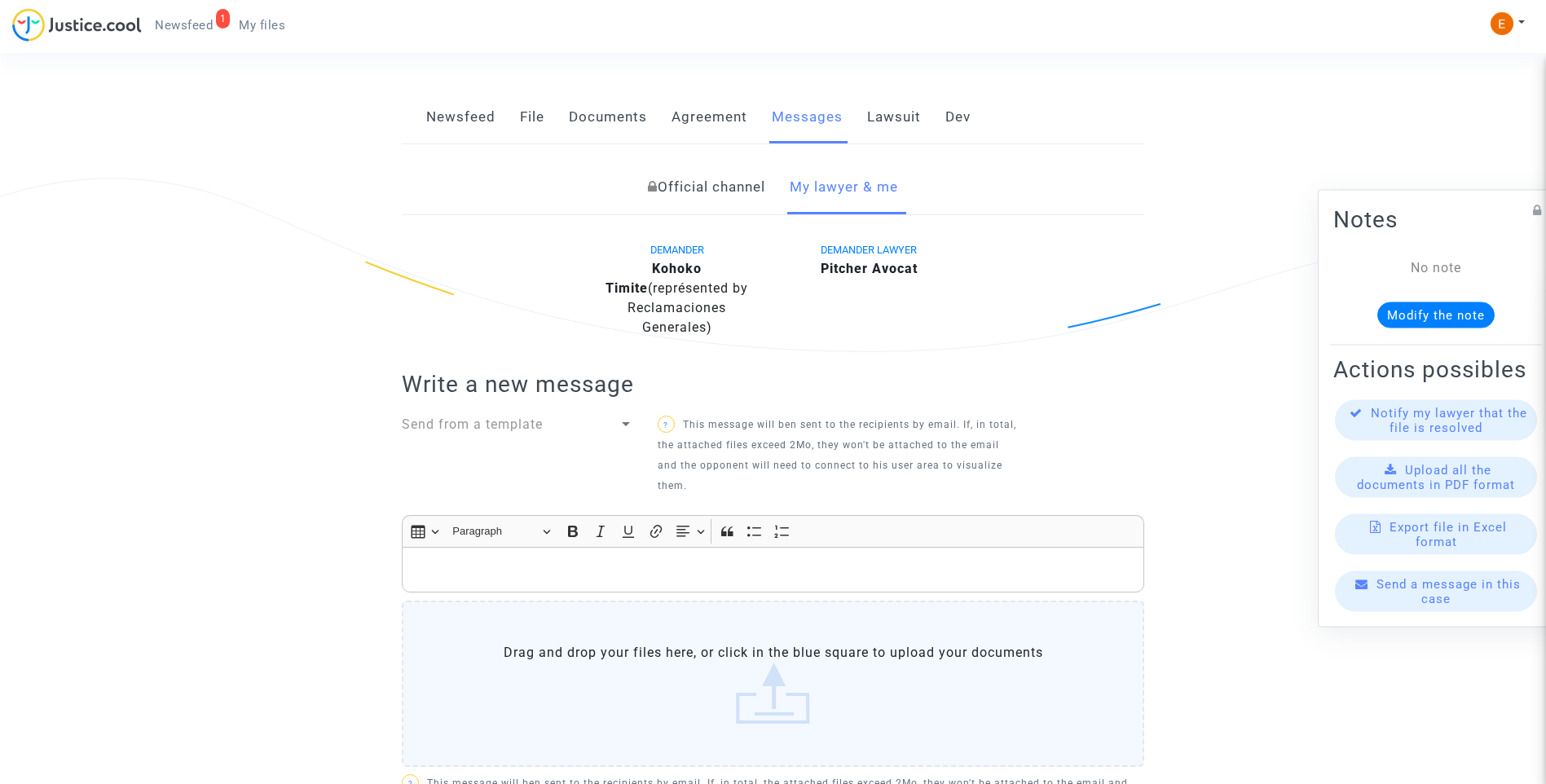
scroll to position [477, 0]
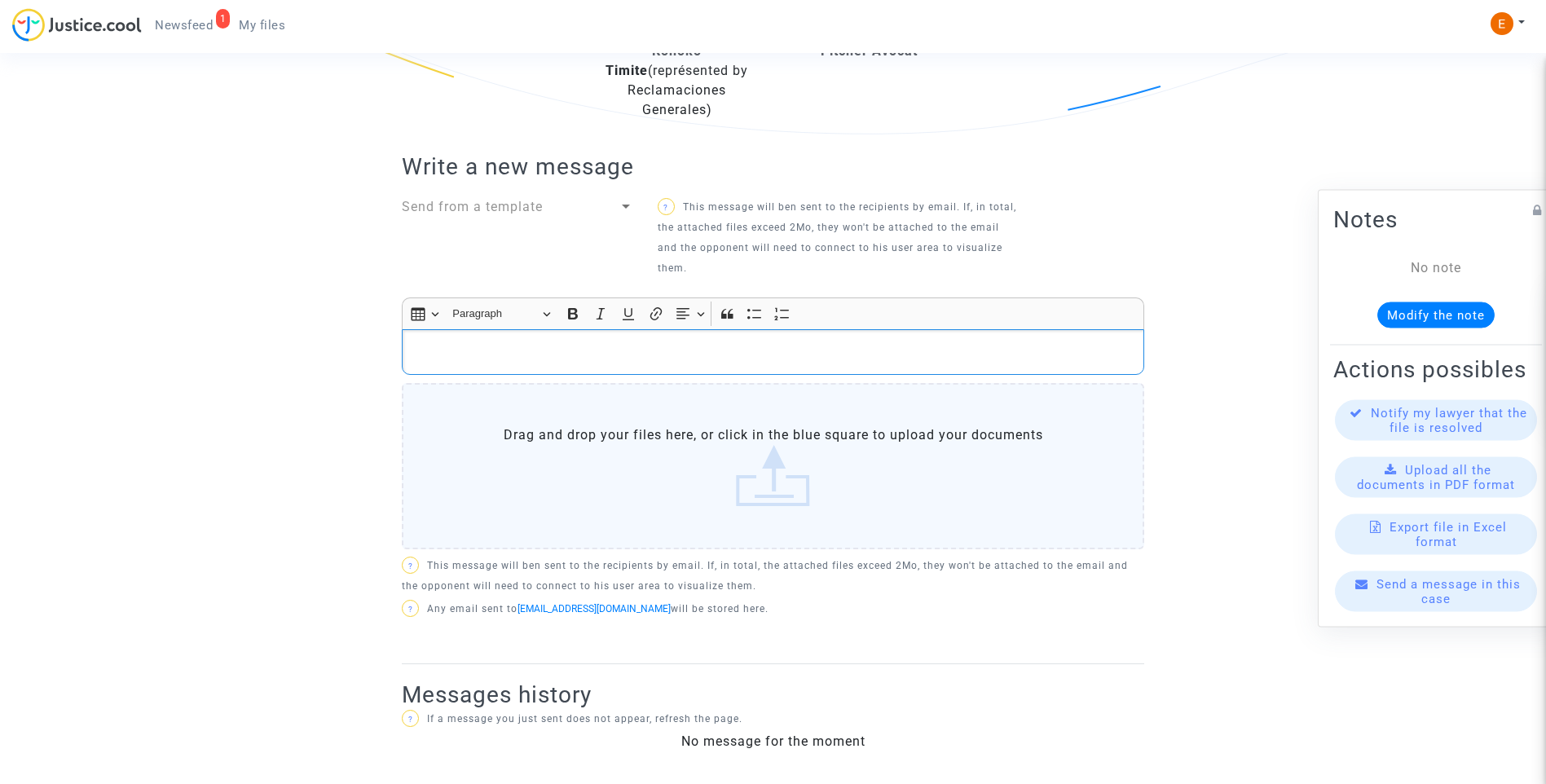
click at [595, 349] on p "Rich Text Editor, main" at bounding box center [773, 352] width 726 height 20
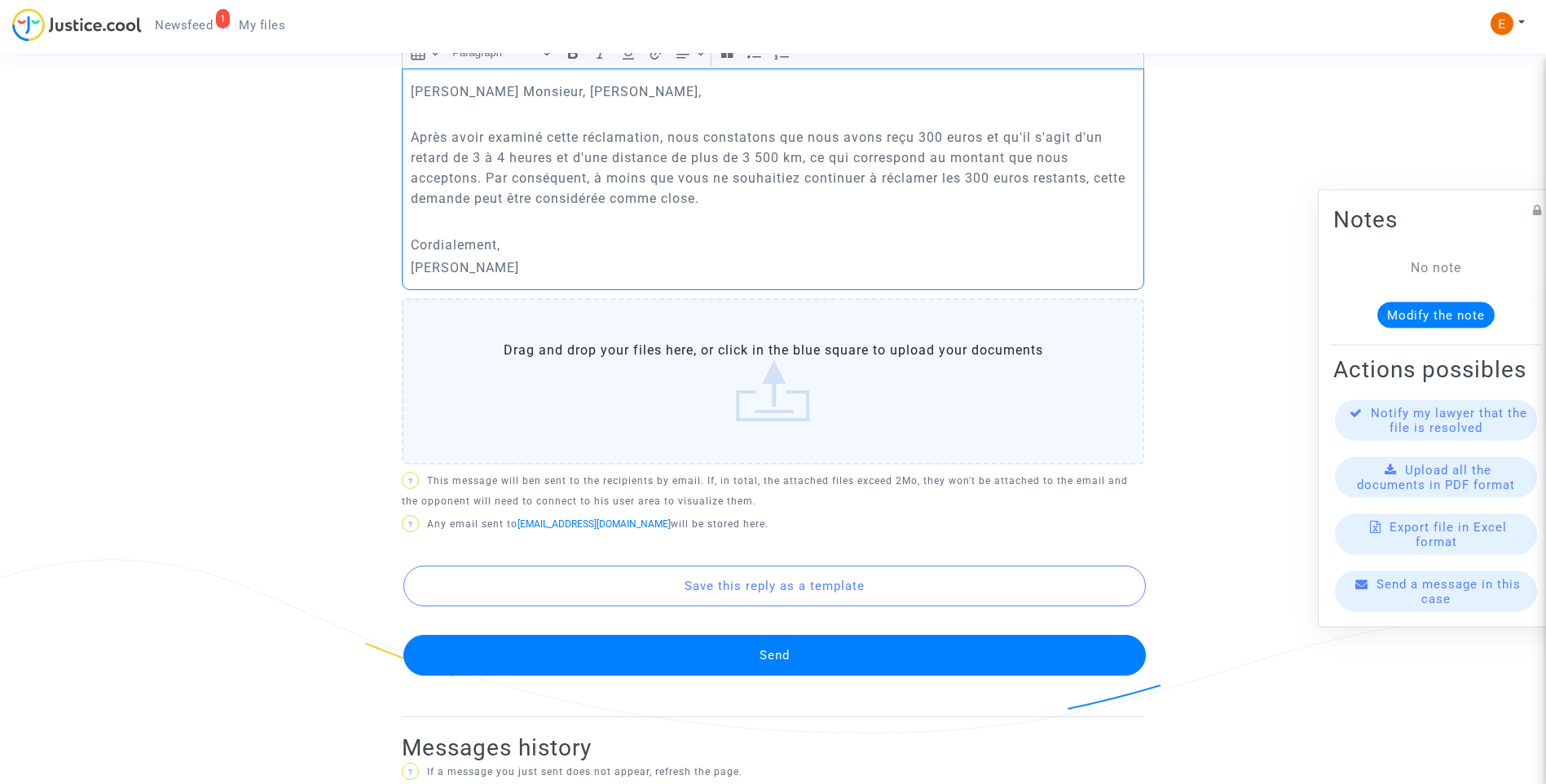
scroll to position [791, 0]
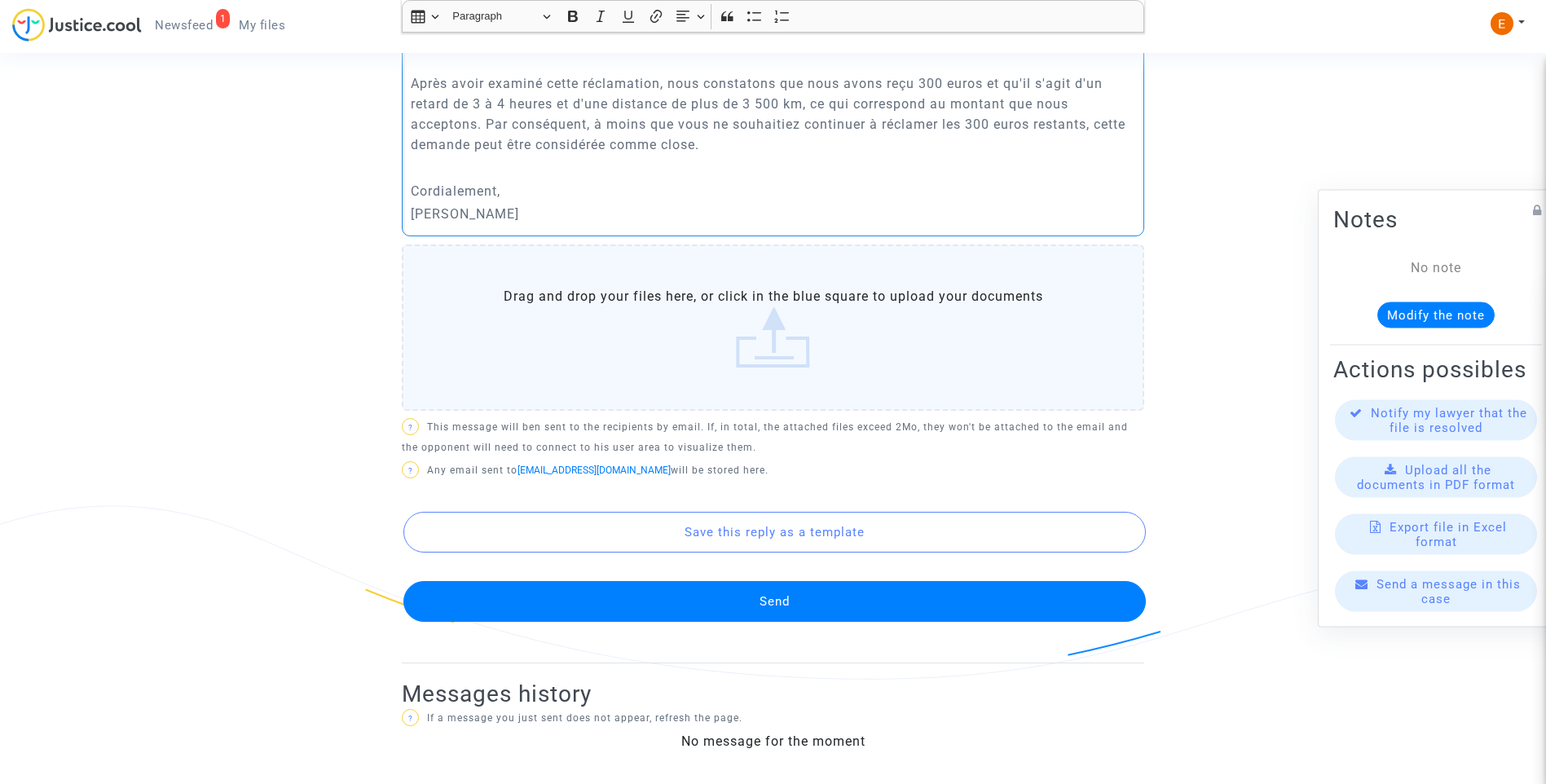
click at [769, 613] on button "Send" at bounding box center [774, 601] width 742 height 41
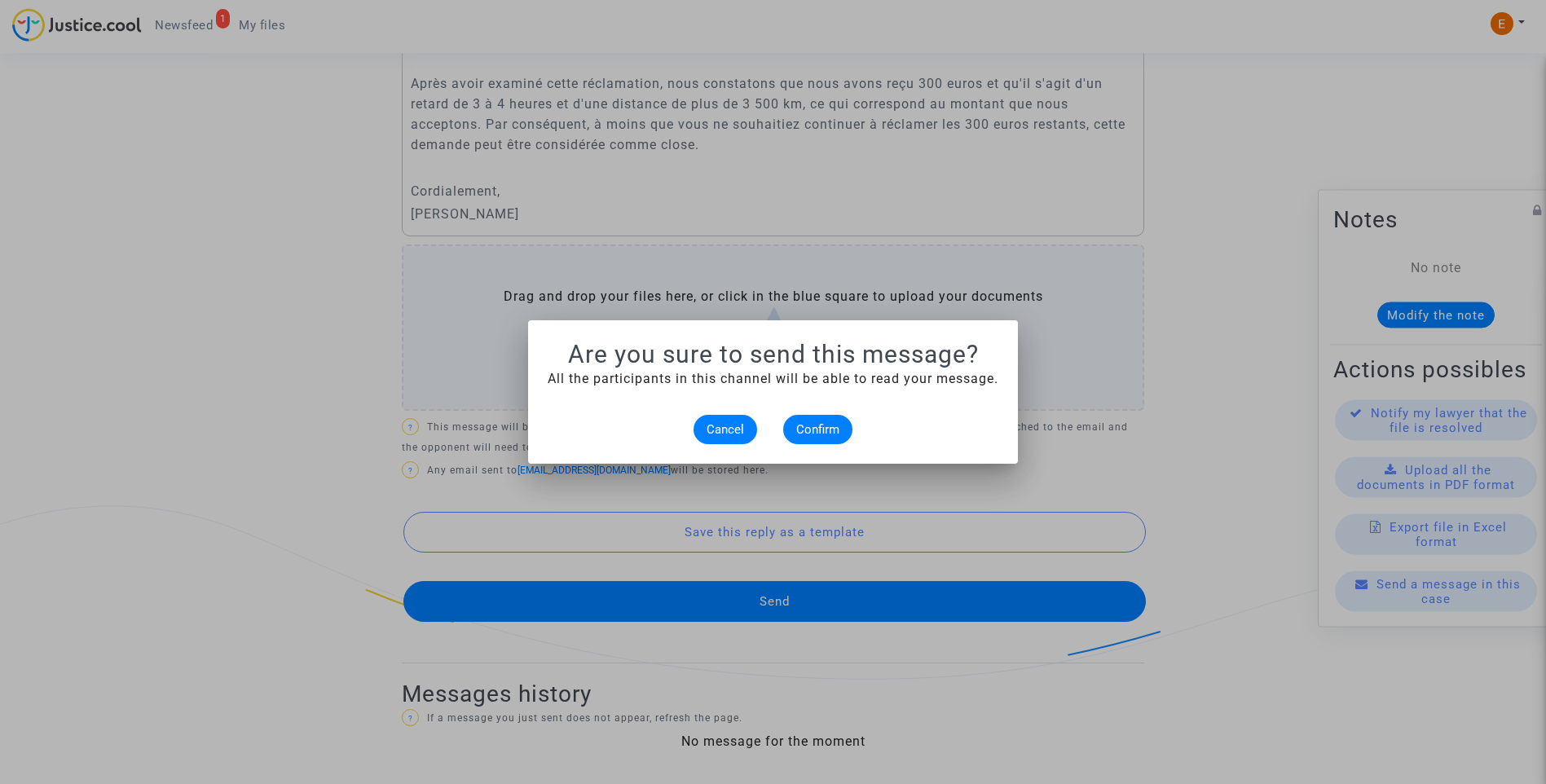
scroll to position [0, 0]
click at [812, 436] on span "Confirm" at bounding box center [817, 430] width 44 height 15
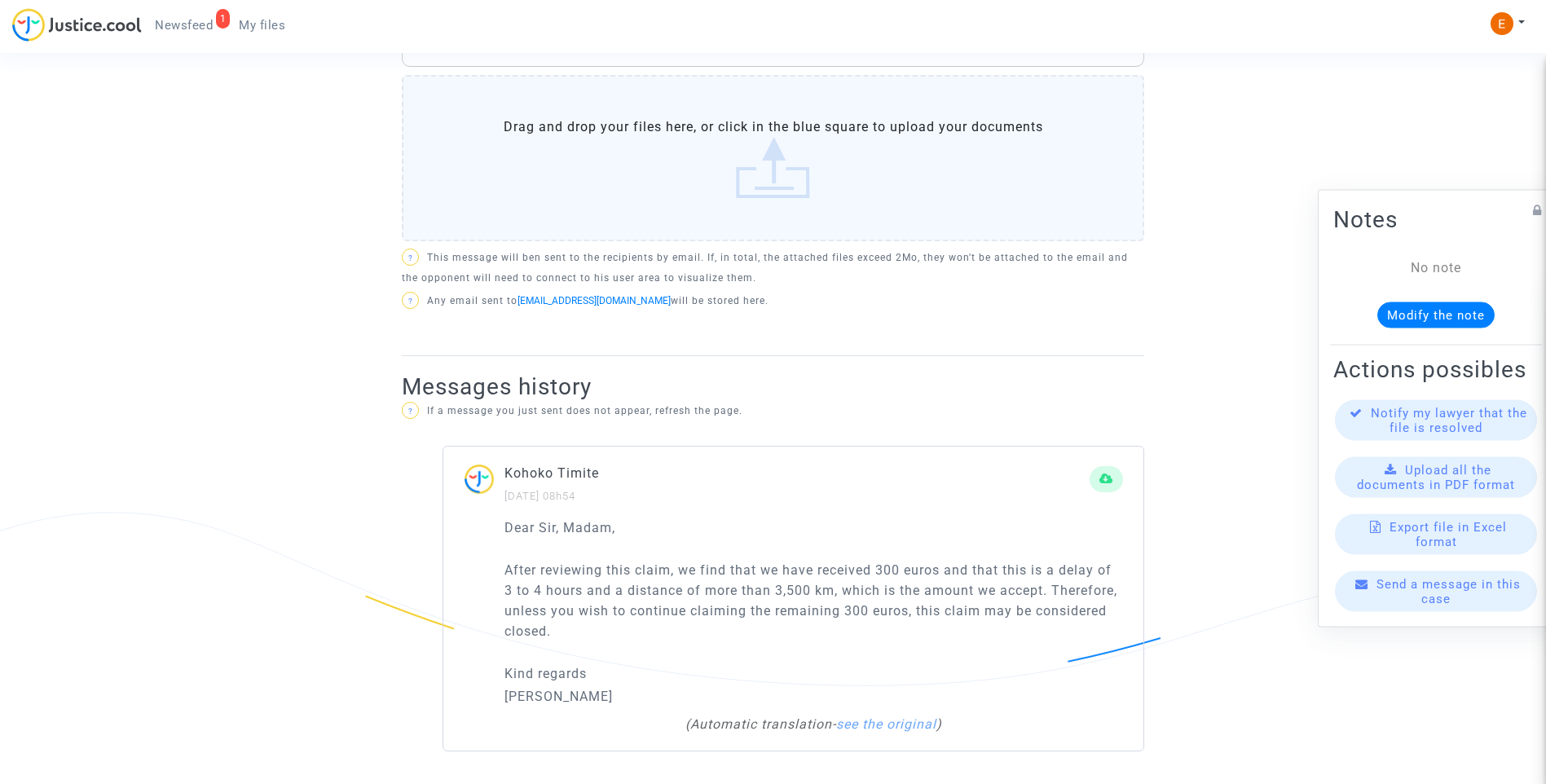
scroll to position [785, 0]
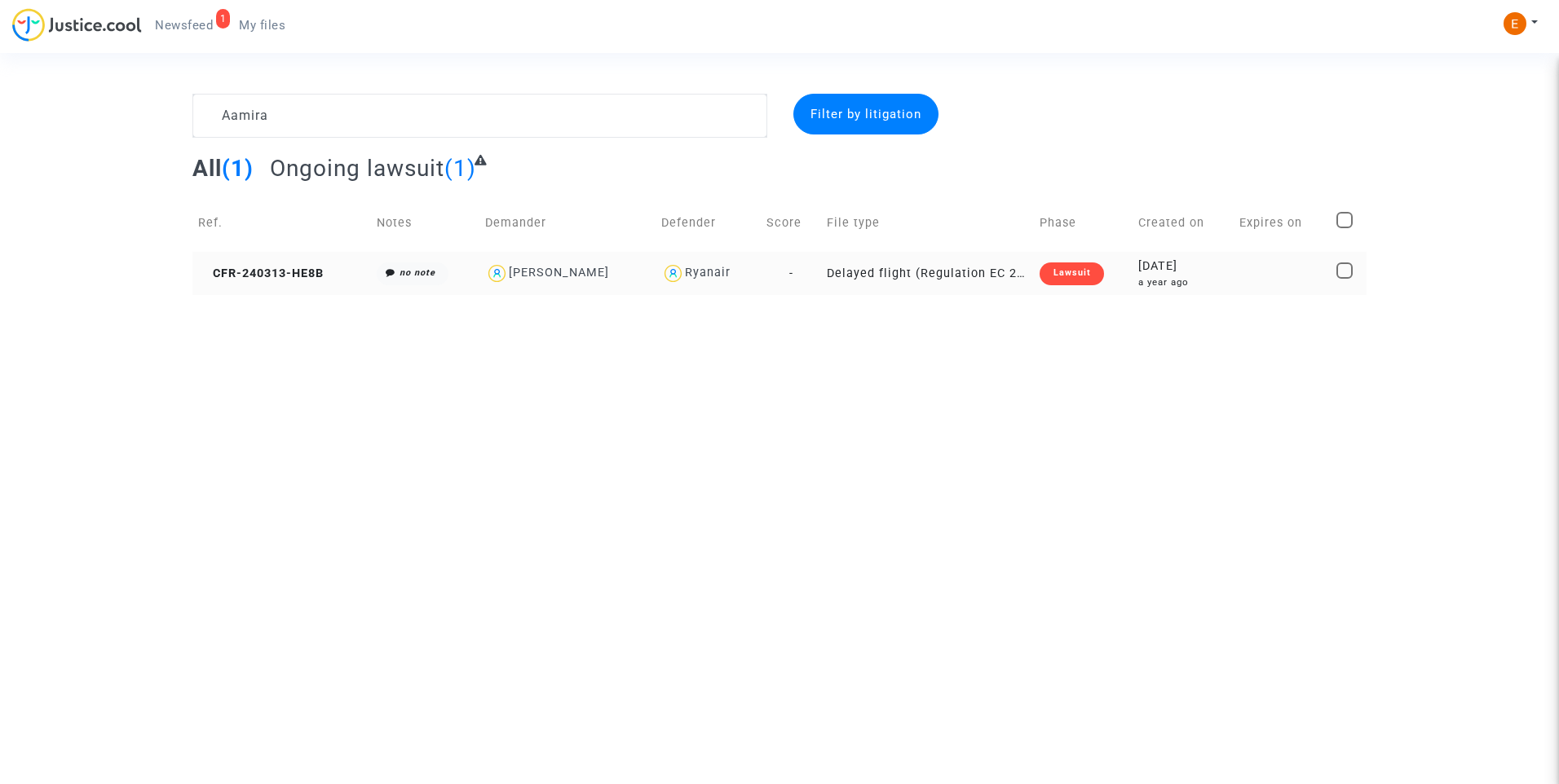
type textarea "Aamira"
click at [1056, 274] on div "Lawsuit" at bounding box center [1071, 273] width 64 height 23
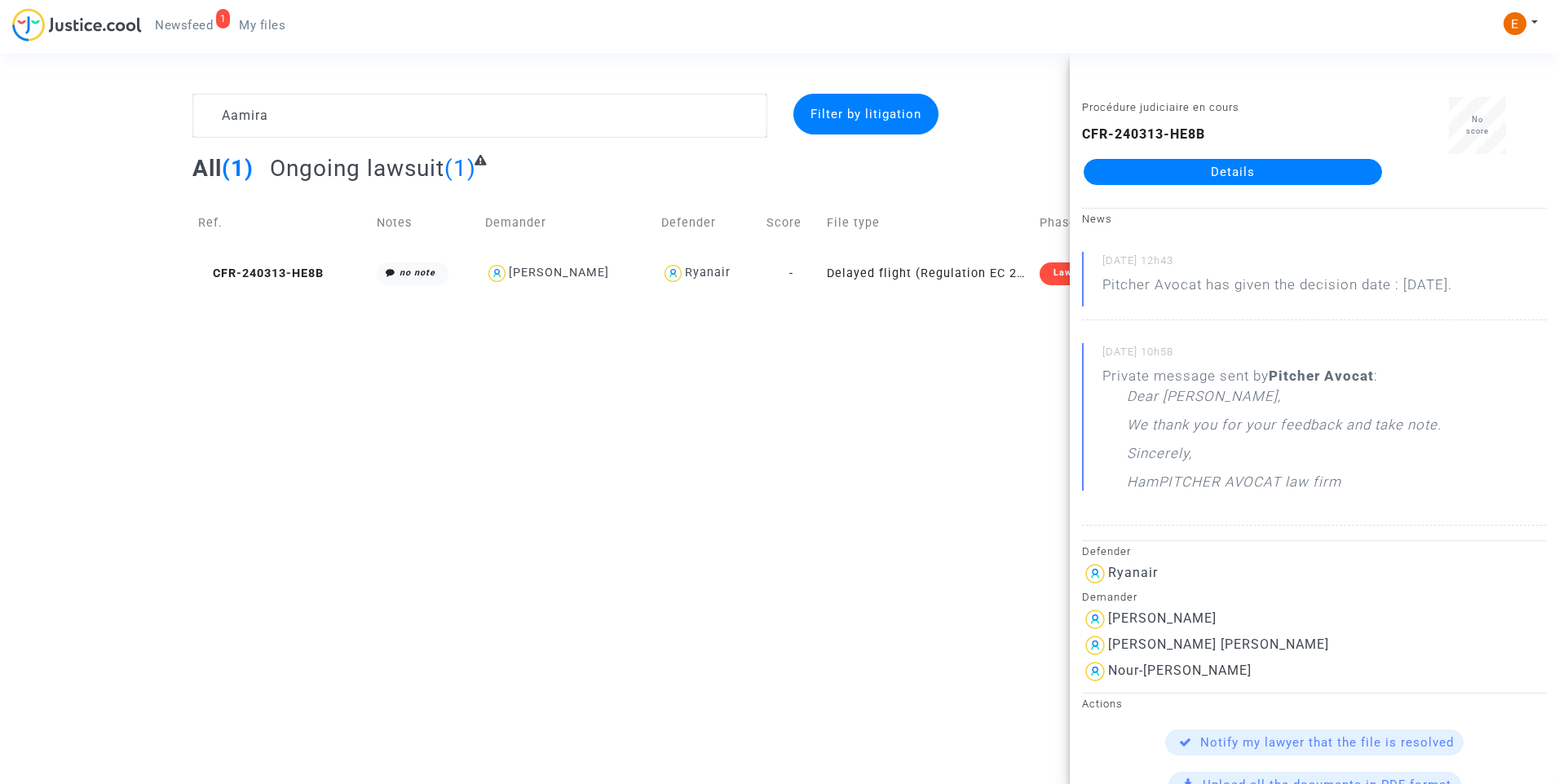
click at [1213, 179] on link "Details" at bounding box center [1233, 172] width 298 height 26
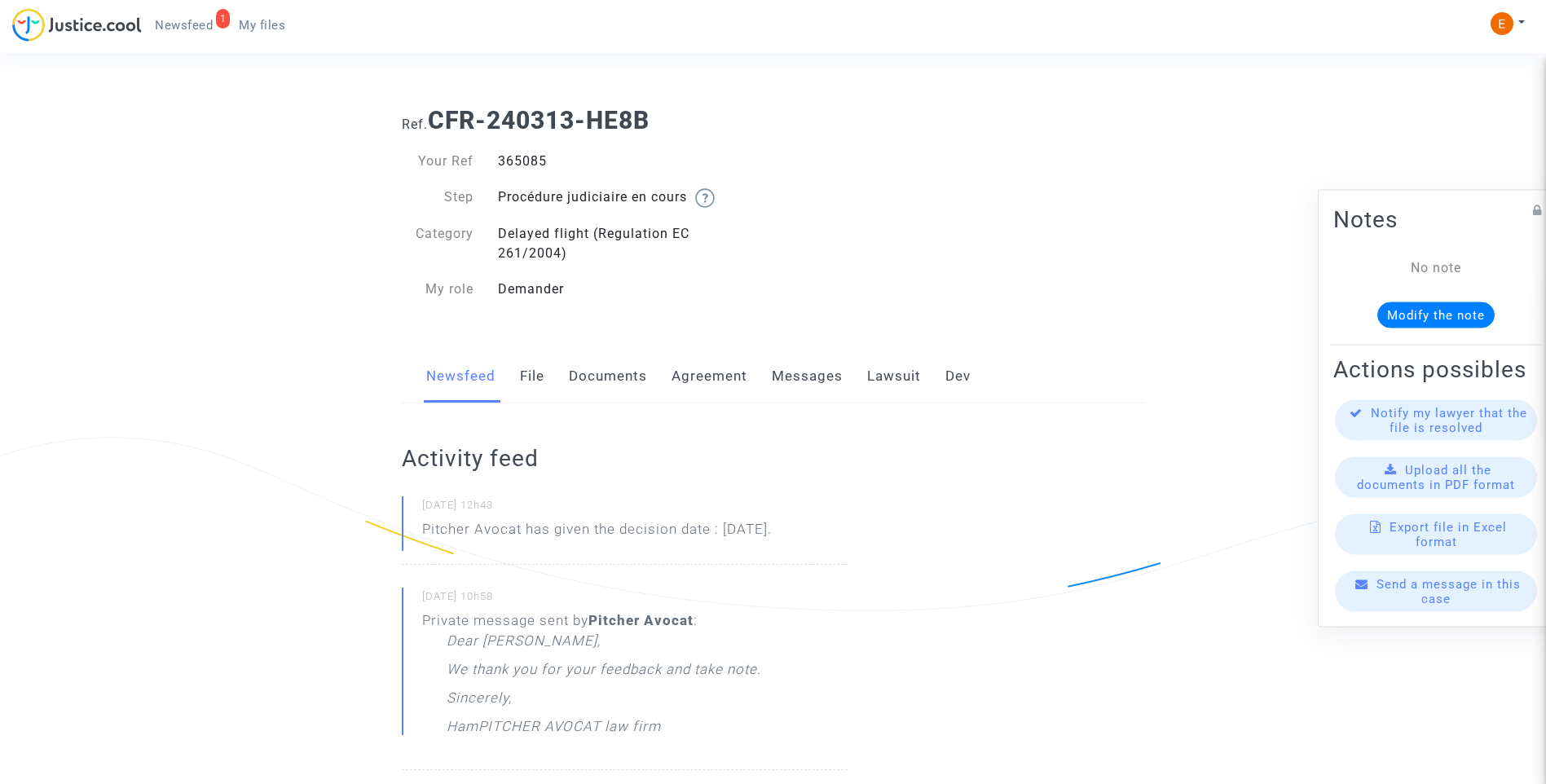
click at [890, 379] on link "Lawsuit" at bounding box center [894, 376] width 54 height 54
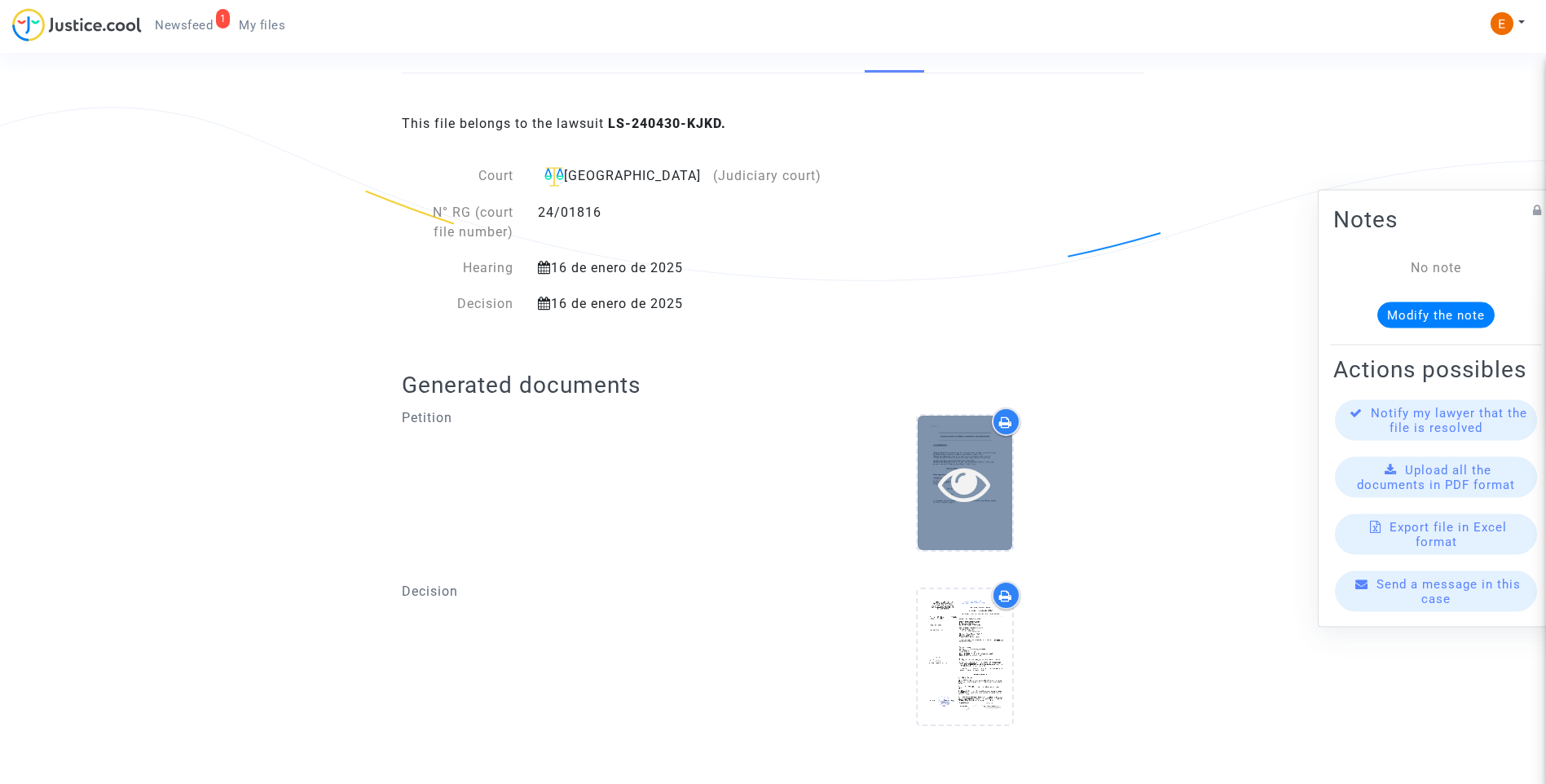
scroll to position [335, 0]
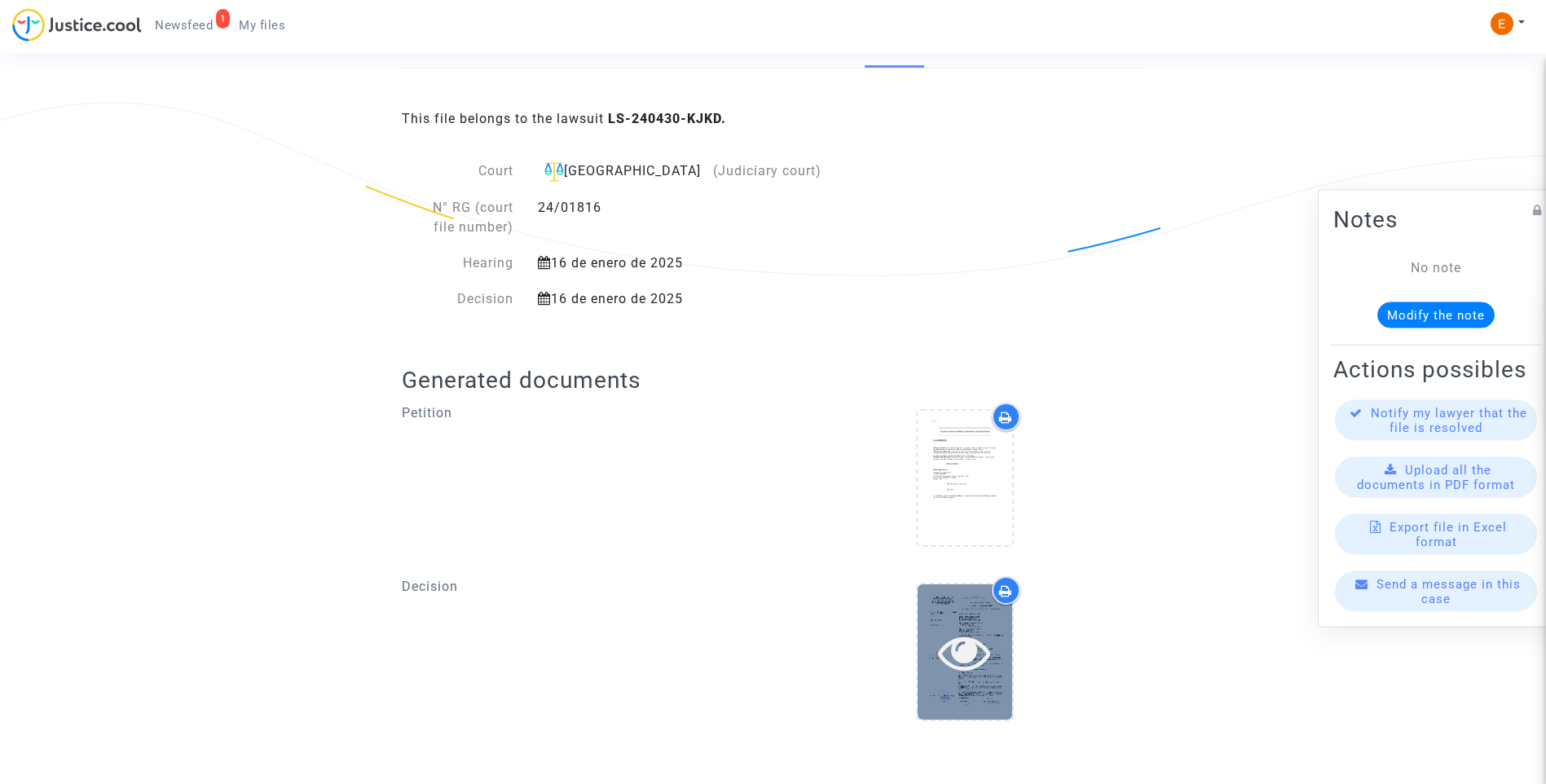
click at [992, 682] on div at bounding box center [965, 651] width 95 height 134
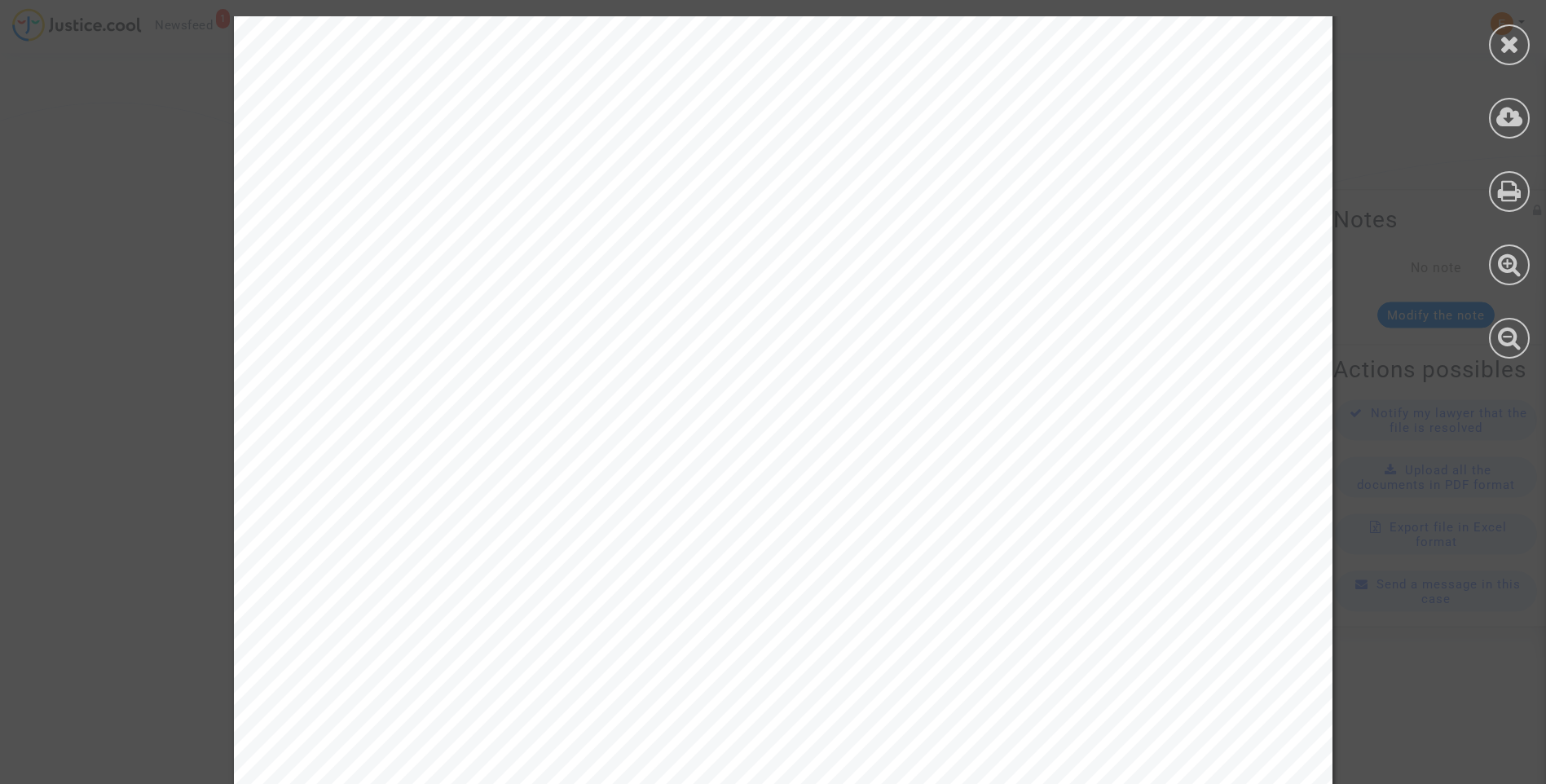
scroll to position [319, 0]
click at [1527, 43] on div at bounding box center [1510, 44] width 41 height 41
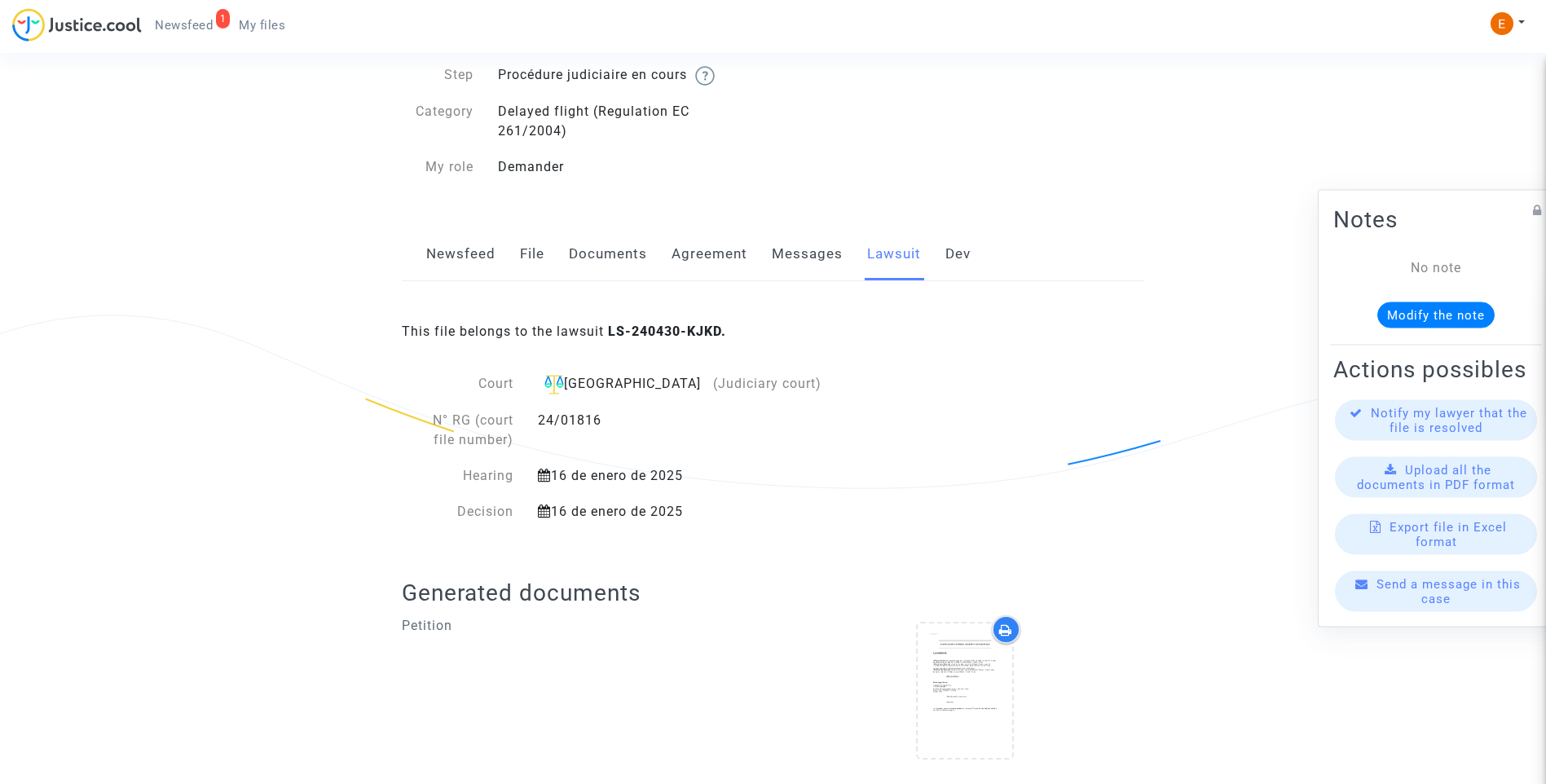
scroll to position [0, 0]
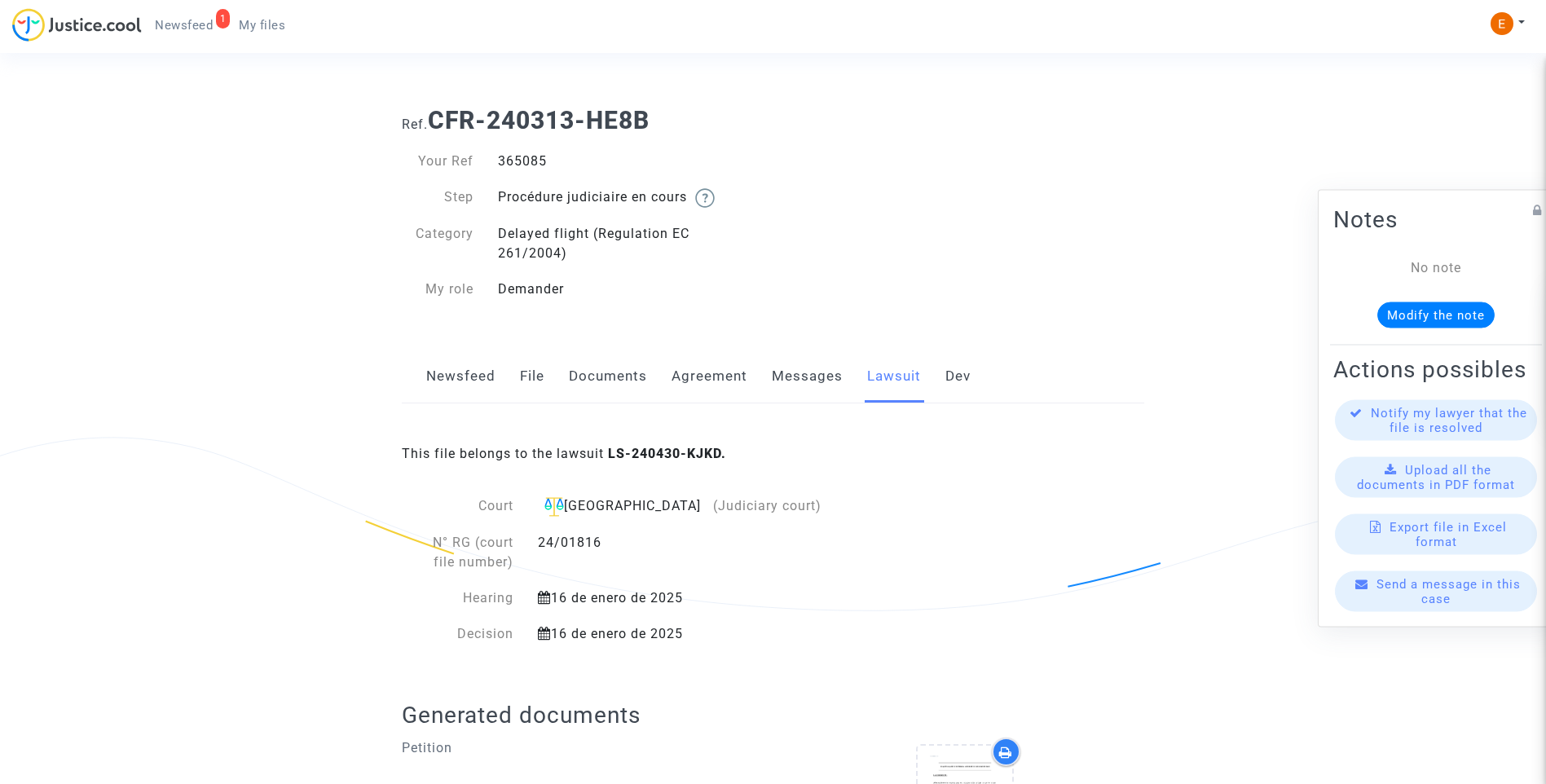
click at [836, 375] on link "Messages" at bounding box center [807, 376] width 71 height 54
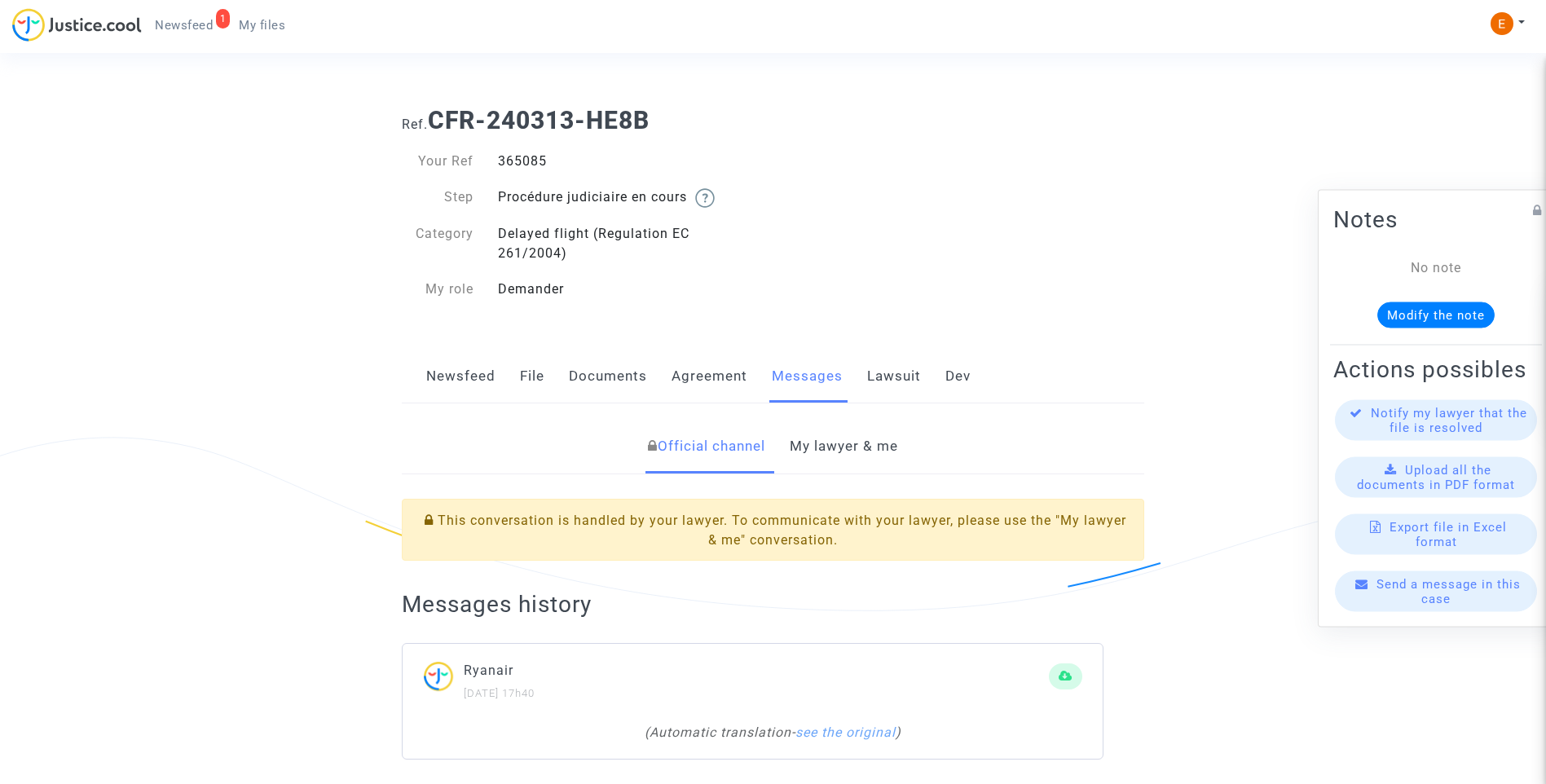
click at [834, 450] on link "My lawyer & me" at bounding box center [843, 447] width 108 height 54
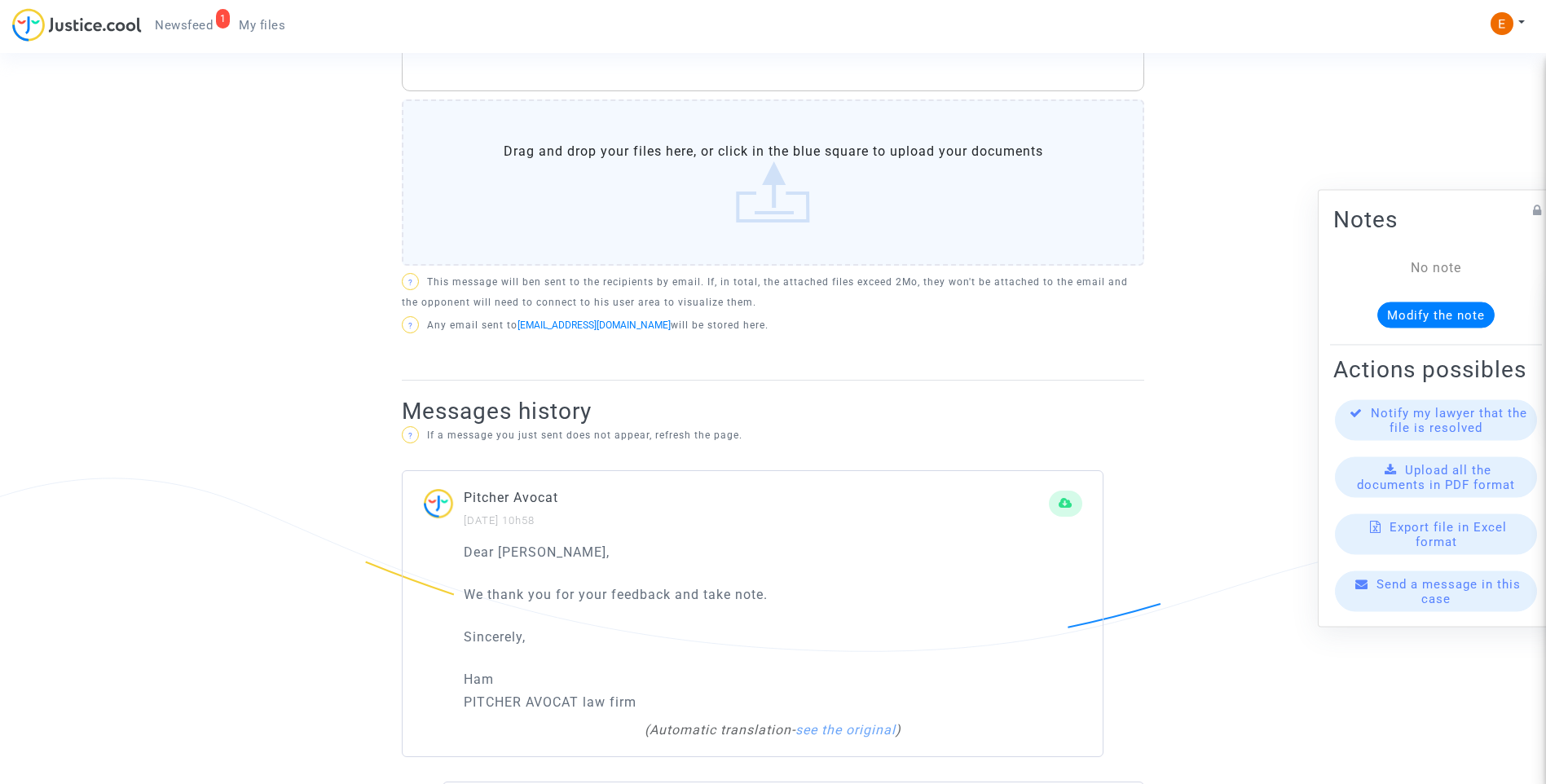
scroll to position [734, 0]
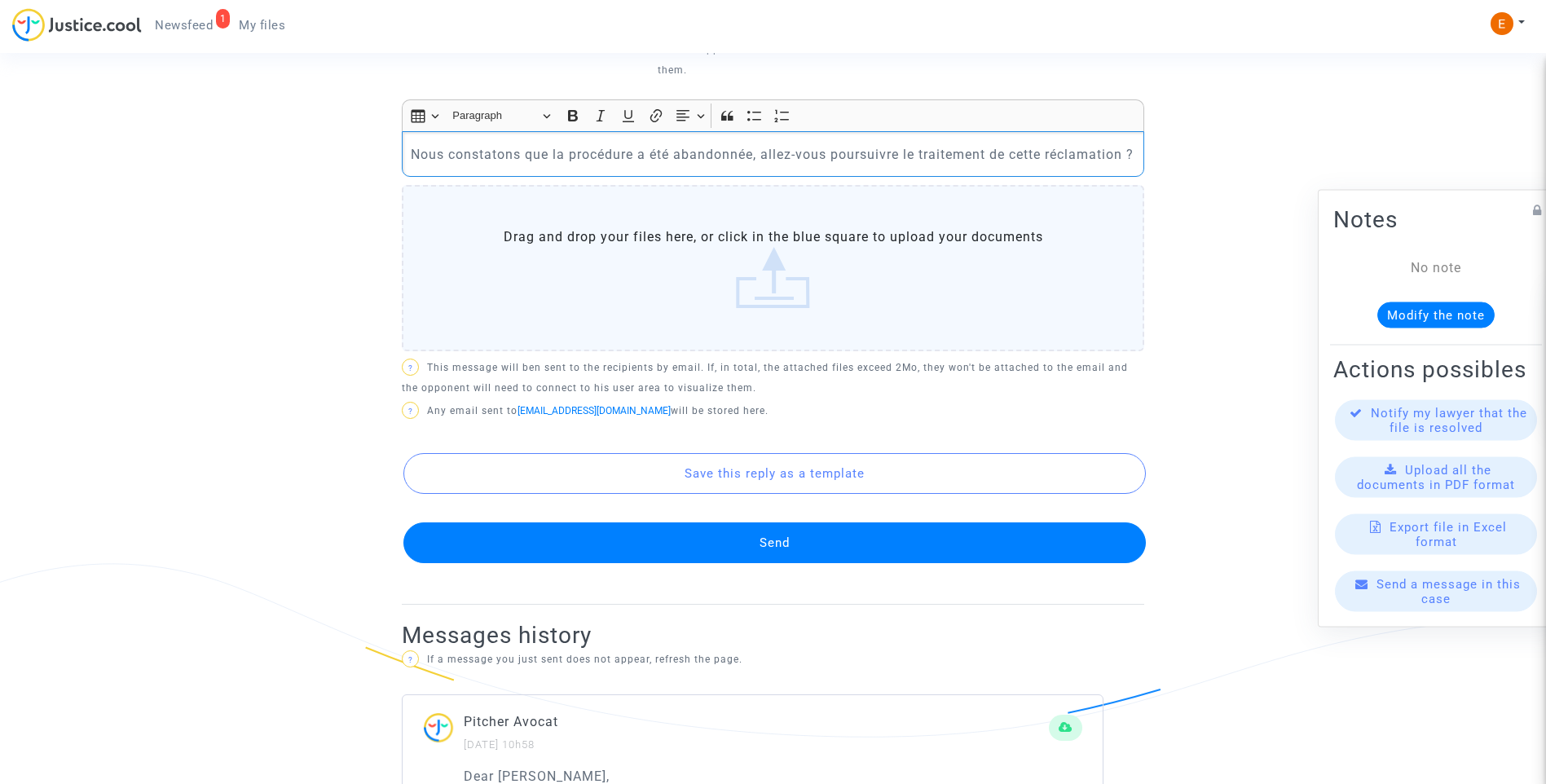
click at [850, 542] on button "Send" at bounding box center [774, 543] width 742 height 41
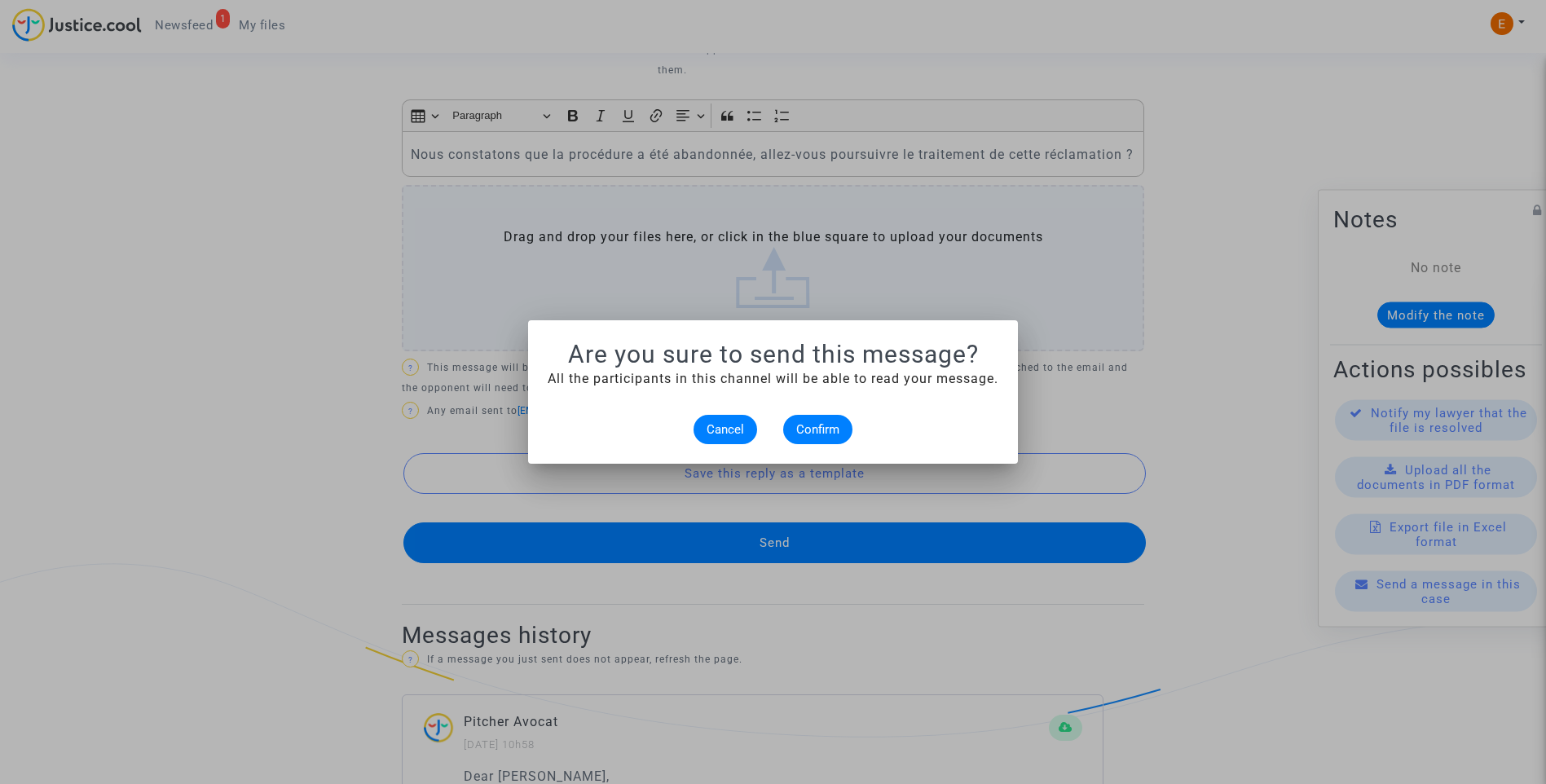
scroll to position [0, 0]
click at [843, 443] on button "Confirm" at bounding box center [817, 430] width 70 height 30
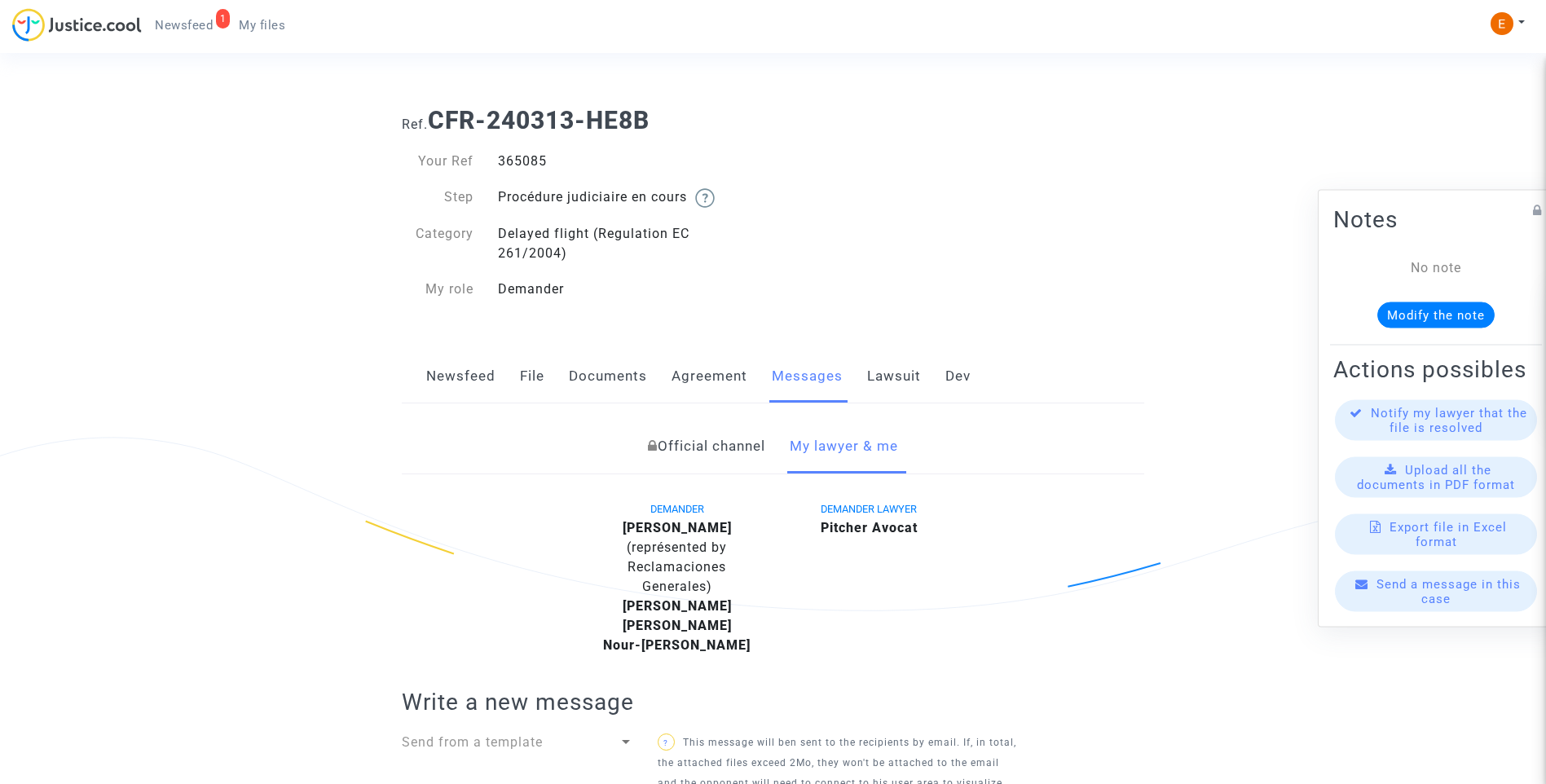
scroll to position [734, 0]
